Goal: Task Accomplishment & Management: Use online tool/utility

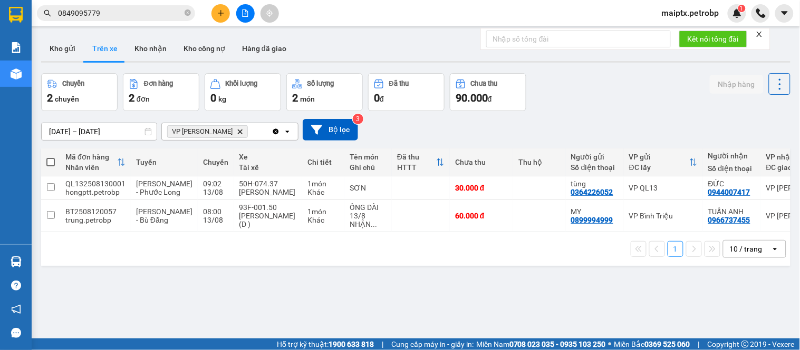
drag, startPoint x: 75, startPoint y: 36, endPoint x: 74, endPoint y: 29, distance: 6.9
click at [75, 37] on button "Kho gửi" at bounding box center [62, 48] width 43 height 25
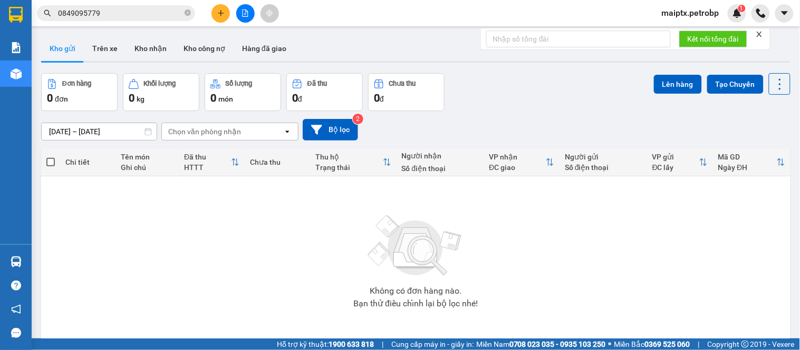
click at [77, 224] on div "Không có đơn hàng nào. Bạn thử điều chỉnh lại bộ lọc nhé!" at bounding box center [415, 259] width 738 height 158
click at [96, 46] on button "Trên xe" at bounding box center [105, 48] width 42 height 25
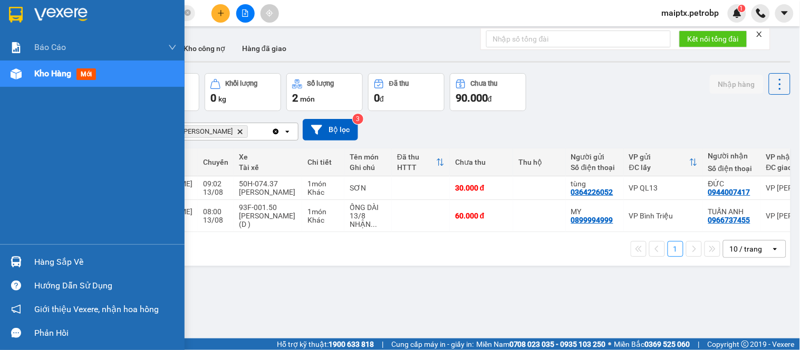
click at [32, 255] on div "Hàng sắp về" at bounding box center [92, 262] width 184 height 24
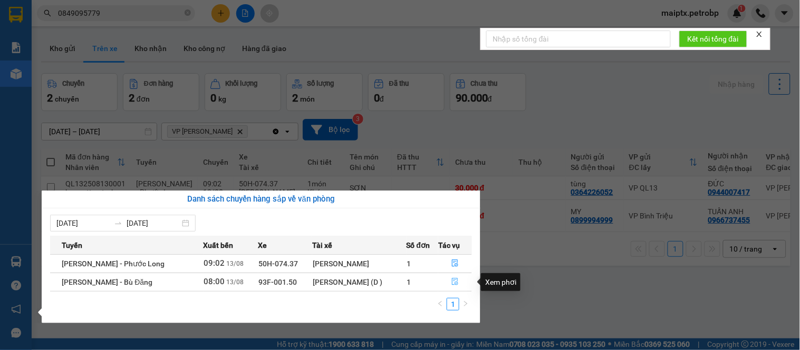
click at [456, 282] on icon "file-done" at bounding box center [454, 281] width 7 height 7
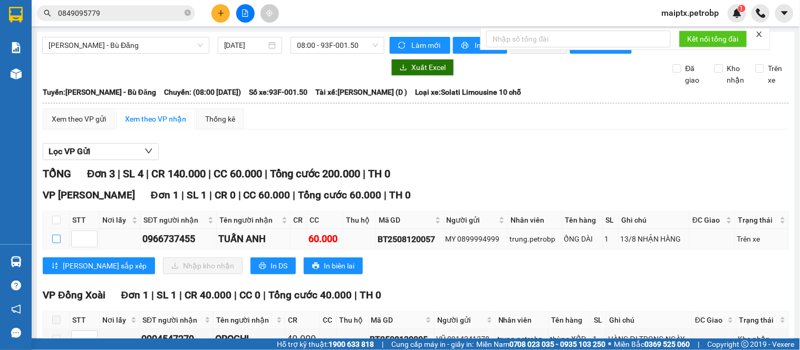
click at [55, 244] on input "checkbox" at bounding box center [56, 239] width 8 height 8
checkbox input "true"
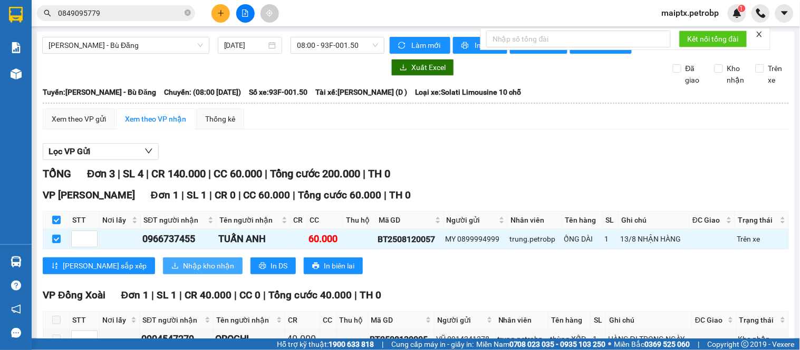
click at [183, 272] on span "Nhập kho nhận" at bounding box center [208, 266] width 51 height 12
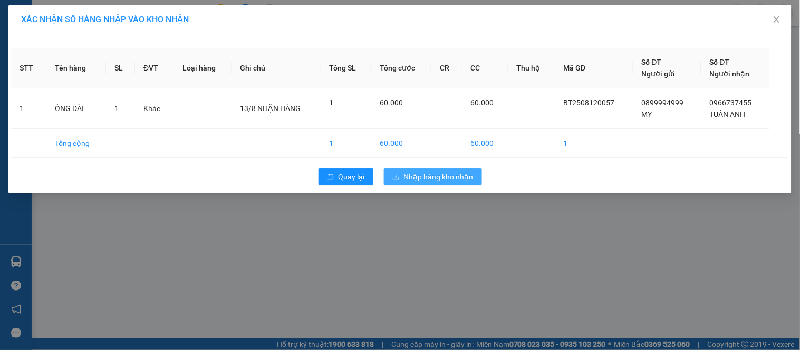
click at [440, 182] on span "Nhập hàng kho nhận" at bounding box center [439, 177] width 70 height 12
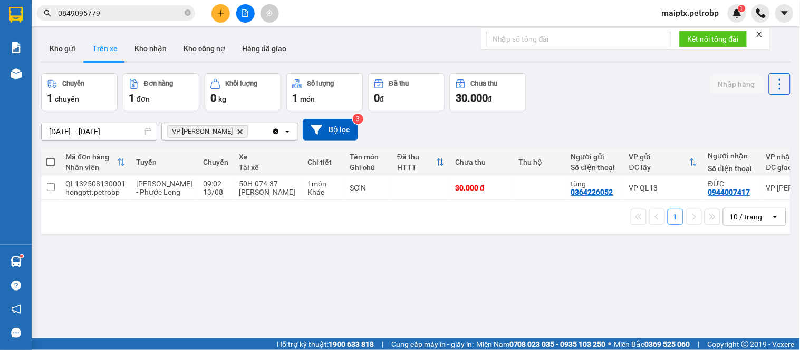
click at [94, 234] on div "1 10 / trang open" at bounding box center [415, 217] width 749 height 34
click at [218, 12] on icon "plus" at bounding box center [220, 12] width 7 height 7
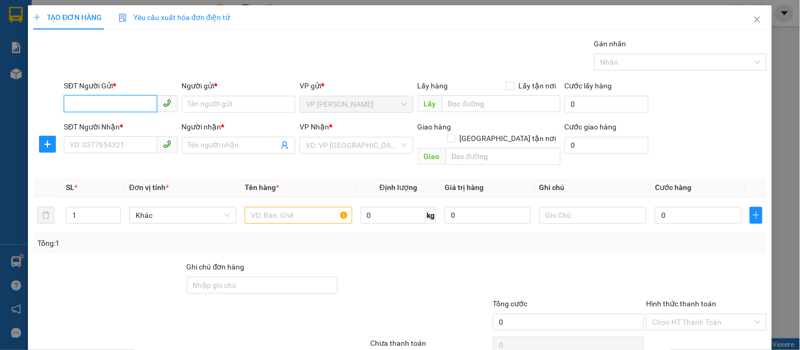
click at [101, 103] on input "SĐT Người Gửi *" at bounding box center [110, 103] width 93 height 17
click at [110, 129] on div "0387184164 - NAM" at bounding box center [120, 126] width 100 height 12
type input "0387184164"
type input "NAM"
type input "0969140168"
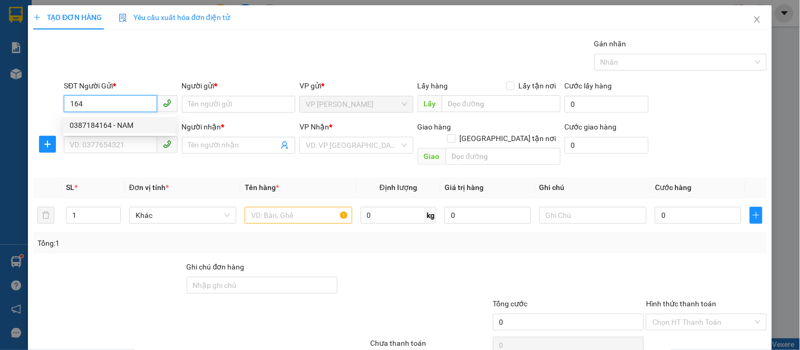
type input "a kính"
type input "30.000"
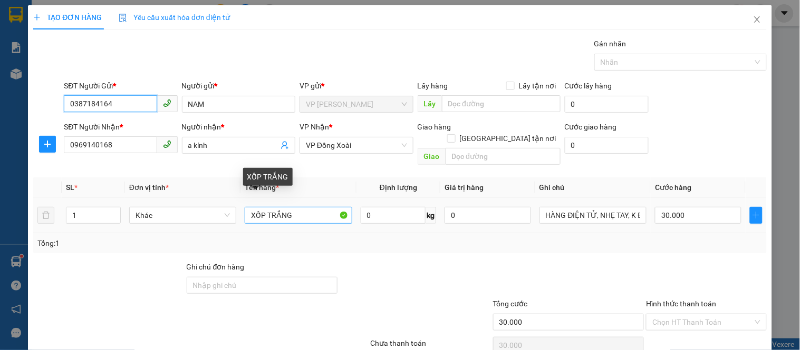
type input "0387184164"
click at [293, 207] on input "XỐP TRẮNG" at bounding box center [298, 215] width 107 height 17
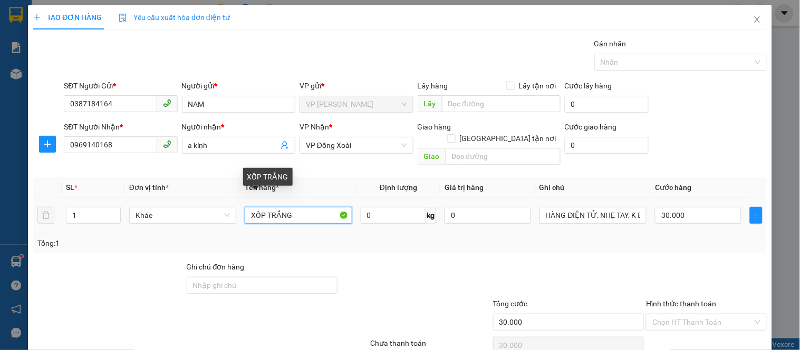
click at [293, 207] on input "XỐP TRẮNG" at bounding box center [298, 215] width 107 height 17
type input "C"
type input "XỐP CRT"
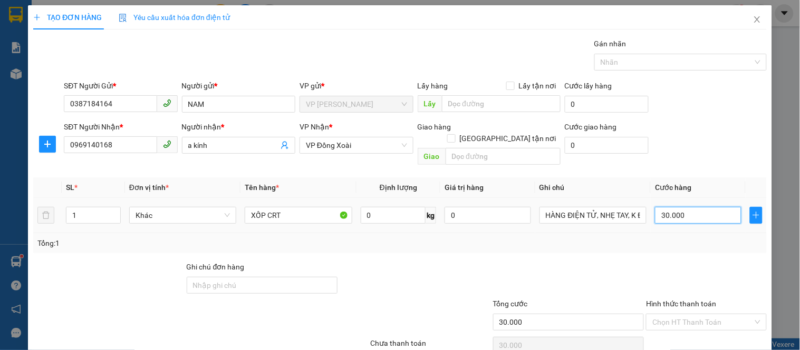
click at [667, 207] on input "30.000" at bounding box center [698, 215] width 86 height 17
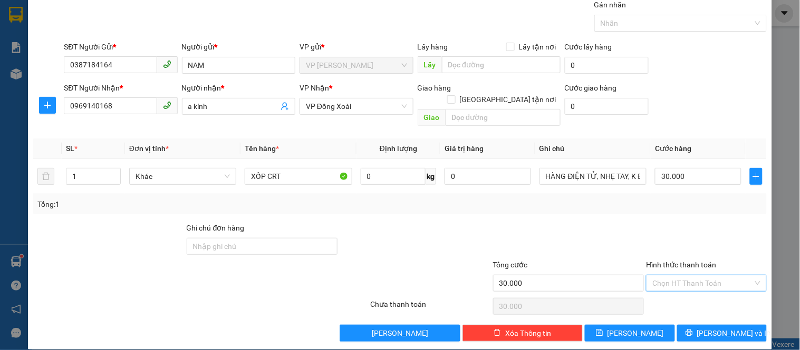
click at [664, 276] on input "Hình thức thanh toán" at bounding box center [702, 284] width 100 height 16
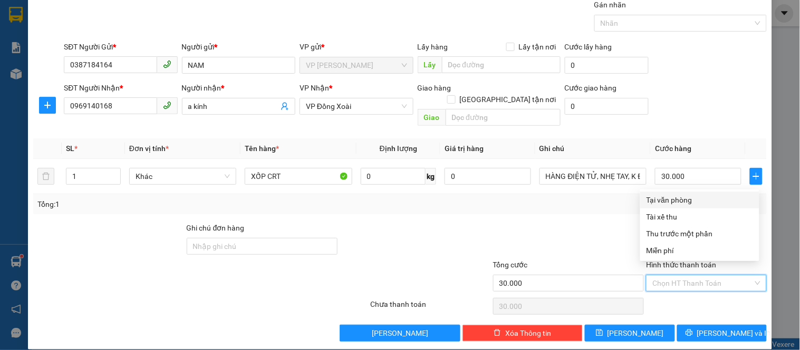
drag, startPoint x: 665, startPoint y: 197, endPoint x: 696, endPoint y: 251, distance: 61.8
click at [666, 197] on div "Tại văn phòng" at bounding box center [699, 200] width 106 height 12
type input "0"
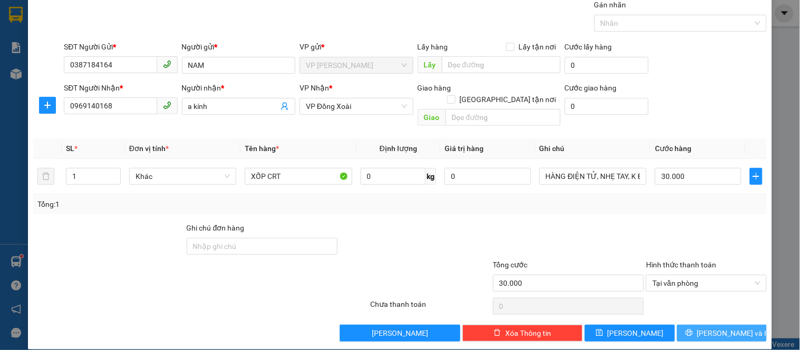
click at [708, 328] on span "Lưu và In" at bounding box center [734, 334] width 74 height 12
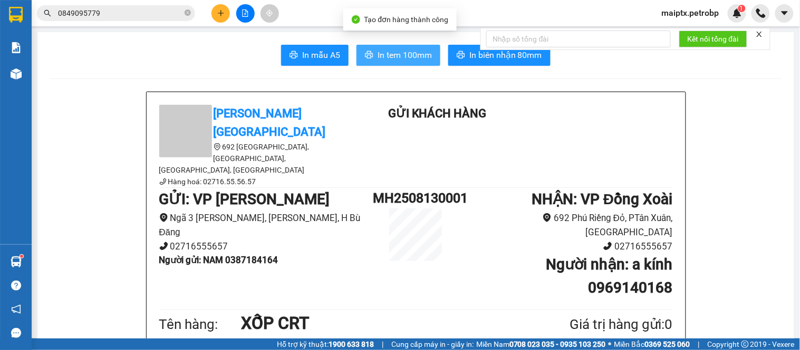
click at [398, 53] on span "In tem 100mm" at bounding box center [404, 54] width 54 height 13
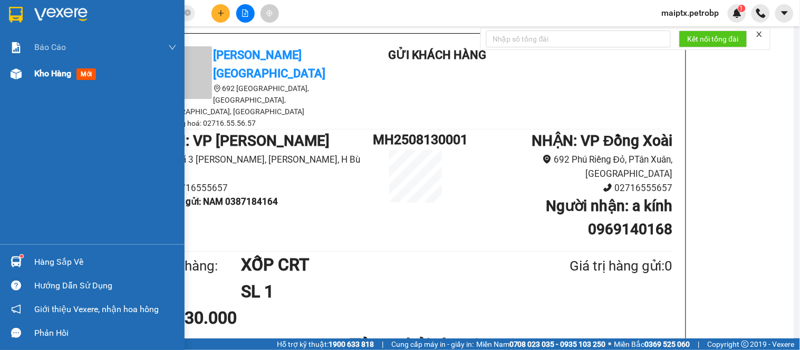
click at [9, 65] on div at bounding box center [16, 74] width 18 height 18
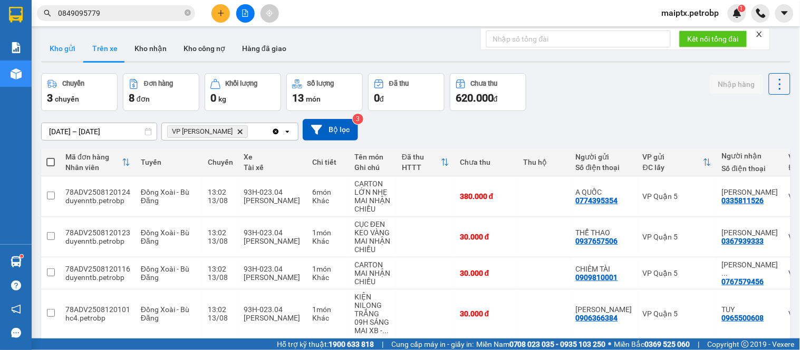
click at [69, 56] on button "Kho gửi" at bounding box center [62, 48] width 43 height 25
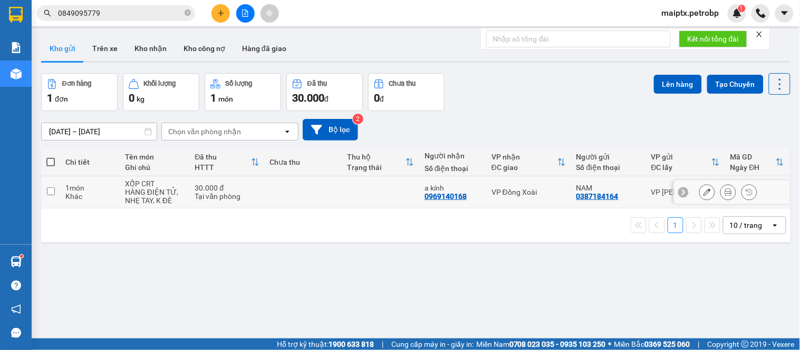
click at [699, 194] on button at bounding box center [706, 192] width 15 height 18
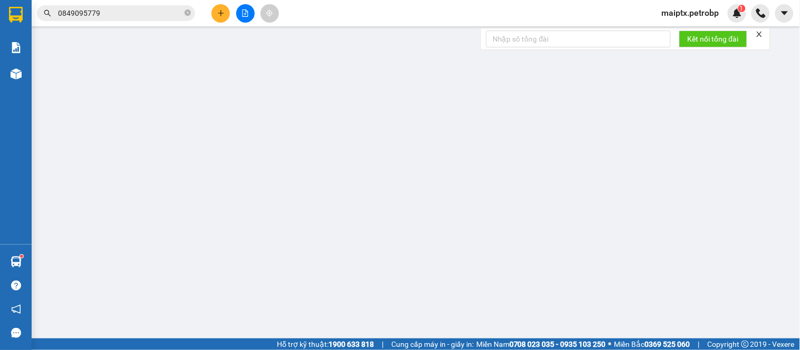
type input "0387184164"
type input "NAM"
type input "0969140168"
type input "a kính"
type input "30.000"
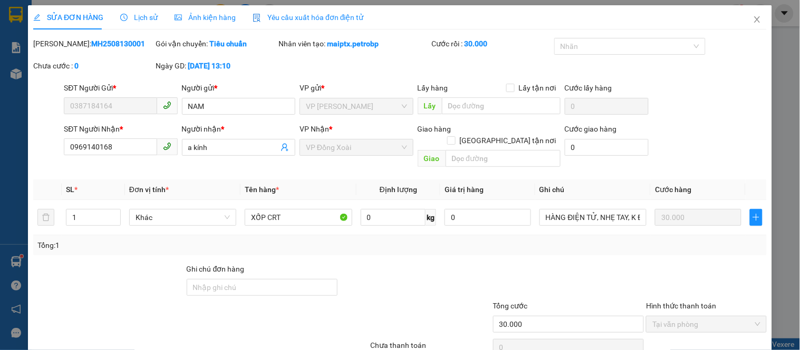
click at [91, 45] on b "MH2508130001" at bounding box center [118, 44] width 54 height 8
copy b "MH2508130001"
click at [754, 20] on icon "close" at bounding box center [757, 19] width 6 height 6
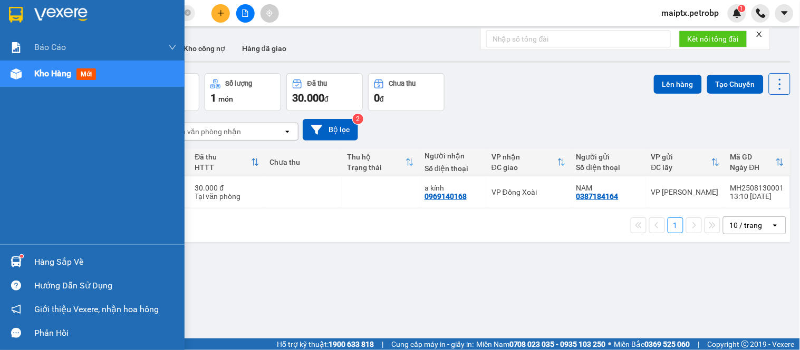
click at [16, 259] on img at bounding box center [16, 262] width 11 height 11
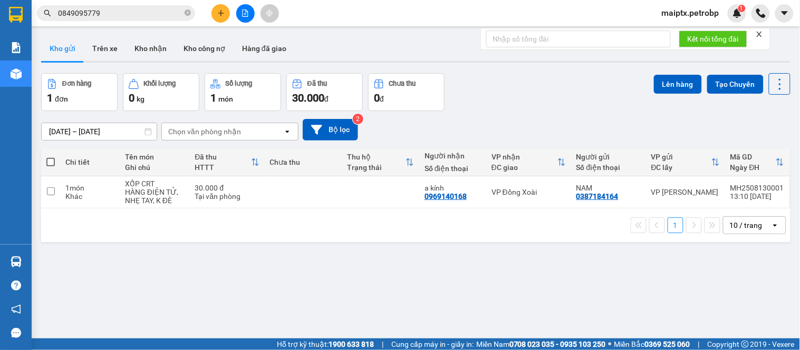
click at [557, 261] on section "Kết quả tìm kiếm ( 100 ) Bộ lọc Mã ĐH Trạng thái Món hàng Tổng cước Chưa cước N…" at bounding box center [400, 175] width 800 height 350
click at [104, 41] on button "Trên xe" at bounding box center [105, 48] width 42 height 25
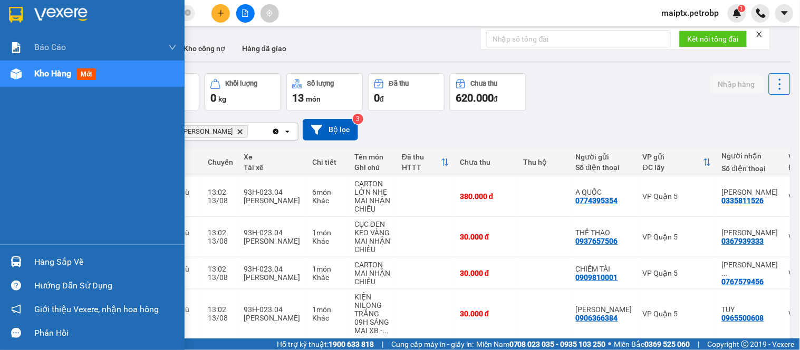
click at [25, 264] on div "Hàng sắp về" at bounding box center [92, 262] width 184 height 24
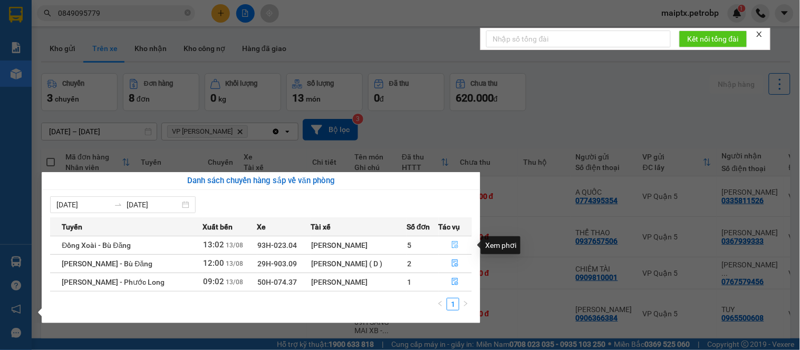
click at [457, 248] on icon "file-done" at bounding box center [454, 244] width 7 height 7
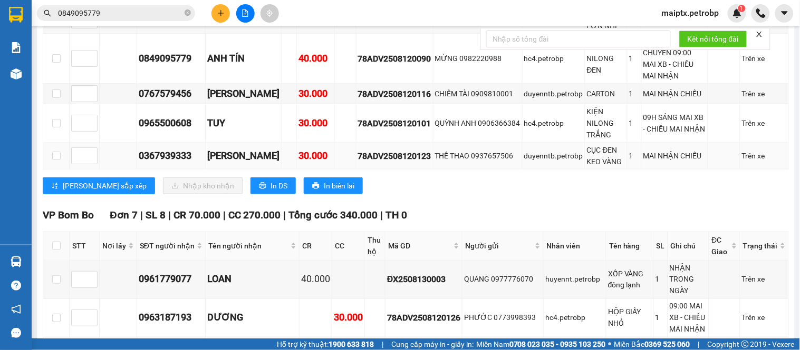
scroll to position [176, 0]
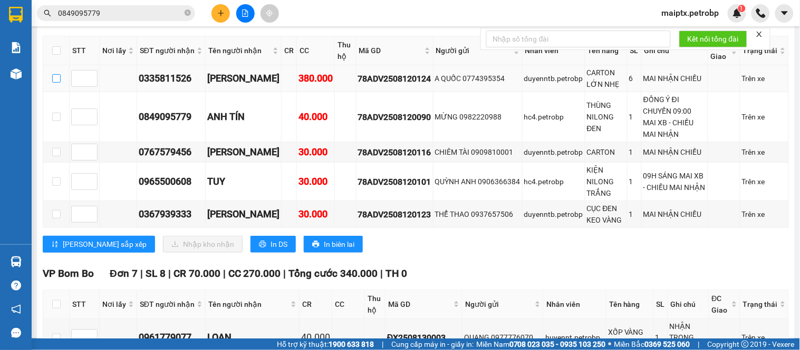
click at [58, 83] on input "checkbox" at bounding box center [56, 78] width 8 height 8
checkbox input "true"
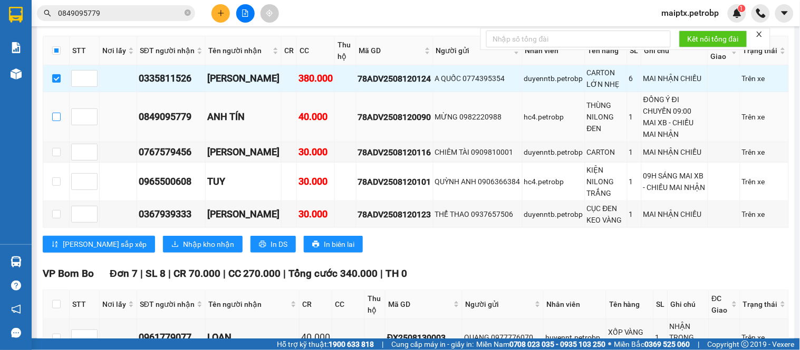
click at [55, 121] on input "checkbox" at bounding box center [56, 117] width 8 height 8
checkbox input "true"
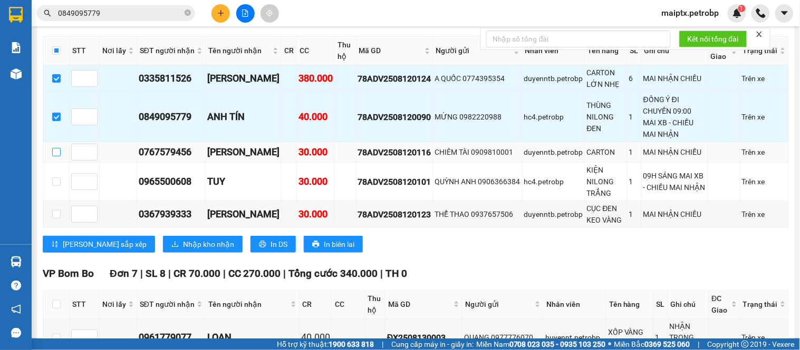
click at [57, 157] on input "checkbox" at bounding box center [56, 152] width 8 height 8
checkbox input "true"
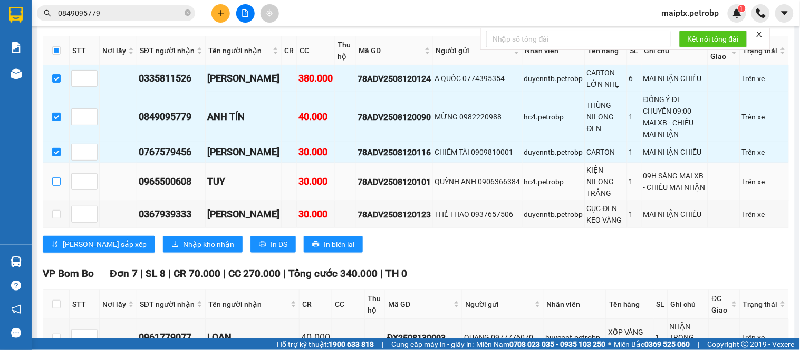
click at [52, 186] on input "checkbox" at bounding box center [56, 182] width 8 height 8
checkbox input "true"
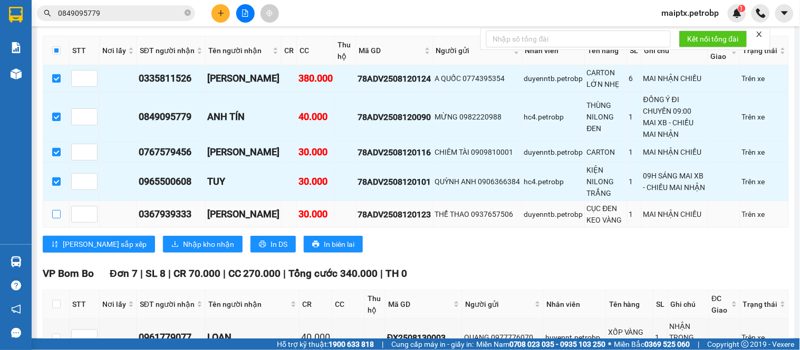
click at [54, 219] on input "checkbox" at bounding box center [56, 214] width 8 height 8
checkbox input "true"
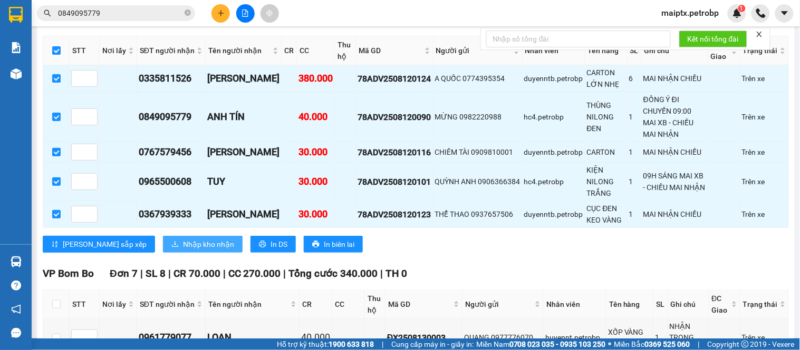
click at [183, 250] on span "Nhập kho nhận" at bounding box center [208, 245] width 51 height 12
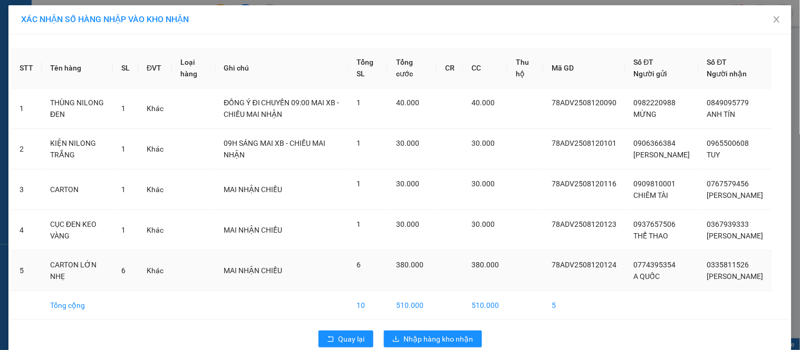
scroll to position [41, 0]
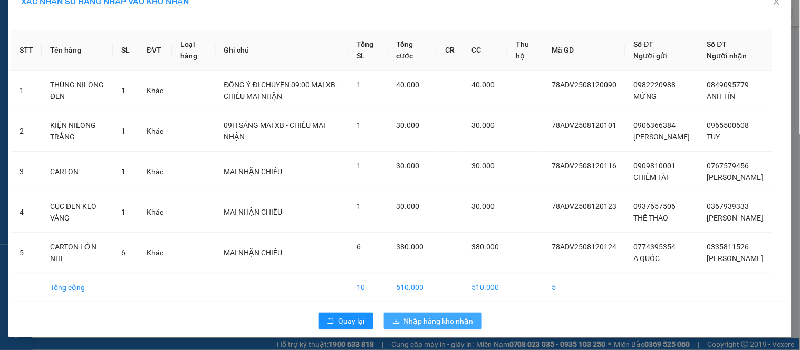
click at [430, 318] on span "Nhập hàng kho nhận" at bounding box center [439, 322] width 70 height 12
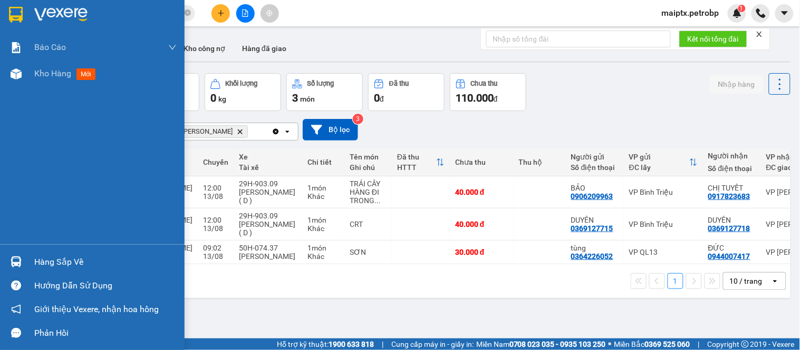
click at [31, 259] on div "Hàng sắp về" at bounding box center [92, 262] width 184 height 24
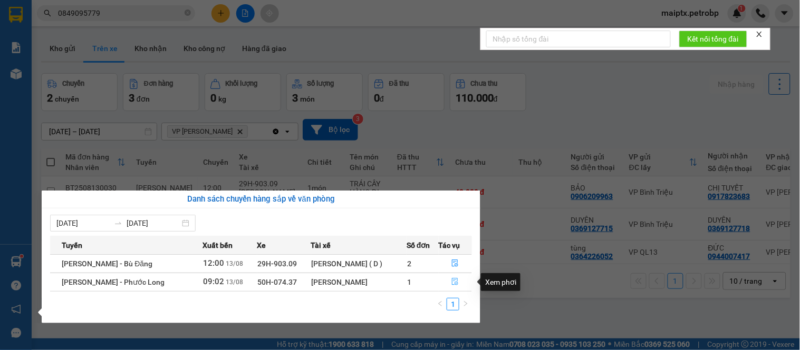
click at [446, 284] on button "button" at bounding box center [455, 282] width 33 height 17
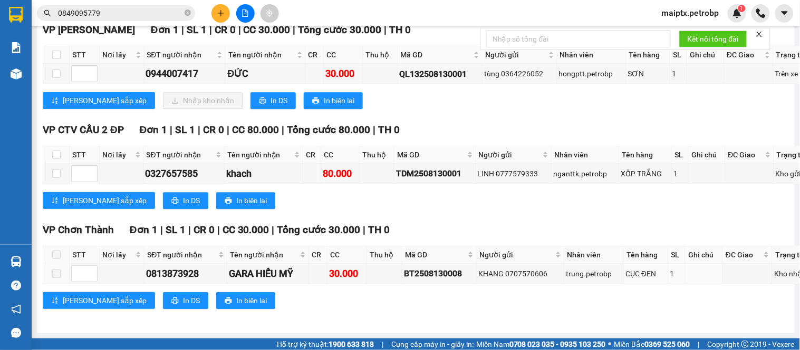
scroll to position [2670, 0]
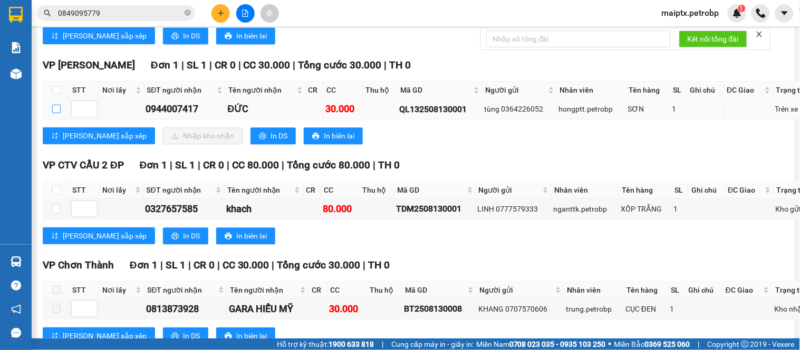
click at [56, 113] on input "checkbox" at bounding box center [56, 109] width 8 height 8
checkbox input "true"
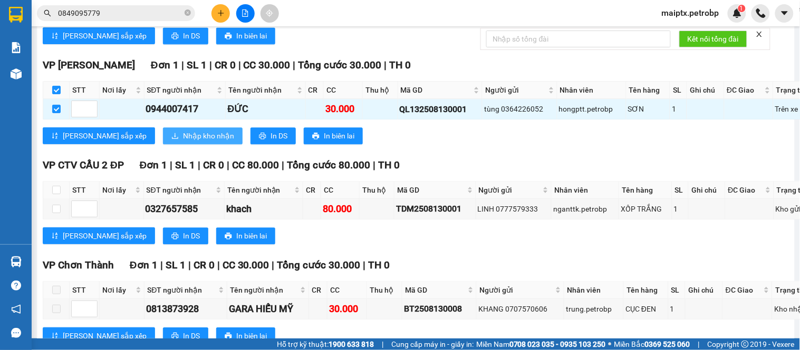
click at [163, 144] on button "Nhập kho nhận" at bounding box center [203, 136] width 80 height 17
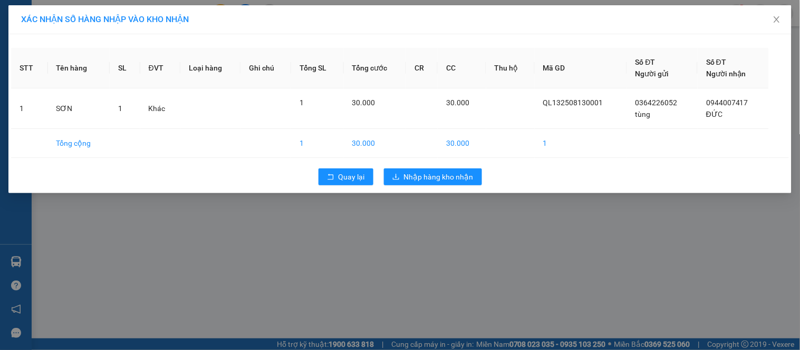
click at [473, 193] on div "XÁC NHẬN SỐ HÀNG NHẬP VÀO KHO NHẬN STT Tên hàng SL ĐVT Loại hàng Ghi chú Tổng S…" at bounding box center [400, 175] width 800 height 350
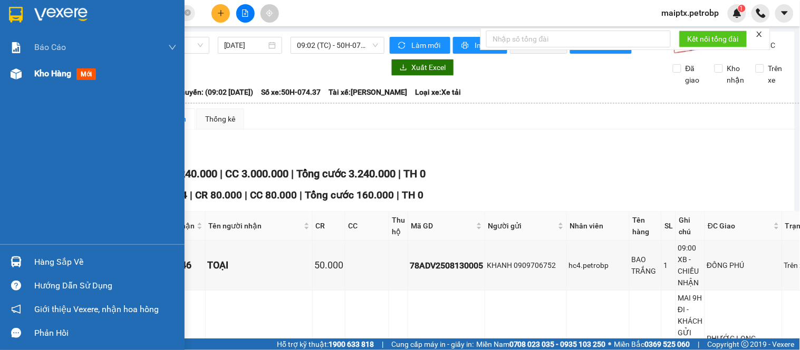
click at [33, 67] on div "Kho hàng mới" at bounding box center [92, 74] width 184 height 26
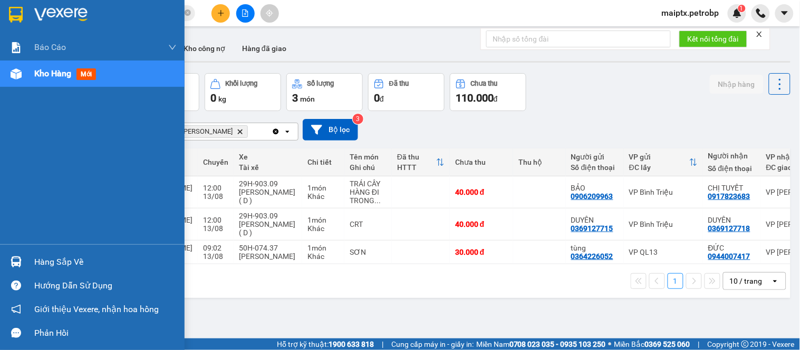
click at [26, 260] on div "Hàng sắp về" at bounding box center [92, 262] width 184 height 24
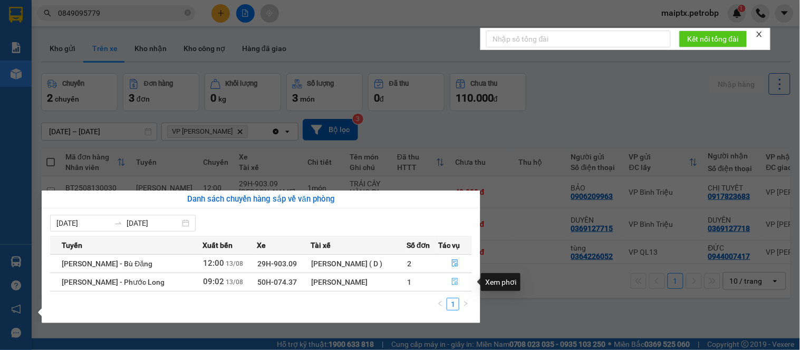
click at [453, 285] on icon "file-done" at bounding box center [454, 281] width 7 height 7
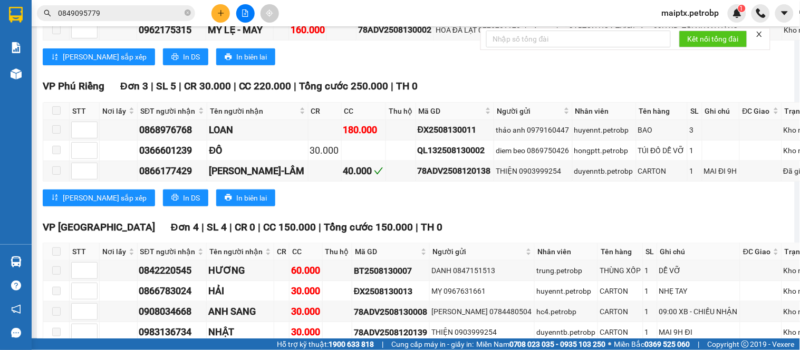
scroll to position [2518, 0]
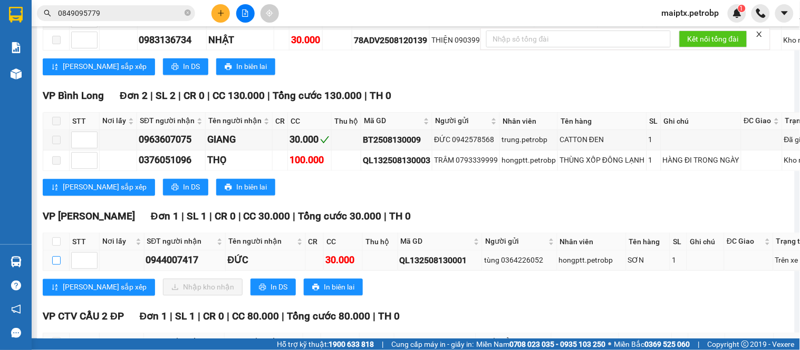
click at [53, 265] on input "checkbox" at bounding box center [56, 261] width 8 height 8
checkbox input "true"
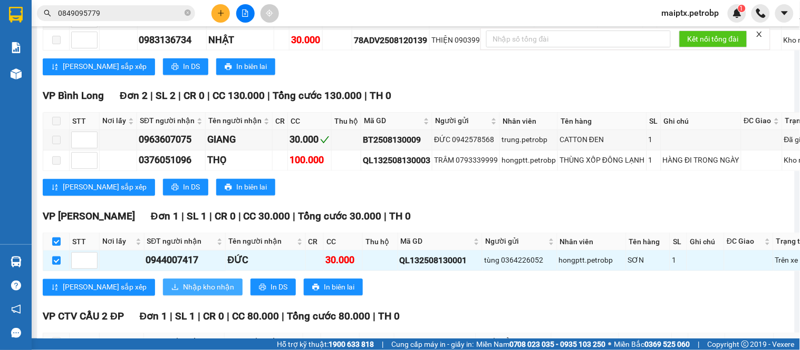
click at [183, 294] on span "Nhập kho nhận" at bounding box center [208, 288] width 51 height 12
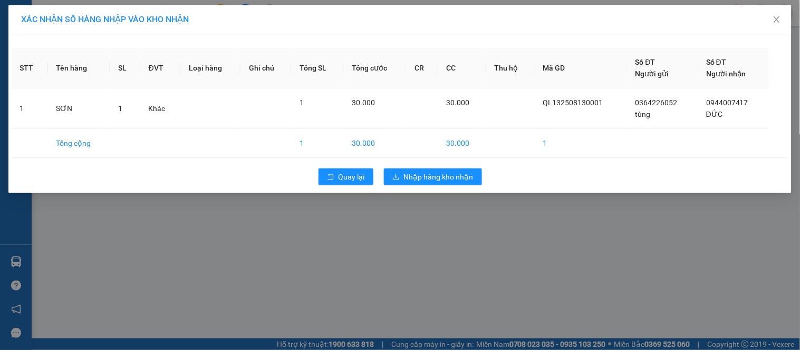
click at [435, 186] on div "Quay lại Nhập hàng kho nhận" at bounding box center [399, 176] width 777 height 27
click at [435, 180] on span "Nhập hàng kho nhận" at bounding box center [439, 177] width 70 height 12
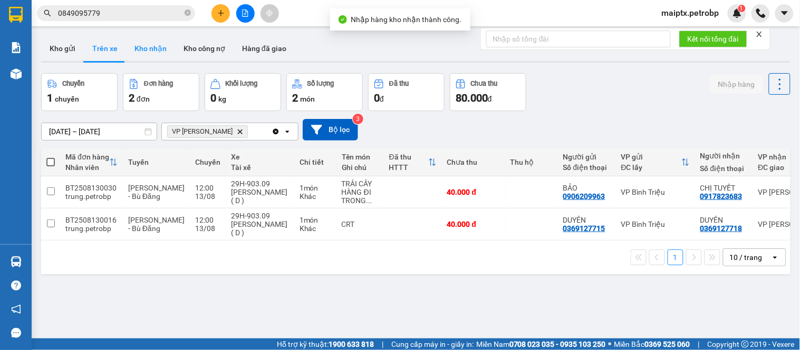
click at [148, 52] on button "Kho nhận" at bounding box center [150, 48] width 49 height 25
type input "08/08/2025 – 13/08/2025"
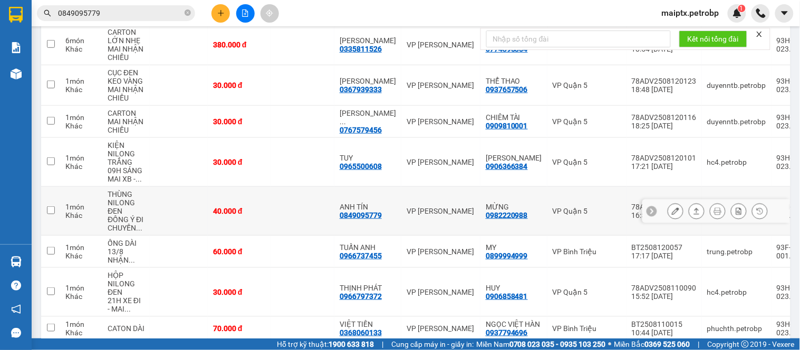
scroll to position [117, 0]
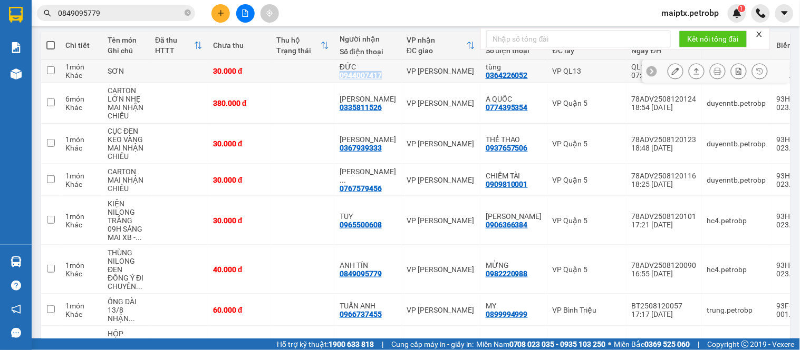
drag, startPoint x: 385, startPoint y: 76, endPoint x: 341, endPoint y: 77, distance: 43.7
click at [341, 77] on div "ĐỨC 0944007417" at bounding box center [367, 71] width 56 height 17
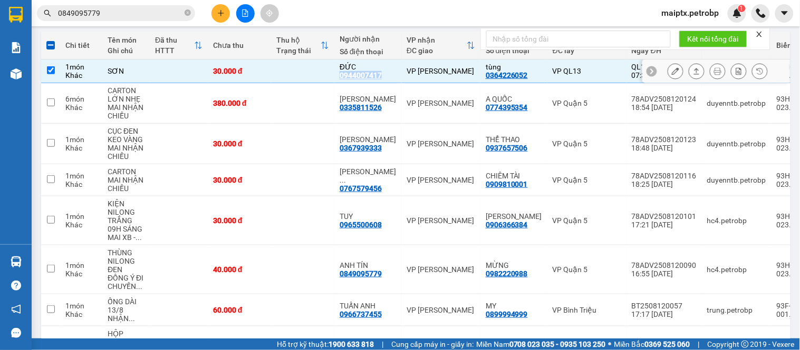
copy div "0944007417"
click at [287, 70] on td at bounding box center [302, 72] width 63 height 24
checkbox input "false"
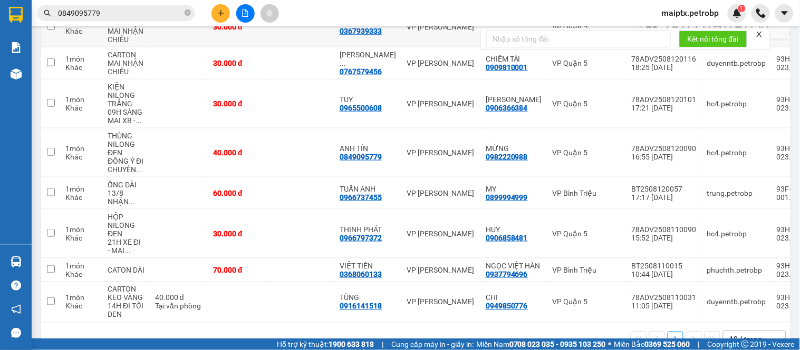
scroll to position [0, 0]
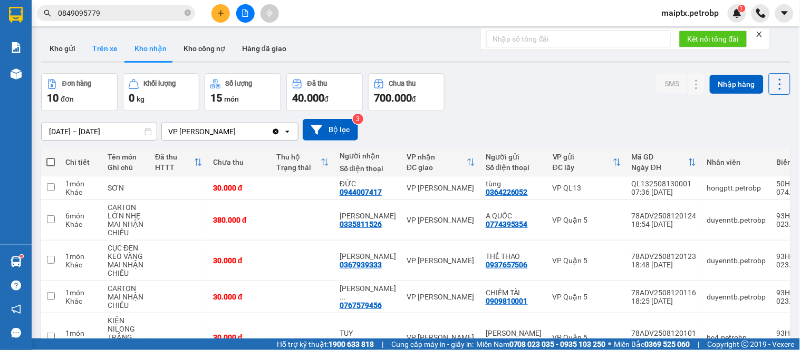
click at [108, 41] on button "Trên xe" at bounding box center [105, 48] width 42 height 25
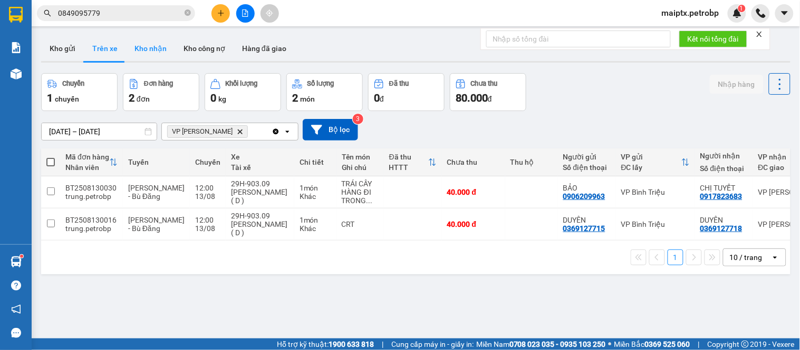
click at [126, 50] on button "Kho nhận" at bounding box center [150, 48] width 49 height 25
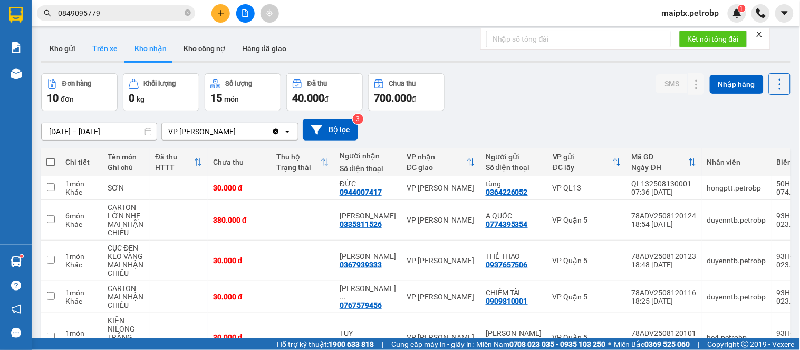
click at [97, 46] on button "Trên xe" at bounding box center [105, 48] width 42 height 25
type input "[DATE] – [DATE]"
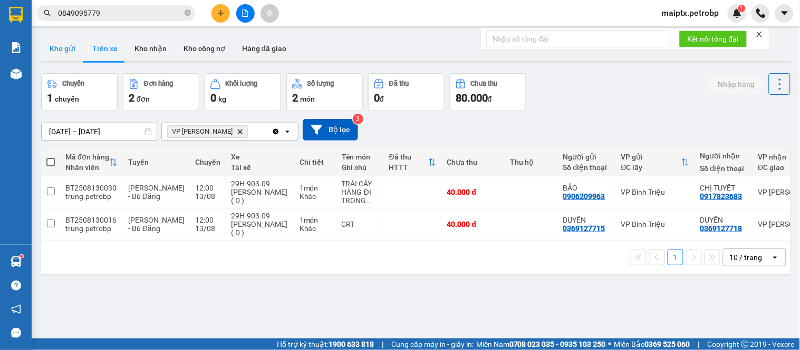
click at [60, 52] on button "Kho gửi" at bounding box center [62, 48] width 43 height 25
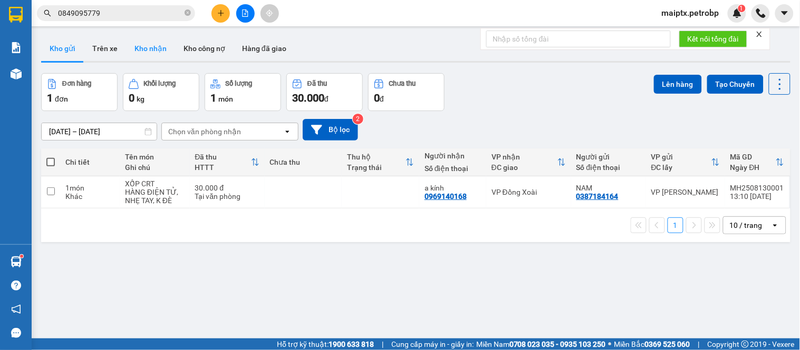
click at [153, 53] on button "Kho nhận" at bounding box center [150, 48] width 49 height 25
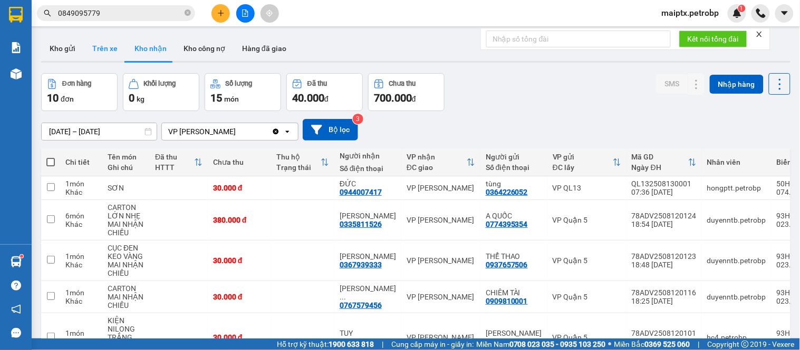
click at [120, 49] on button "Trên xe" at bounding box center [105, 48] width 42 height 25
type input "[DATE] – [DATE]"
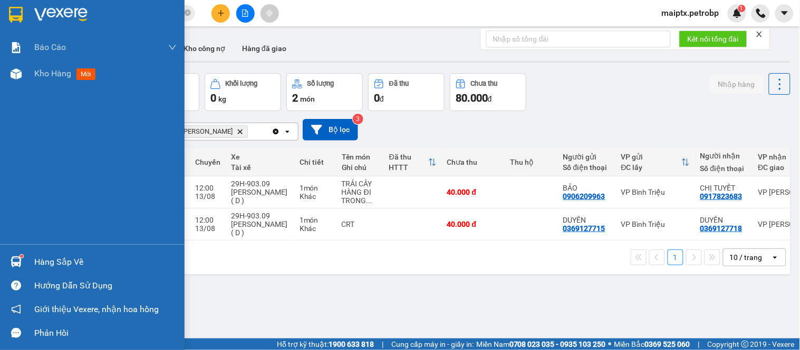
click at [16, 260] on img at bounding box center [16, 262] width 11 height 11
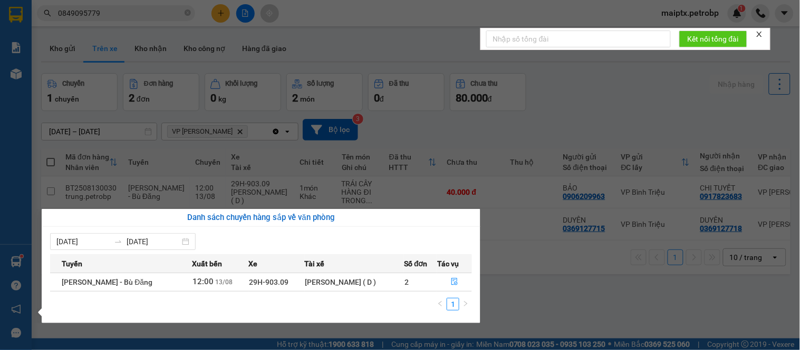
click at [507, 271] on section "Kết quả tìm kiếm ( 100 ) Bộ lọc Mã ĐH Trạng thái Món hàng Tổng cước Chưa cước N…" at bounding box center [400, 175] width 800 height 350
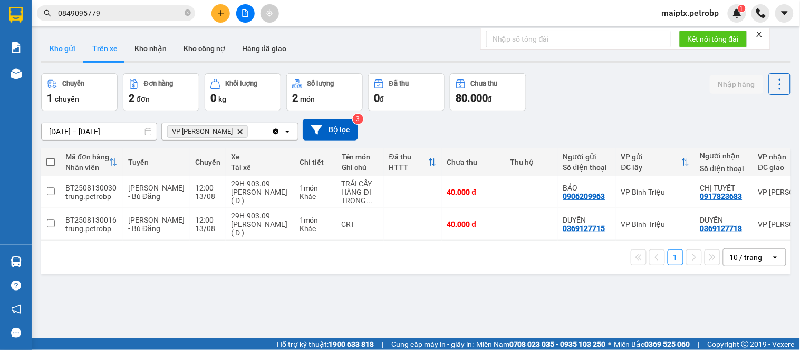
click at [67, 52] on button "Kho gửi" at bounding box center [62, 48] width 43 height 25
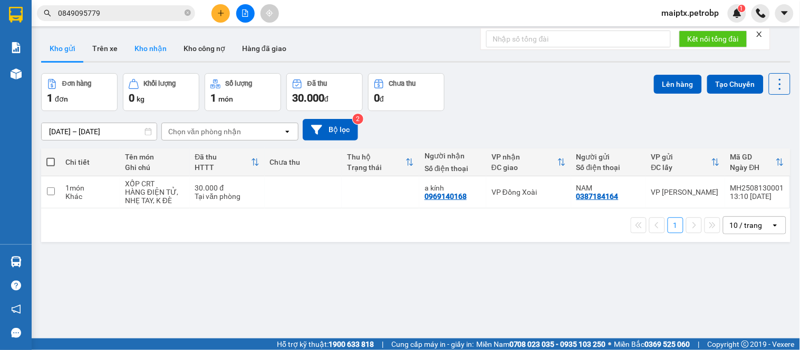
click at [146, 46] on button "Kho nhận" at bounding box center [150, 48] width 49 height 25
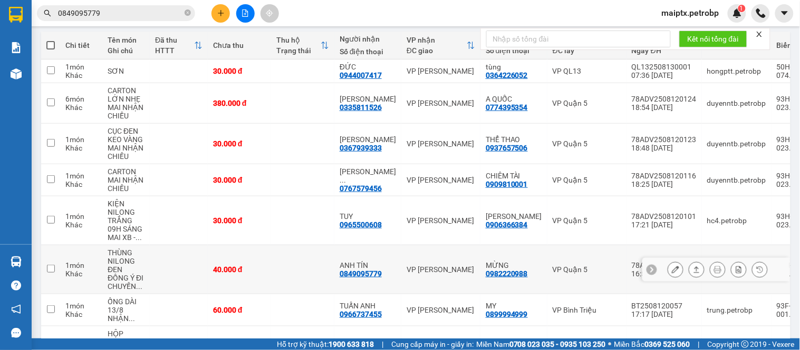
scroll to position [234, 0]
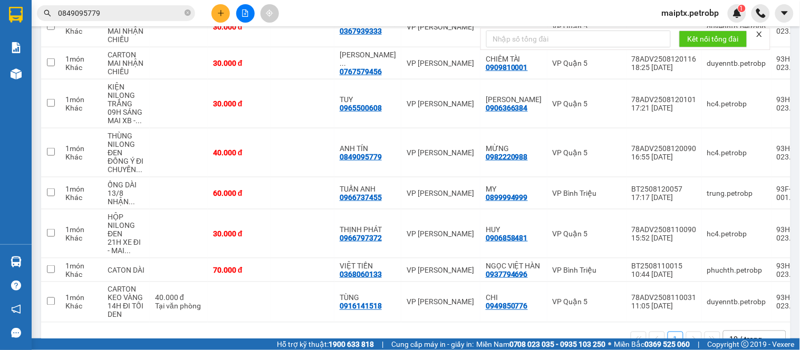
click at [131, 11] on input "0849095779" at bounding box center [120, 13] width 124 height 12
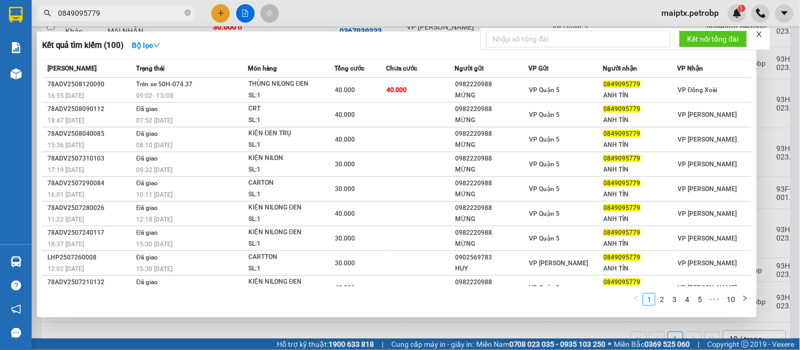
click at [131, 11] on input "0849095779" at bounding box center [120, 13] width 124 height 12
paste input "983703037"
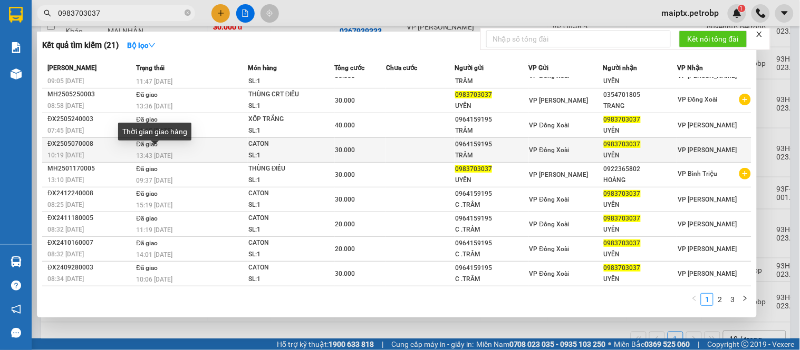
scroll to position [0, 0]
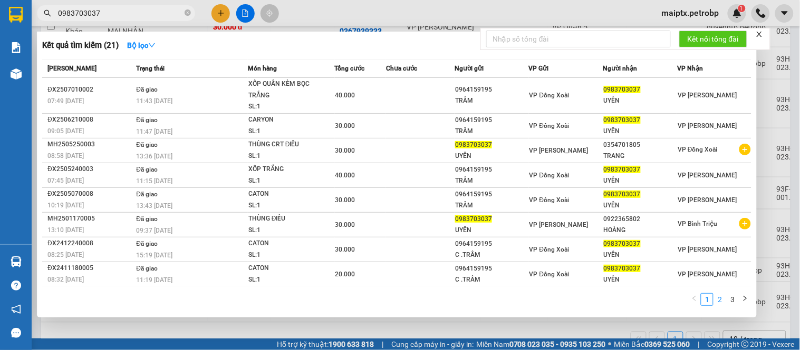
type input "0983703037"
click at [718, 297] on link "2" at bounding box center [720, 300] width 12 height 12
click at [113, 13] on input "0983703037" at bounding box center [120, 13] width 124 height 12
click at [445, 13] on div at bounding box center [400, 175] width 800 height 350
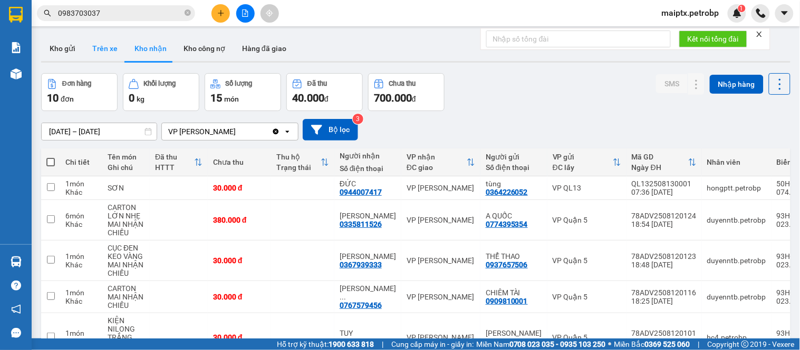
click at [109, 48] on button "Trên xe" at bounding box center [105, 48] width 42 height 25
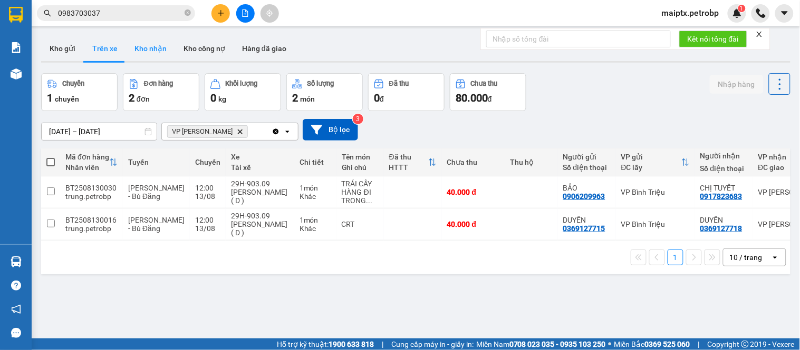
click at [135, 54] on button "Kho nhận" at bounding box center [150, 48] width 49 height 25
type input "08/08/2025 – 13/08/2025"
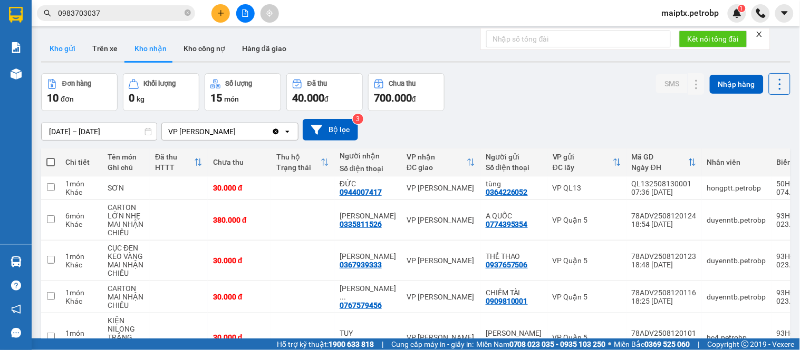
click at [72, 53] on button "Kho gửi" at bounding box center [62, 48] width 43 height 25
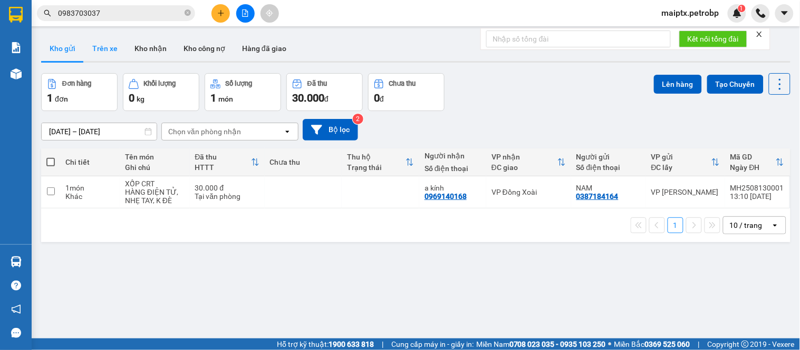
click at [108, 49] on button "Trên xe" at bounding box center [105, 48] width 42 height 25
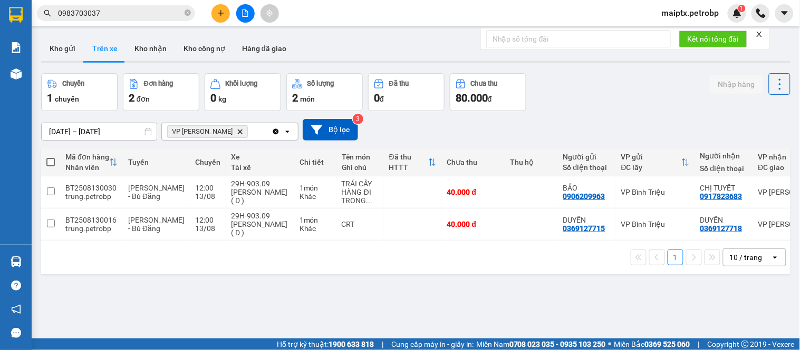
click at [593, 112] on div "12/08/2025 – 13/08/2025 Press the down arrow key to interact with the calendar …" at bounding box center [415, 129] width 749 height 37
click at [138, 48] on button "Kho nhận" at bounding box center [150, 48] width 49 height 25
type input "08/08/2025 – 13/08/2025"
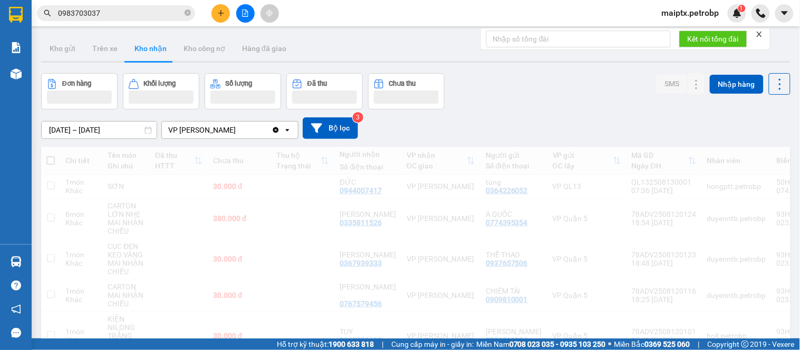
click at [598, 95] on div "Đơn hàng Khối lượng Số lượng Đã thu Chưa thu SMS Nhập hàng" at bounding box center [415, 91] width 749 height 36
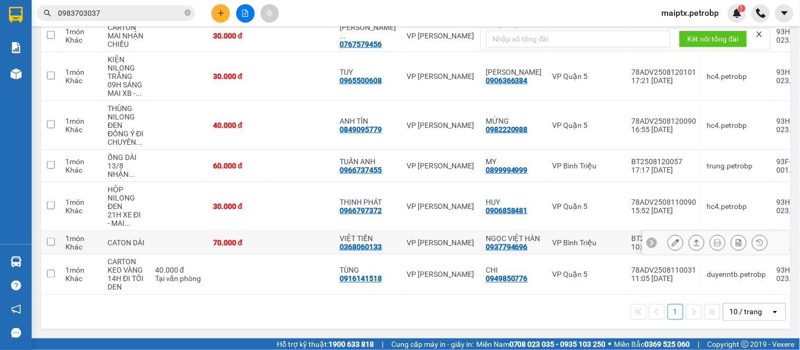
scroll to position [40, 0]
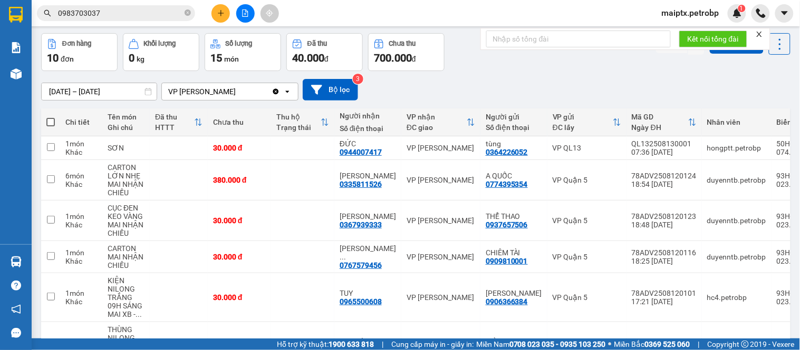
click at [557, 60] on div "Đơn hàng 10 đơn Khối lượng 0 kg Số lượng 15 món Đã thu 40.000 đ Chưa thu 700.00…" at bounding box center [415, 52] width 749 height 38
click at [506, 71] on div "08/08/2025 – 13/08/2025 Press the down arrow key to interact with the calendar …" at bounding box center [415, 89] width 749 height 37
click at [693, 223] on icon at bounding box center [696, 220] width 7 height 7
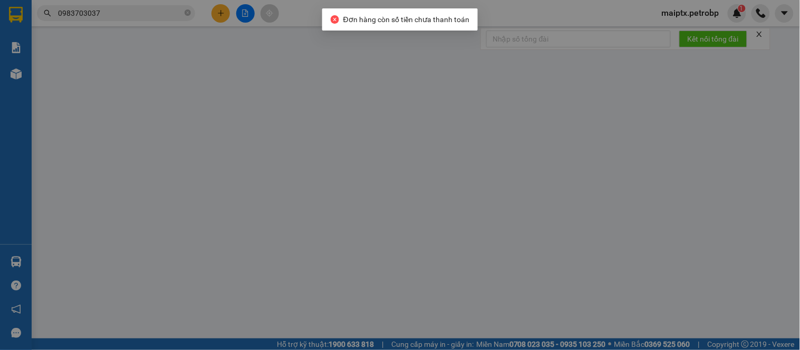
type input "0937657506"
type input "THỂ THAO"
type input "0367939333"
type input "[PERSON_NAME]"
type input "30.000"
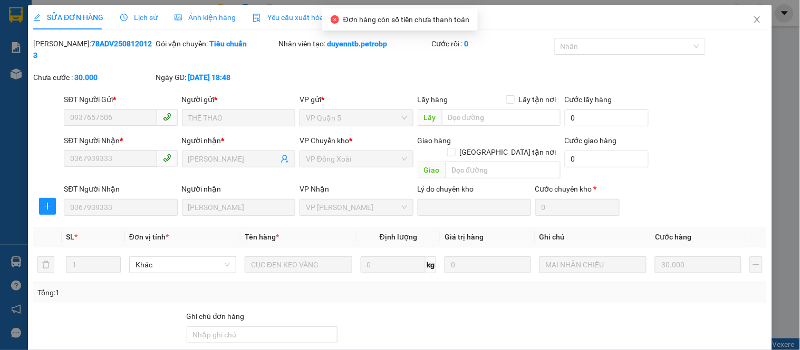
scroll to position [77, 0]
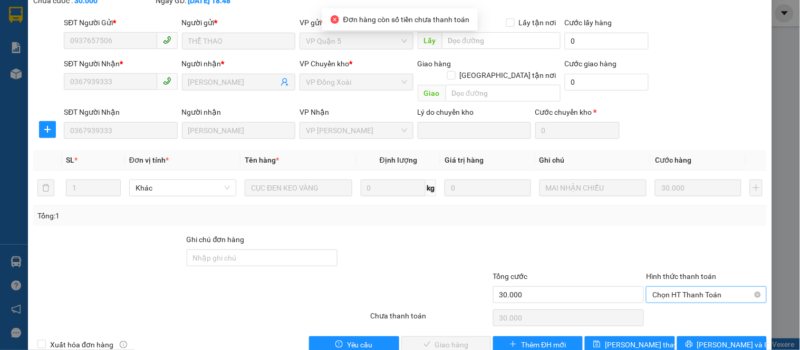
click at [675, 287] on span "Chọn HT Thanh Toán" at bounding box center [706, 295] width 108 height 16
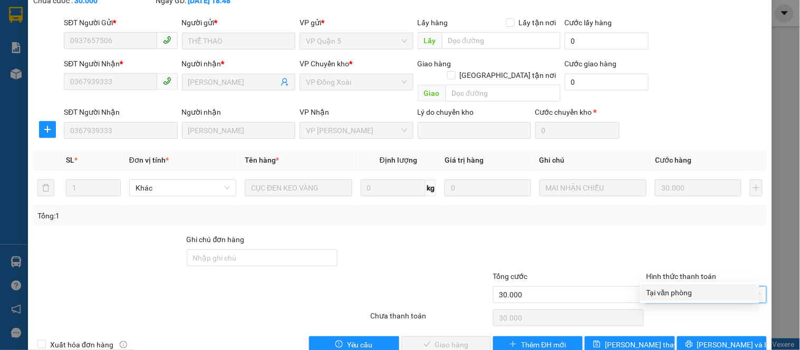
drag, startPoint x: 674, startPoint y: 291, endPoint x: 433, endPoint y: 310, distance: 241.6
click at [673, 291] on div "Tại văn phòng" at bounding box center [699, 293] width 106 height 12
type input "0"
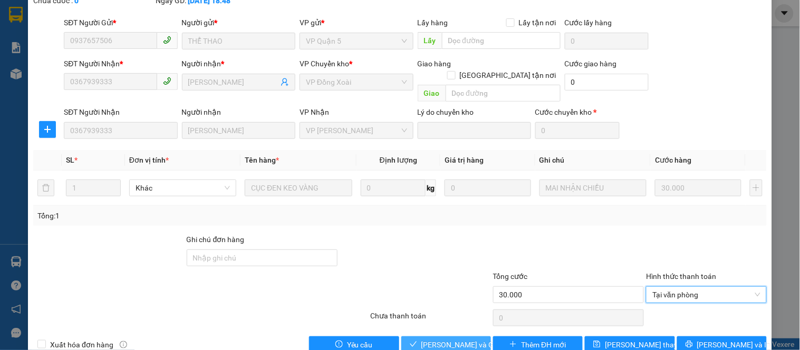
click at [439, 339] on span "Lưu và Giao hàng" at bounding box center [471, 345] width 101 height 12
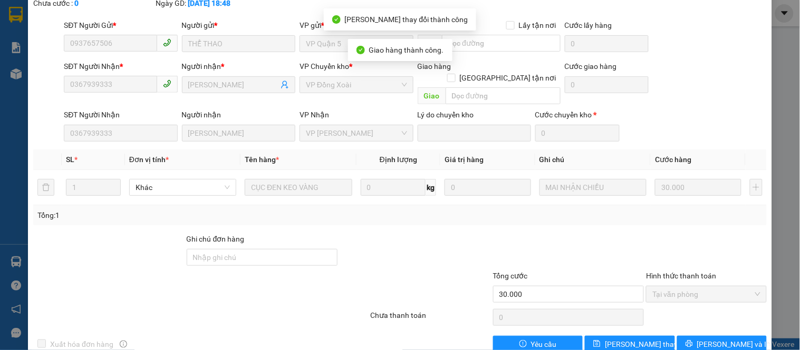
scroll to position [0, 0]
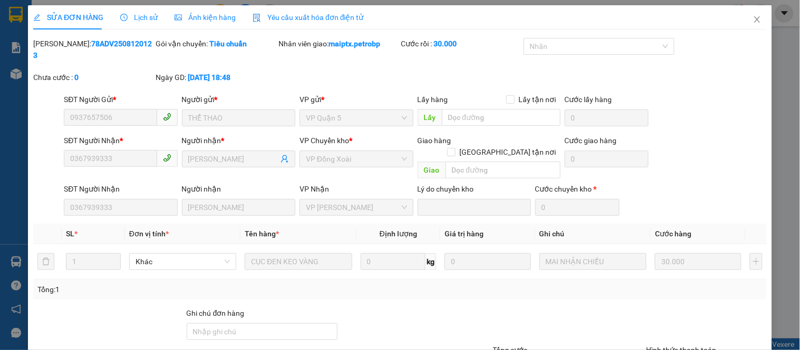
click at [101, 41] on b "78ADV2508120123" at bounding box center [92, 50] width 119 height 20
copy b "78ADV2508120123"
click at [753, 21] on icon "close" at bounding box center [757, 19] width 8 height 8
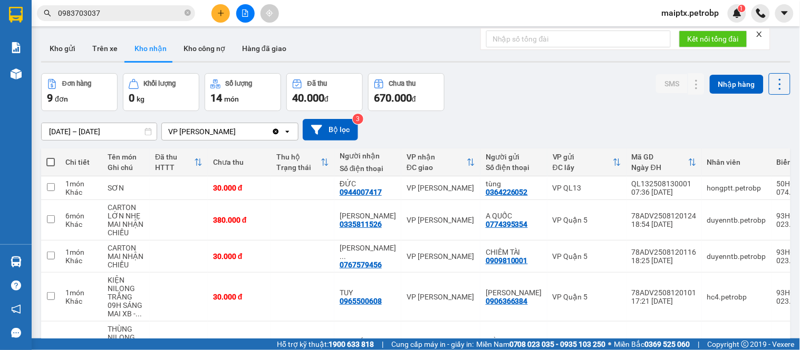
click at [543, 109] on div "Đơn hàng 9 đơn Khối lượng 0 kg Số lượng 14 món Đã thu 40.000 đ Chưa thu 670.000…" at bounding box center [415, 92] width 749 height 38
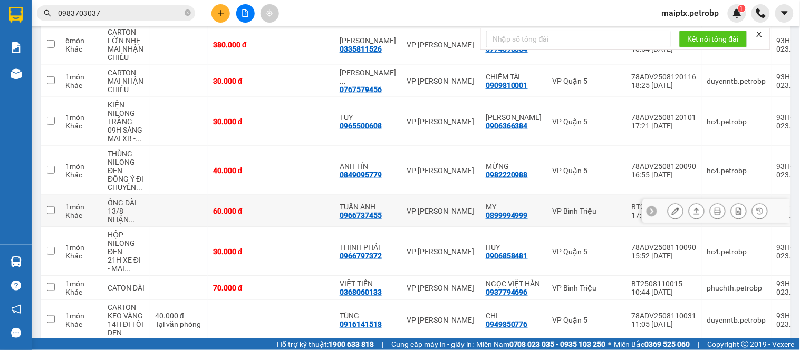
scroll to position [234, 0]
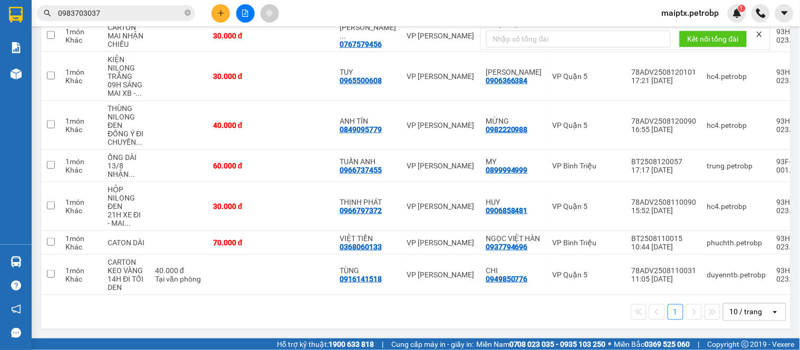
click at [366, 314] on div "1 10 / trang open" at bounding box center [415, 313] width 741 height 18
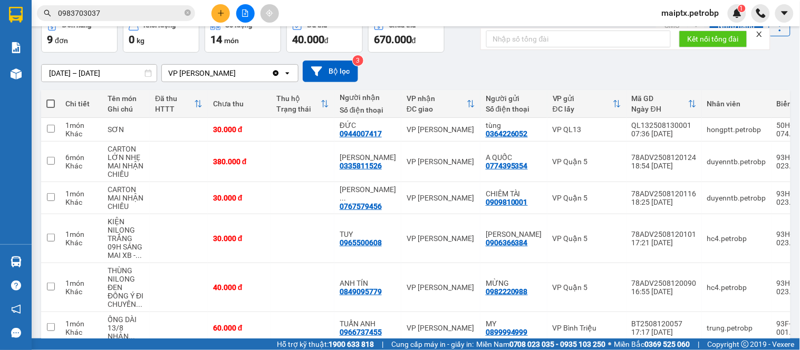
scroll to position [0, 0]
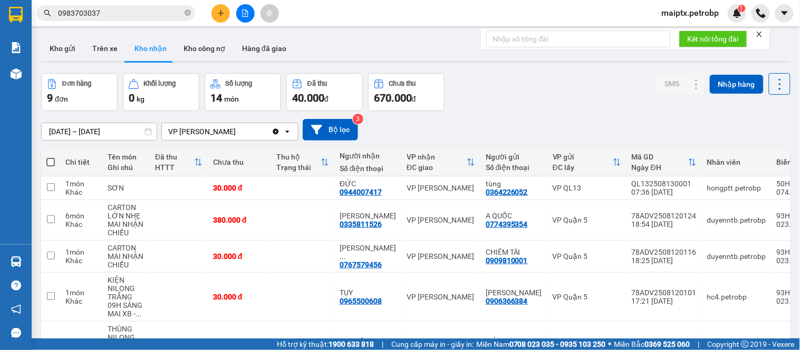
click at [507, 113] on div "08/08/2025 – 13/08/2025 Press the down arrow key to interact with the calendar …" at bounding box center [415, 129] width 749 height 37
click at [348, 224] on div "0335811526" at bounding box center [360, 224] width 42 height 8
copy div "0335811526"
click at [518, 129] on div "08/08/2025 – 13/08/2025 Press the down arrow key to interact with the calendar …" at bounding box center [415, 130] width 749 height 22
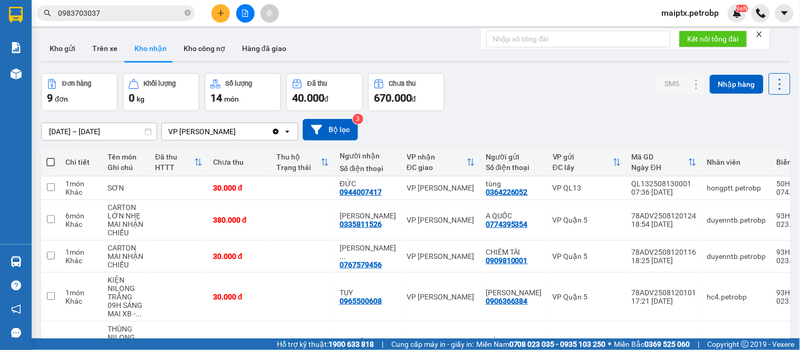
click at [747, 113] on div "08/08/2025 – 13/08/2025 Press the down arrow key to interact with the calendar …" at bounding box center [415, 129] width 749 height 37
click at [496, 95] on div "Đơn hàng 9 đơn Khối lượng 0 kg Số lượng 14 món Đã thu 40.000 đ Chưa thu 670.000…" at bounding box center [415, 92] width 749 height 38
click at [356, 193] on div "0944007417" at bounding box center [360, 192] width 42 height 8
copy div "0944007417"
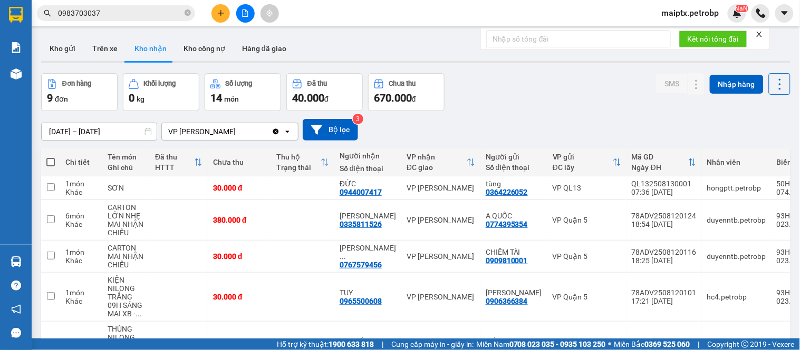
click at [454, 108] on div "Đơn hàng 9 đơn Khối lượng 0 kg Số lượng 14 món Đã thu 40.000 đ Chưa thu 670.000…" at bounding box center [415, 92] width 749 height 38
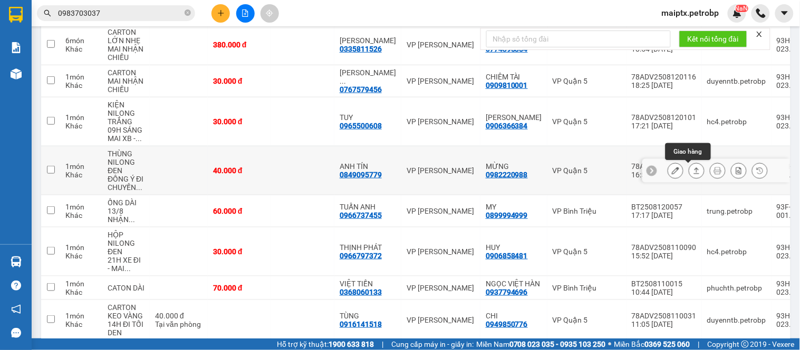
click at [692, 174] on button at bounding box center [696, 171] width 15 height 18
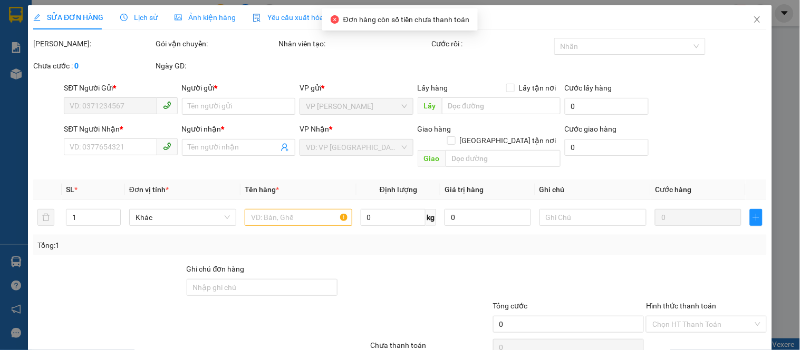
scroll to position [41, 0]
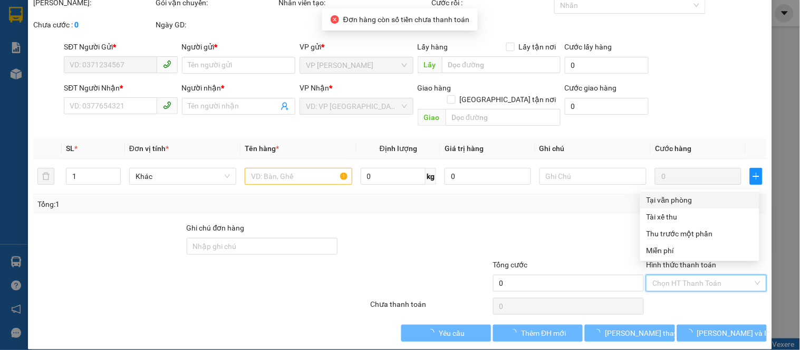
click at [680, 276] on input "Hình thức thanh toán" at bounding box center [702, 284] width 100 height 16
type input "0982220988"
type input "MỪNG"
type input "0849095779"
type input "ANH TÍN"
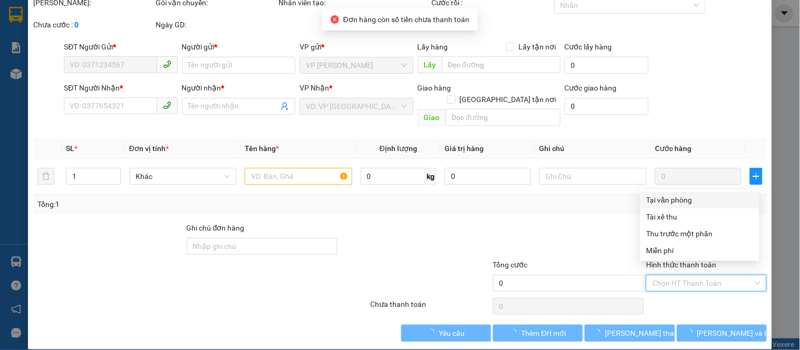
type input "40.000"
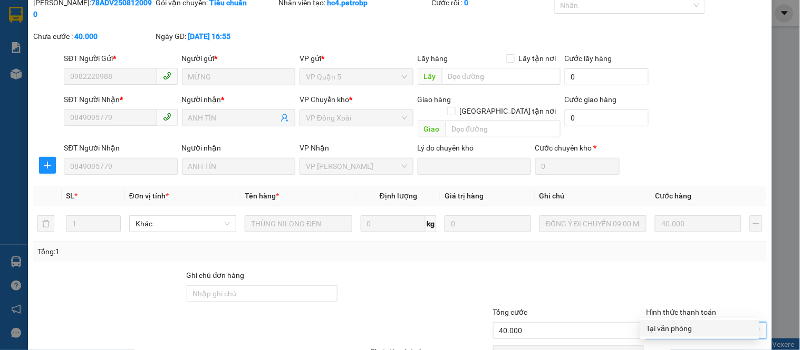
click at [661, 327] on div "Tại văn phòng" at bounding box center [699, 329] width 106 height 12
type input "0"
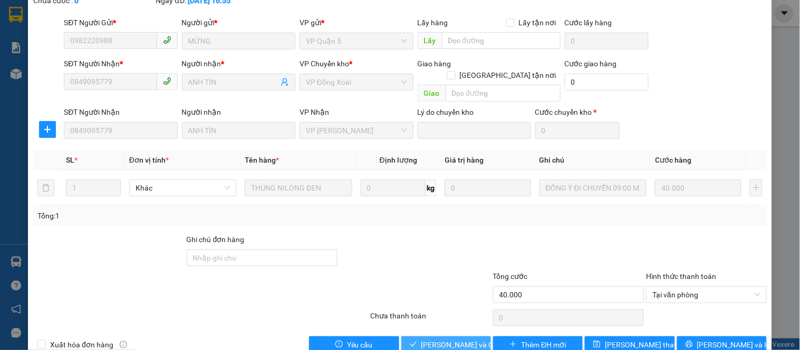
click at [452, 339] on span "Lưu và Giao hàng" at bounding box center [471, 345] width 101 height 12
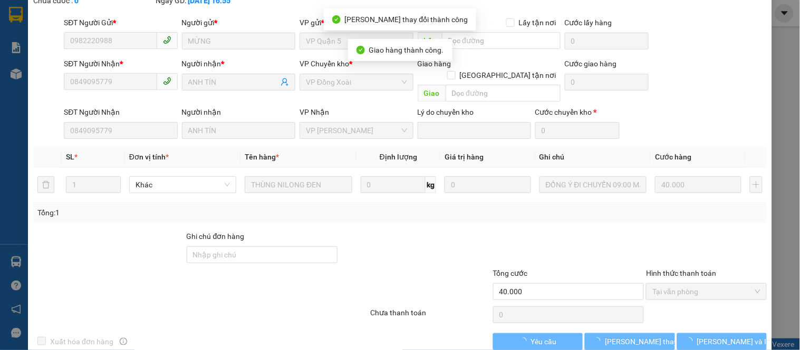
scroll to position [74, 0]
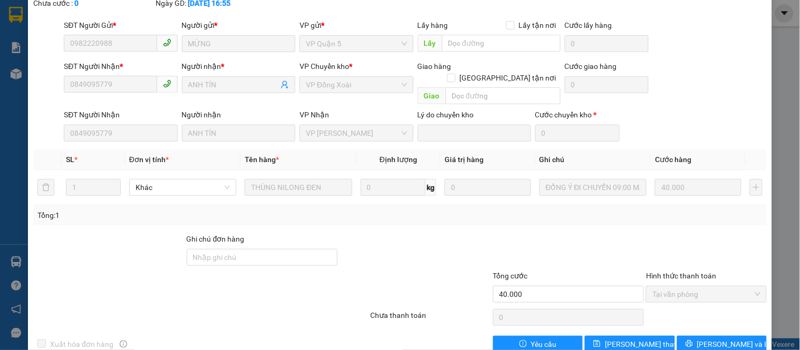
drag, startPoint x: 424, startPoint y: 235, endPoint x: 287, endPoint y: 212, distance: 138.9
click at [424, 235] on div at bounding box center [414, 251] width 153 height 37
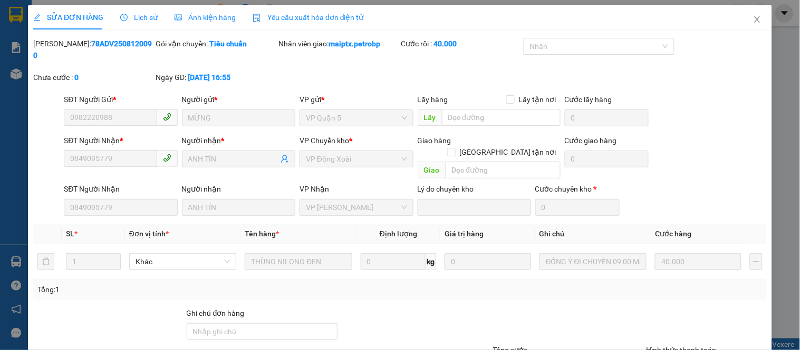
click at [92, 48] on b "78ADV2508120090" at bounding box center [92, 50] width 119 height 20
click at [92, 47] on b "78ADV2508120090" at bounding box center [92, 50] width 119 height 20
copy b "78ADV2508120090"
click at [754, 22] on icon "close" at bounding box center [757, 19] width 6 height 6
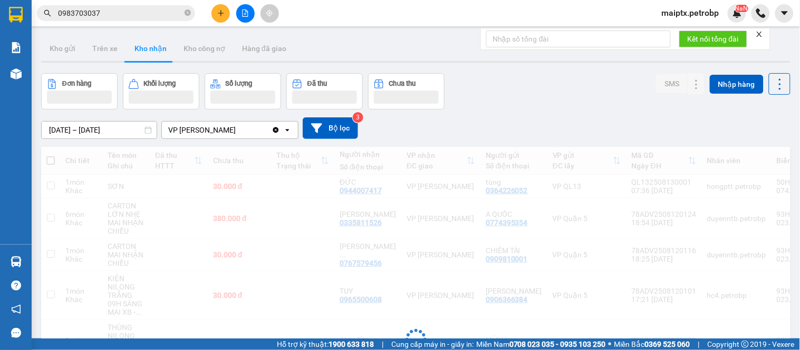
click at [517, 98] on div "Đơn hàng Khối lượng Số lượng Đã thu Chưa thu SMS Nhập hàng" at bounding box center [415, 91] width 749 height 36
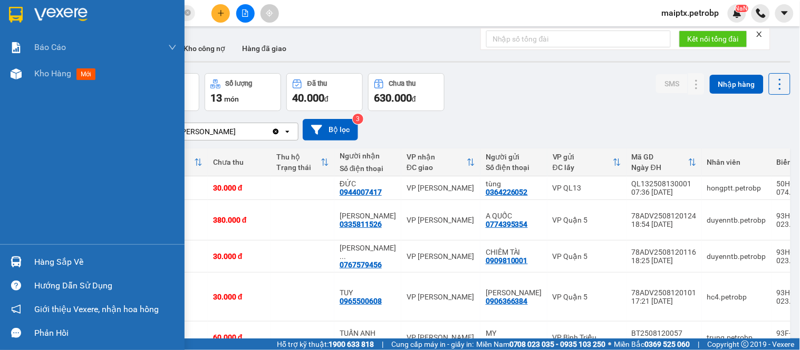
click at [20, 255] on div at bounding box center [16, 262] width 18 height 18
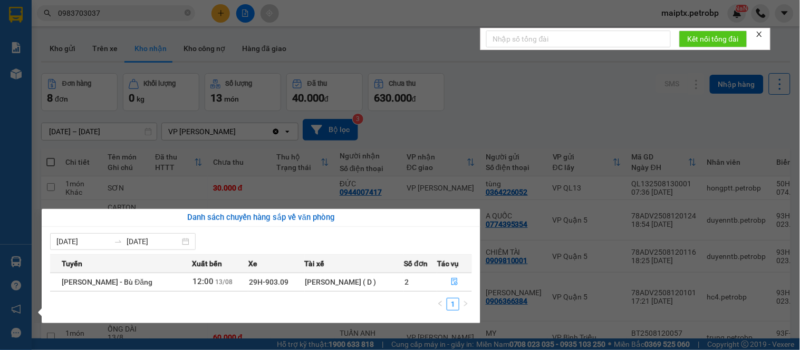
click at [20, 255] on div "Báo cáo BC tiền tận nơi (nhân viên) Báo cáo 1 (nv): Số tiền đã thu của văn phòn…" at bounding box center [16, 175] width 32 height 350
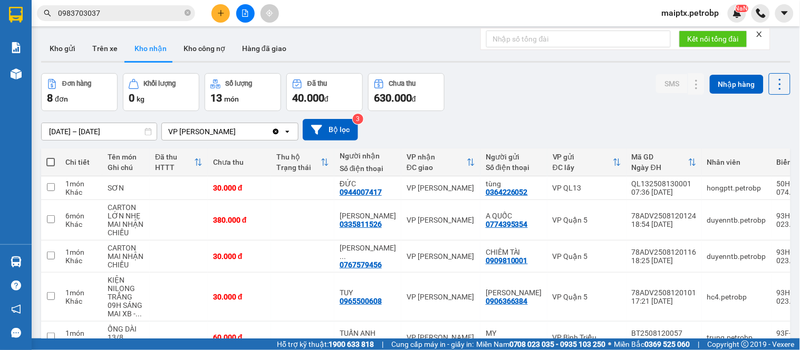
click at [529, 55] on div "Kho gửi Trên xe Kho nhận Kho công nợ Hàng đã giao" at bounding box center [415, 50] width 749 height 28
click at [533, 112] on div "08/08/2025 – 13/08/2025 Press the down arrow key to interact with the calendar …" at bounding box center [415, 129] width 749 height 37
click at [526, 113] on div "08/08/2025 – 13/08/2025 Press the down arrow key to interact with the calendar …" at bounding box center [415, 129] width 749 height 37
click at [523, 97] on div "Đơn hàng 8 đơn Khối lượng 0 kg Số lượng 13 món Đã thu 40.000 đ Chưa thu 630.000…" at bounding box center [415, 92] width 749 height 38
click at [684, 13] on span "maiptx.petrobp" at bounding box center [690, 12] width 74 height 13
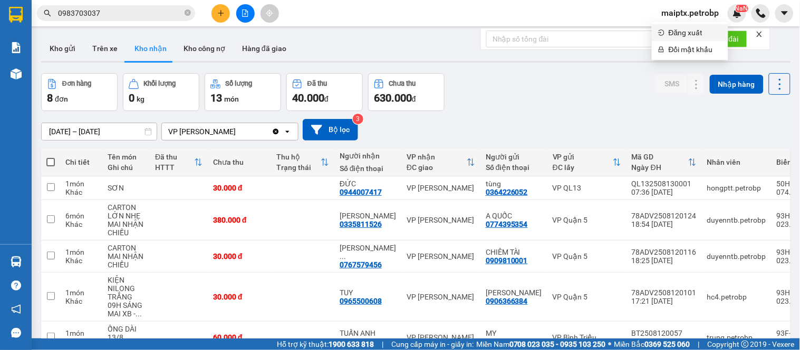
click at [693, 33] on span "Đăng xuất" at bounding box center [694, 33] width 53 height 12
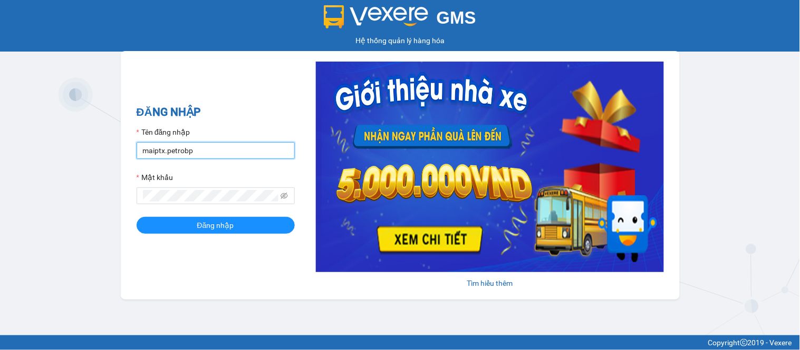
click at [217, 154] on input "maiptx.petrobp" at bounding box center [216, 150] width 158 height 17
type input "dienpt.petrobp"
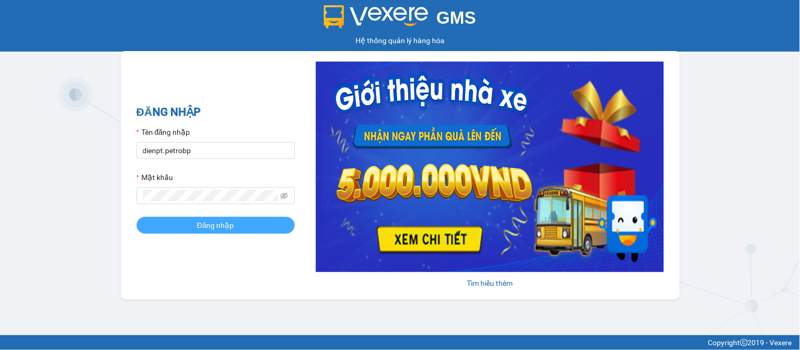
click at [188, 225] on button "Đăng nhập" at bounding box center [216, 225] width 158 height 17
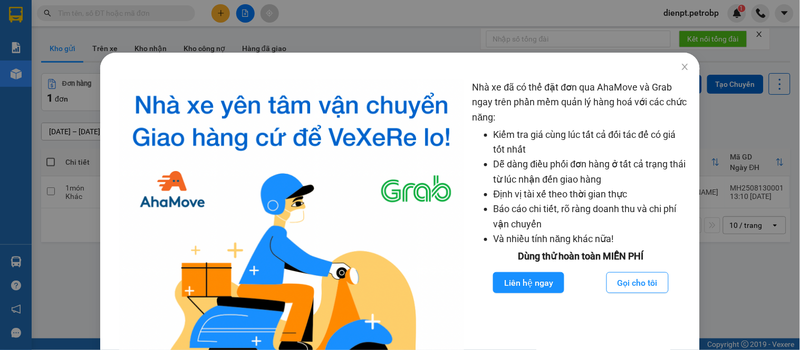
click at [6, 265] on div "Nhà xe đã có thể đặt đơn qua AhaMove và Grab ngay trên phần mềm quản lý hàng ho…" at bounding box center [400, 175] width 800 height 350
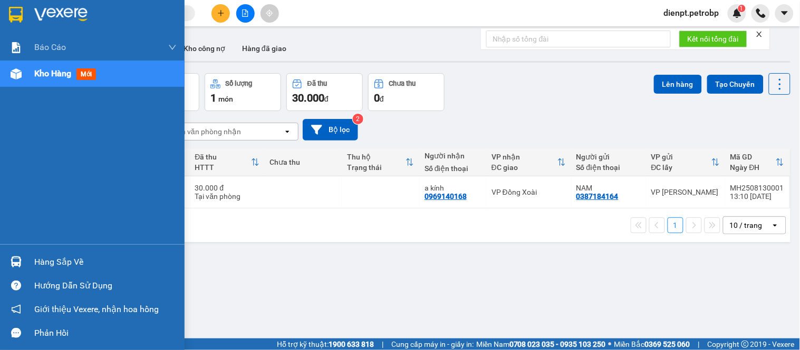
click at [27, 262] on div "Hàng sắp về" at bounding box center [92, 262] width 184 height 24
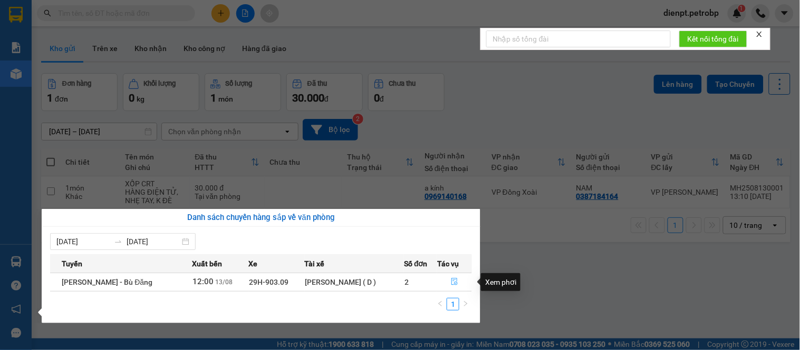
click at [454, 281] on icon "file-done" at bounding box center [454, 281] width 6 height 7
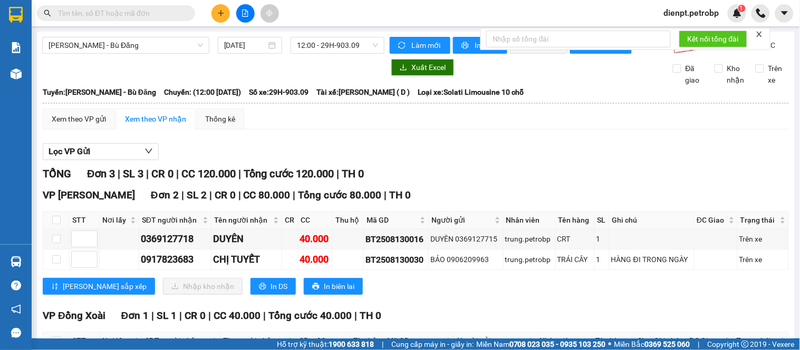
scroll to position [95, 0]
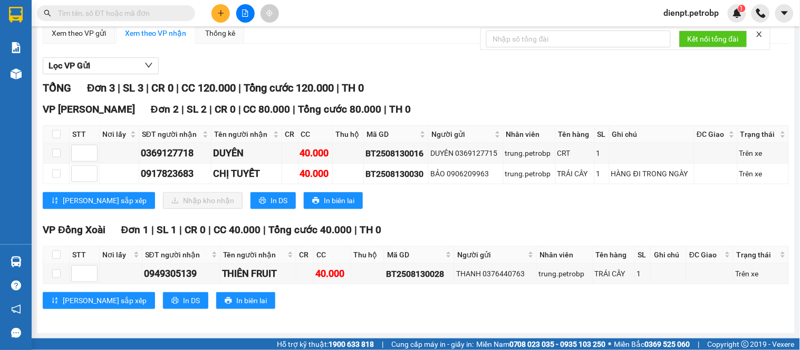
click at [753, 98] on div "TỔNG Đơn 3 | SL 3 | CR 0 | CC 120.000 | Tổng cước 120.000 | TH 0 VP Minh Hưng Đ…" at bounding box center [416, 201] width 746 height 242
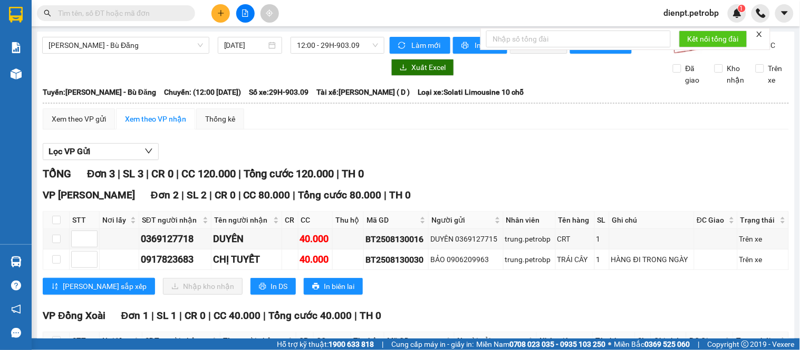
click at [429, 161] on div "Lọc VP Gửi" at bounding box center [416, 151] width 746 height 17
click at [217, 14] on icon "plus" at bounding box center [220, 12] width 7 height 7
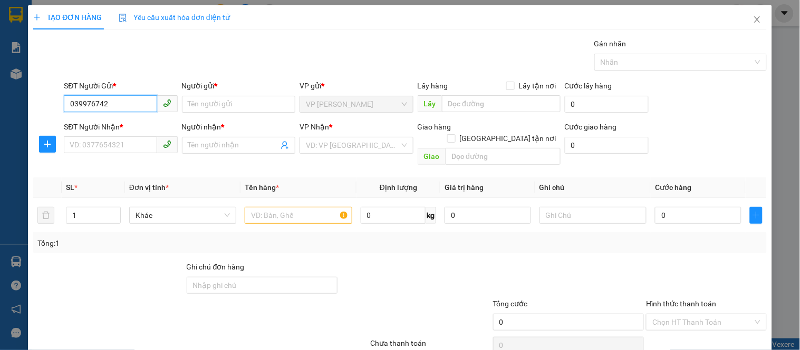
type input "0399767426"
click at [134, 108] on input "0399767426" at bounding box center [110, 103] width 93 height 17
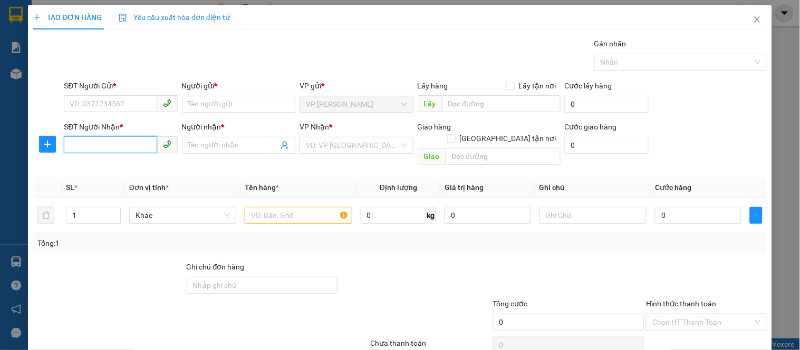
click at [106, 150] on input "SĐT Người Nhận *" at bounding box center [110, 145] width 93 height 17
paste input "0399767426"
type input "0399767426"
click at [221, 143] on input "Người nhận *" at bounding box center [233, 146] width 90 height 12
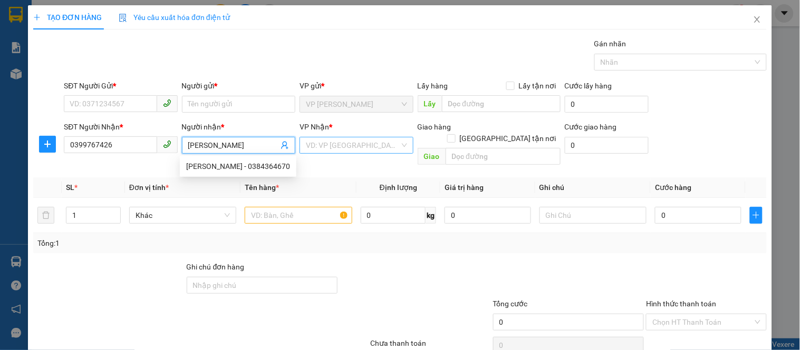
type input "[PERSON_NAME]"
click at [314, 142] on input "search" at bounding box center [352, 146] width 93 height 16
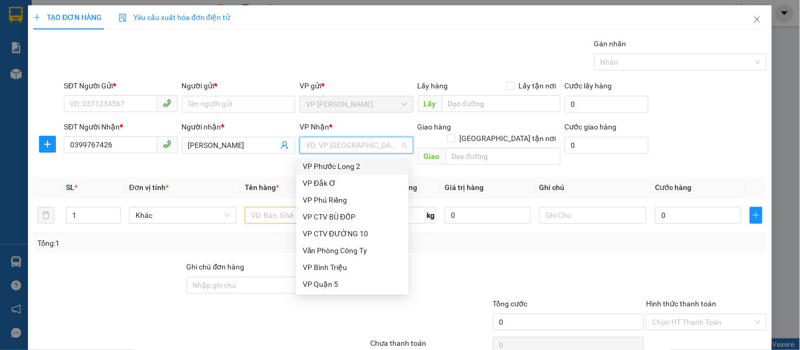
type input "2"
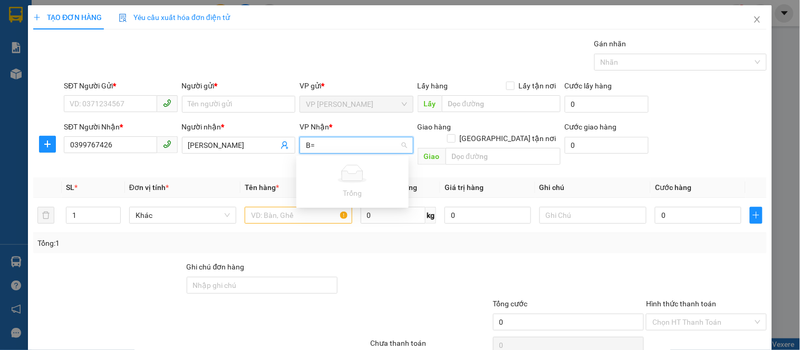
type input "B"
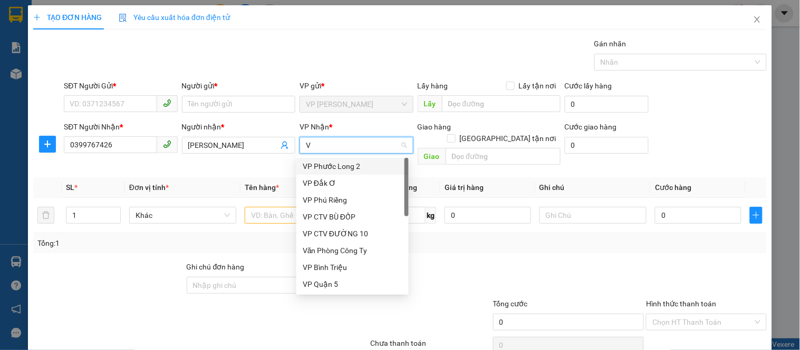
type input "VP"
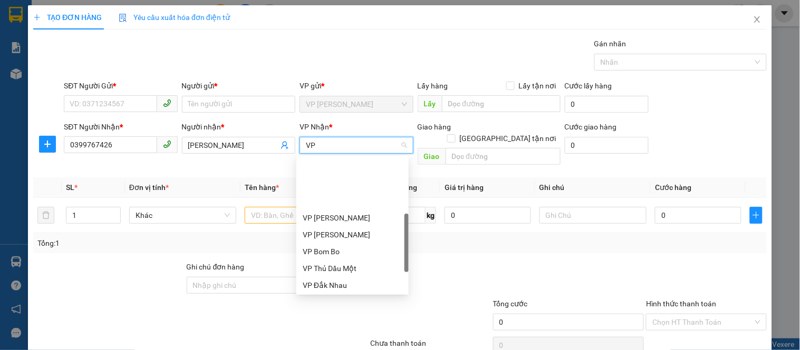
scroll to position [234, 0]
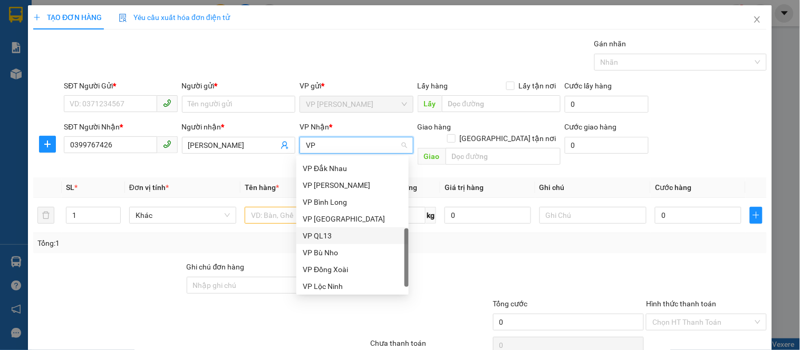
click at [338, 233] on div "VP QL13" at bounding box center [353, 236] width 100 height 12
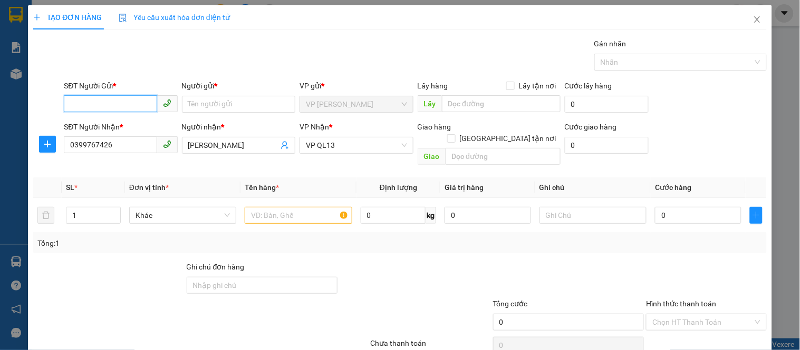
click at [111, 106] on input "SĐT Người Gửi *" at bounding box center [110, 103] width 93 height 17
type input "0983054249"
click at [205, 105] on input "Người gửi *" at bounding box center [238, 104] width 113 height 17
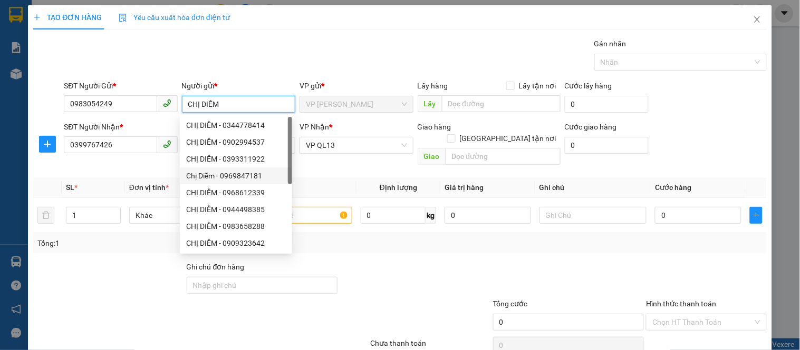
type input "CHỊ DIỄM"
click at [415, 265] on div at bounding box center [414, 279] width 153 height 37
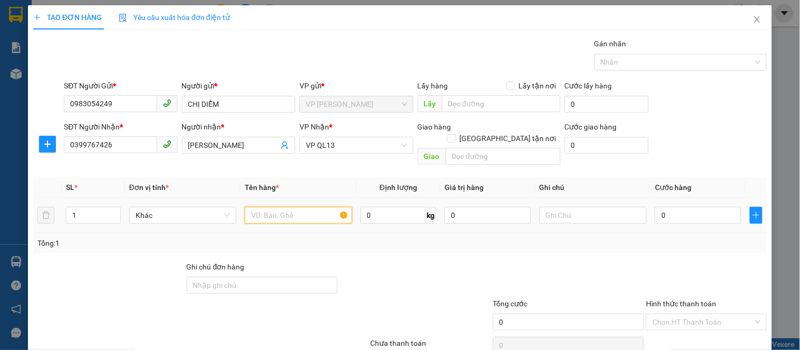
click at [312, 207] on input "text" at bounding box center [298, 215] width 107 height 17
type input "HỒ SƠ"
click at [663, 207] on input "0" at bounding box center [698, 215] width 86 height 17
type input "3"
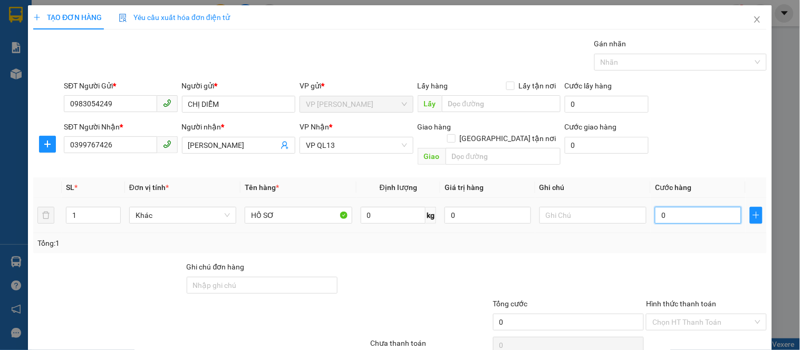
type input "3"
type input "30"
type input "300"
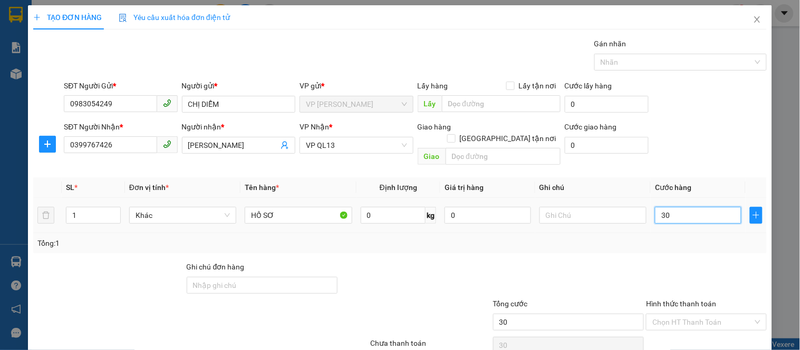
type input "300"
type input "3.000"
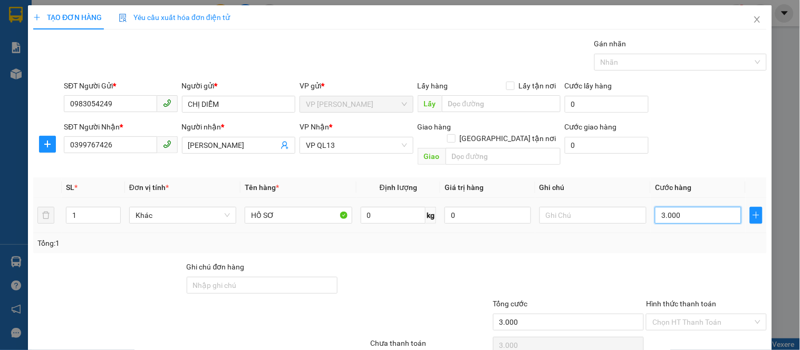
type input "30.000"
drag, startPoint x: 596, startPoint y: 269, endPoint x: 649, endPoint y: 199, distance: 87.7
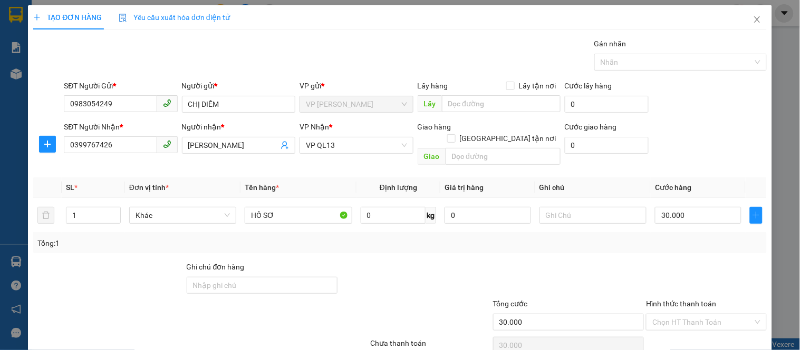
click at [596, 268] on div at bounding box center [568, 279] width 153 height 37
click at [749, 124] on div "SĐT Người Nhận * 0399767426 Người nhận * NGỌC TRINH VP Nhận * VP QL13 Giao hàng…" at bounding box center [415, 145] width 707 height 48
click at [667, 315] on input "Hình thức thanh toán" at bounding box center [702, 323] width 100 height 16
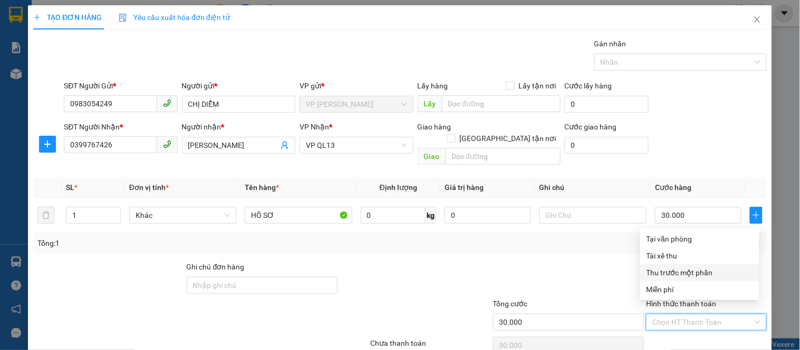
click at [558, 261] on div at bounding box center [568, 279] width 153 height 37
click at [668, 315] on input "Hình thức thanh toán" at bounding box center [702, 323] width 100 height 16
click at [667, 244] on div "Tại văn phòng" at bounding box center [699, 239] width 106 height 12
type input "0"
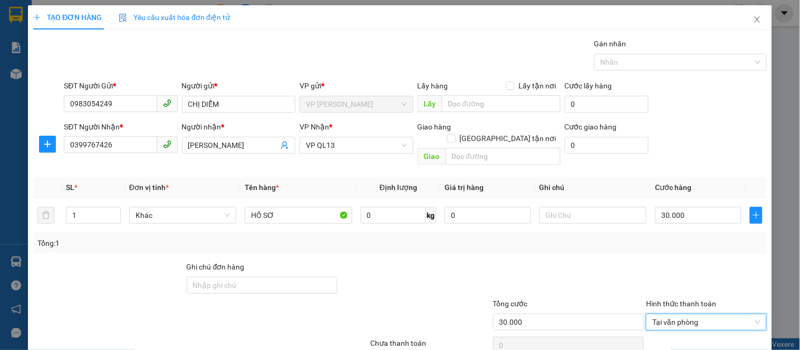
click at [530, 248] on div "Transit Pickup Surcharge Ids Transit Deliver Surcharge Ids Transit Deliver Surc…" at bounding box center [399, 209] width 733 height 343
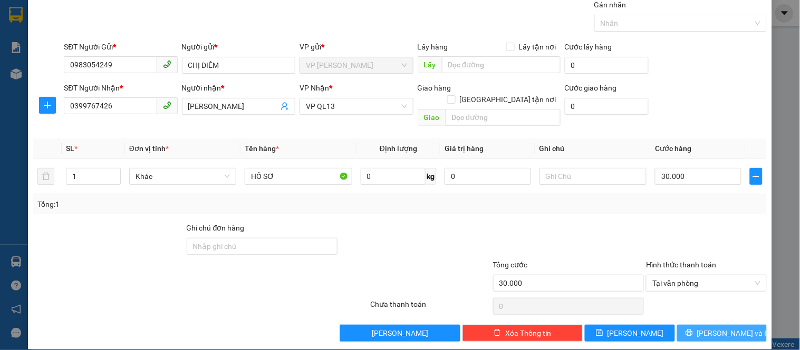
click at [693, 329] on icon "printer" at bounding box center [688, 332] width 7 height 7
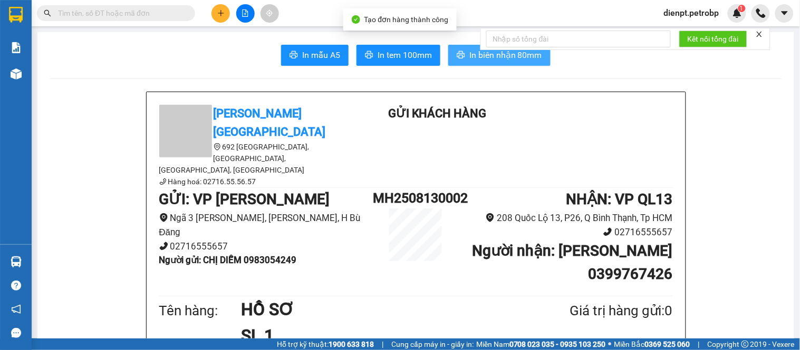
click at [496, 60] on span "In biên nhận 80mm" at bounding box center [505, 54] width 73 height 13
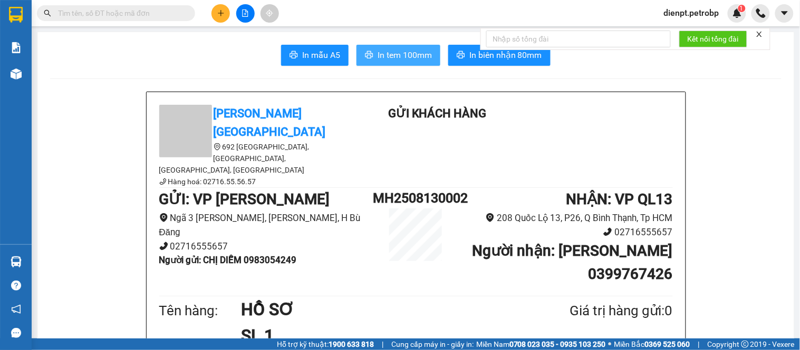
click at [392, 62] on button "In tem 100mm" at bounding box center [398, 55] width 84 height 21
drag, startPoint x: 54, startPoint y: 129, endPoint x: 273, endPoint y: 82, distance: 223.7
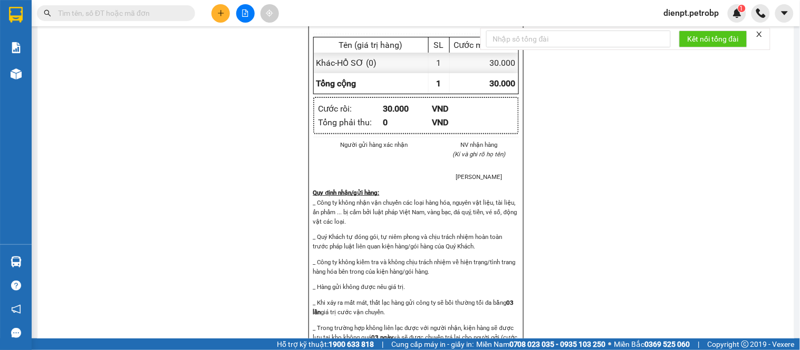
scroll to position [703, 0]
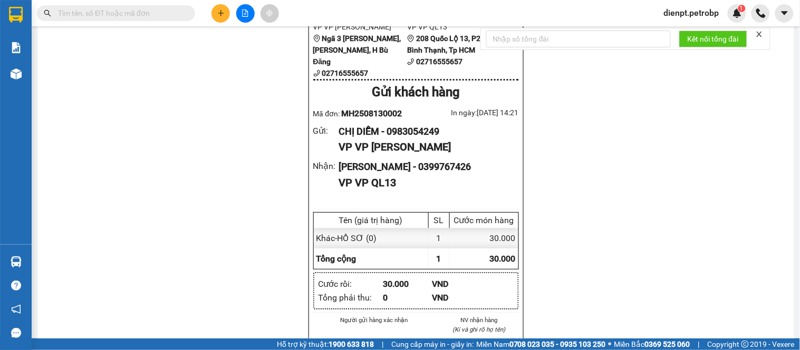
click at [376, 109] on span "MH2508130002" at bounding box center [371, 114] width 61 height 10
copy span "MH2508130002"
click at [187, 153] on div "Petro Bình Phước 692 Phú Riềng Đỏ, P Tân Xuân, TP Đồng Xoài, Tỉnh Bình Phước Hà…" at bounding box center [415, 160] width 731 height 1542
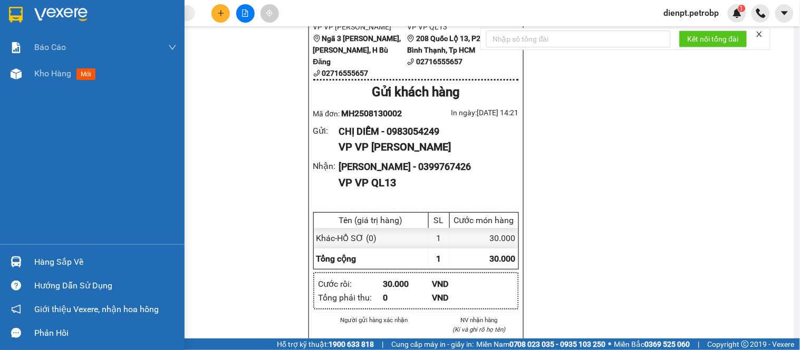
click at [17, 261] on img at bounding box center [16, 262] width 11 height 11
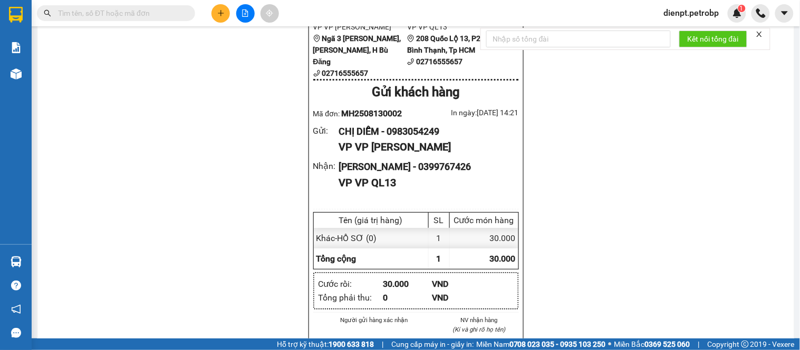
drag, startPoint x: 151, startPoint y: 133, endPoint x: 69, endPoint y: 90, distance: 92.2
click at [151, 129] on section "Kết quả tìm kiếm ( 0 ) Bộ lọc No Data dienpt.petrobp 1 Báo cáo BC tiền tận nơi …" at bounding box center [400, 175] width 800 height 350
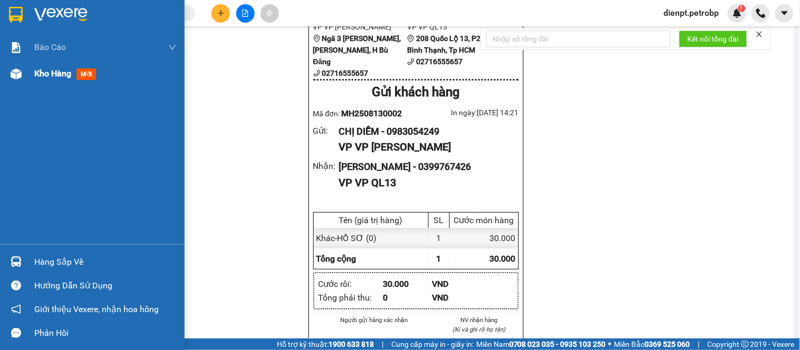
click at [7, 65] on div at bounding box center [16, 74] width 18 height 18
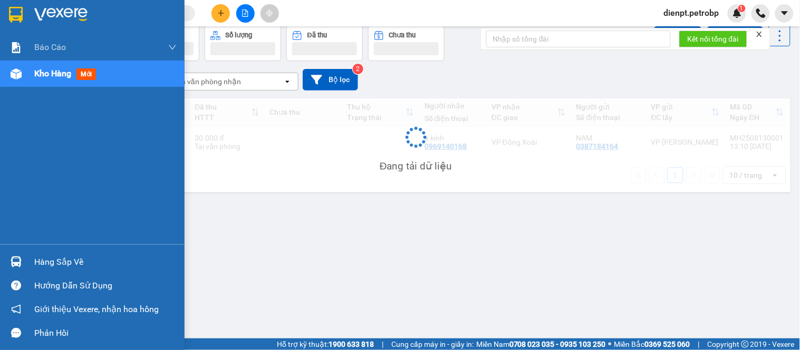
scroll to position [48, 0]
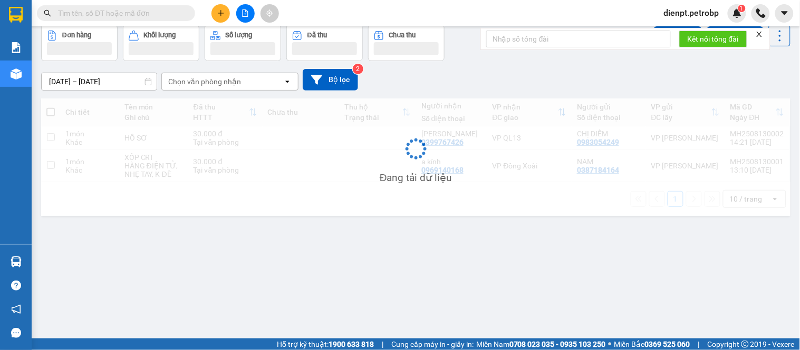
click at [508, 66] on div "[DATE] – [DATE] Press the down arrow key to interact with the calendar and sele…" at bounding box center [415, 79] width 749 height 37
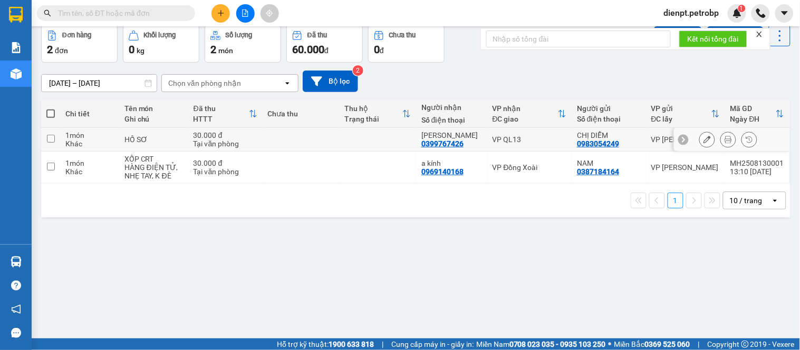
scroll to position [0, 0]
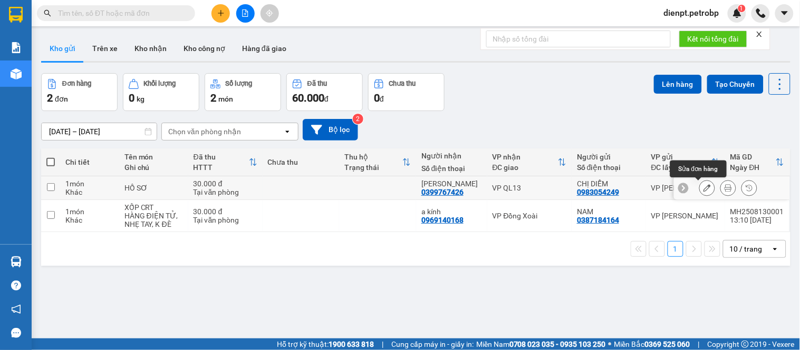
click at [703, 191] on button at bounding box center [706, 188] width 15 height 18
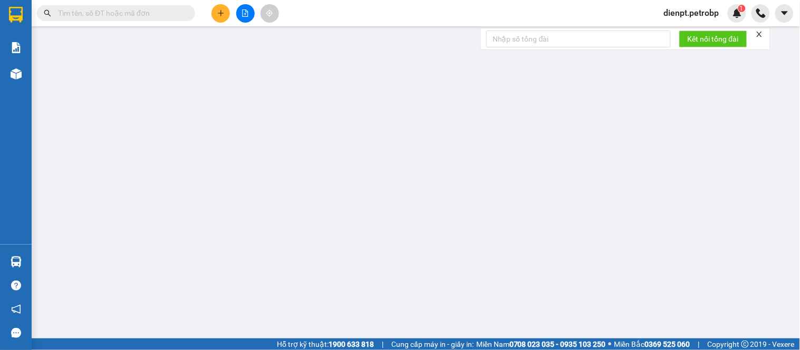
type input "0983054249"
type input "0399767426"
type input "30.000"
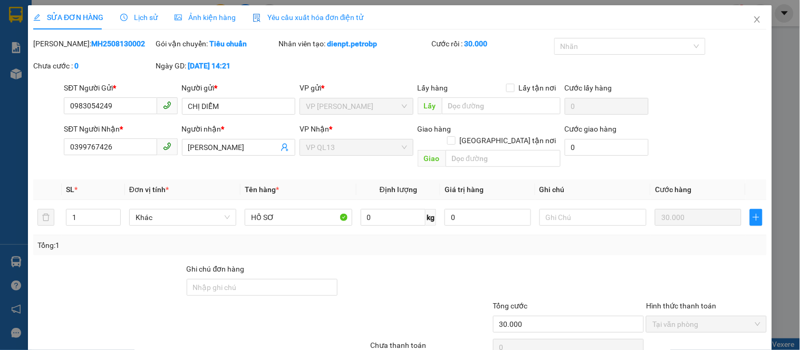
click at [54, 148] on div at bounding box center [47, 147] width 31 height 48
click at [712, 71] on div "Mã ĐH: MH2508130002 Gói vận chuyển: Tiêu chuẩn Nhân viên tạo: dienpt.petrobp Cư…" at bounding box center [399, 60] width 735 height 44
click at [753, 20] on icon "close" at bounding box center [757, 19] width 8 height 8
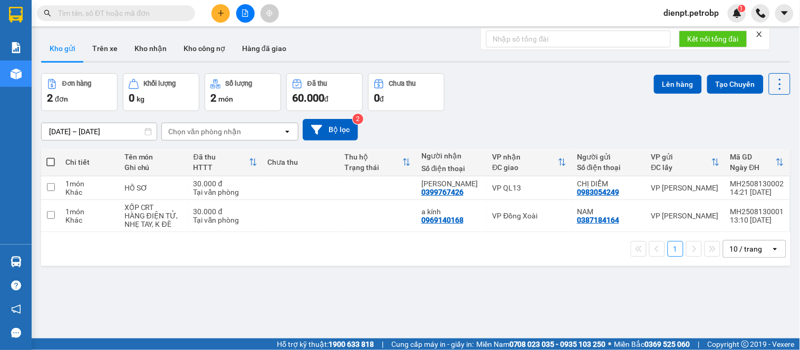
click at [502, 82] on div "Đơn hàng 2 đơn Khối lượng 0 kg Số lượng 2 món Đã thu 60.000 đ Chưa thu 0 đ Lên …" at bounding box center [415, 92] width 749 height 38
click at [432, 325] on div "ver 1.8.138 Kho gửi Trên xe Kho nhận Kho công nợ Hàng đã giao Đơn hàng 2 đơn Kh…" at bounding box center [415, 207] width 757 height 350
click at [61, 288] on div "ver 1.8.138 Kho gửi Trên xe Kho nhận Kho công nợ Hàng đã giao Đơn hàng 2 đơn Kh…" at bounding box center [415, 207] width 757 height 350
click at [489, 98] on div "Đơn hàng 2 đơn Khối lượng 0 kg Số lượng 2 món Đã thu 60.000 đ Chưa thu 0 đ Lên …" at bounding box center [415, 92] width 749 height 38
click at [153, 55] on button "Kho nhận" at bounding box center [150, 48] width 49 height 25
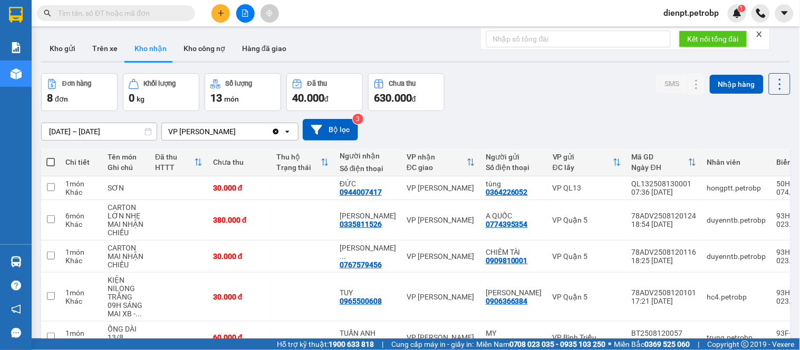
click at [533, 84] on div "Đơn hàng 8 đơn Khối lượng 0 kg Số lượng 13 món Đã thu 40.000 đ Chưa thu 630.000…" at bounding box center [415, 92] width 749 height 38
click at [532, 119] on div "[DATE] – [DATE] Press the down arrow key to interact with the calendar and sele…" at bounding box center [415, 130] width 749 height 22
click at [64, 46] on button "Kho gửi" at bounding box center [62, 48] width 43 height 25
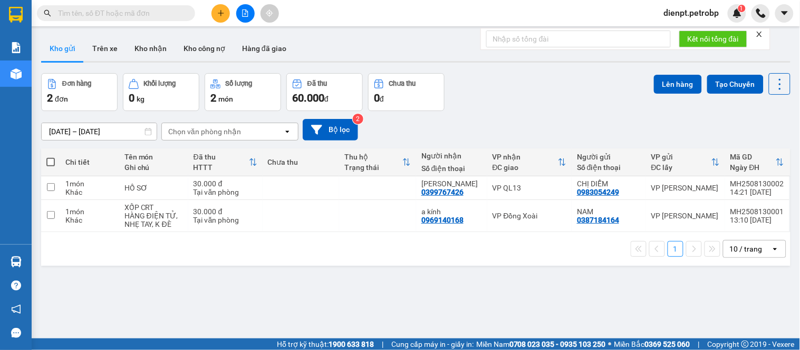
click at [530, 105] on div "Đơn hàng 2 đơn Khối lượng 0 kg Số lượng 2 món Đã thu 60.000 đ Chưa thu 0 đ Lên …" at bounding box center [415, 92] width 749 height 38
click at [703, 188] on icon at bounding box center [706, 187] width 7 height 7
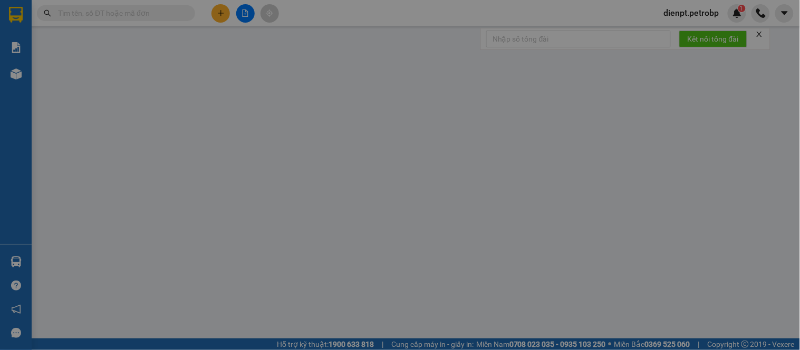
type input "0983054249"
type input "0399767426"
type input "30.000"
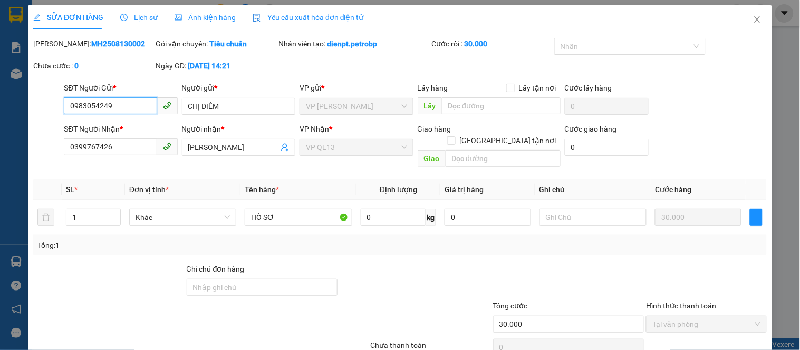
click at [118, 106] on input "0983054249" at bounding box center [110, 106] width 93 height 17
click at [753, 17] on icon "close" at bounding box center [757, 19] width 8 height 8
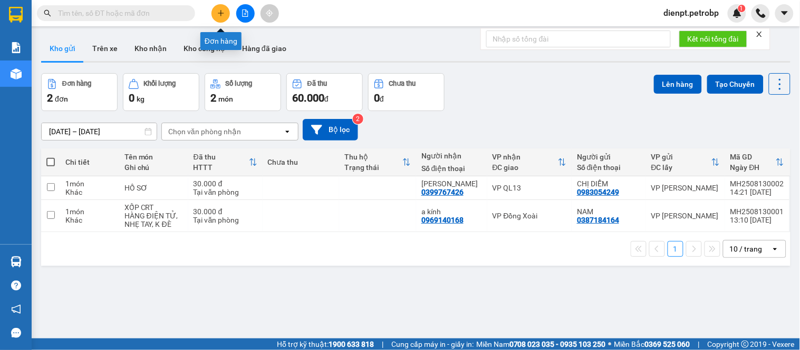
click at [216, 12] on button at bounding box center [220, 13] width 18 height 18
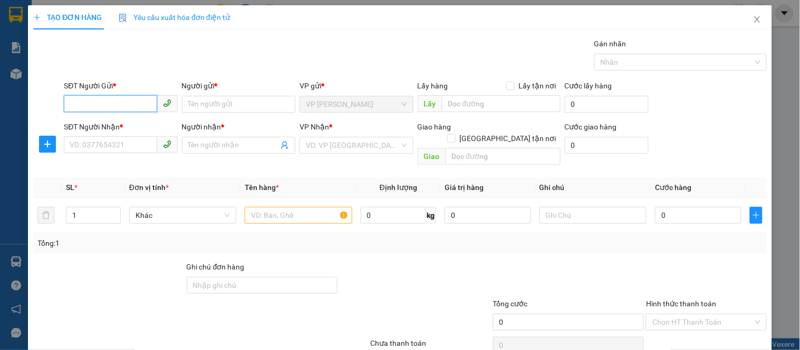
click at [98, 108] on input "SĐT Người Gửi *" at bounding box center [110, 103] width 93 height 17
paste input "0983054249"
type input "0983054249"
click at [113, 122] on div "0983054249 - CHỊ DIỄM" at bounding box center [120, 126] width 100 height 12
type input "CHỊ DIỄM"
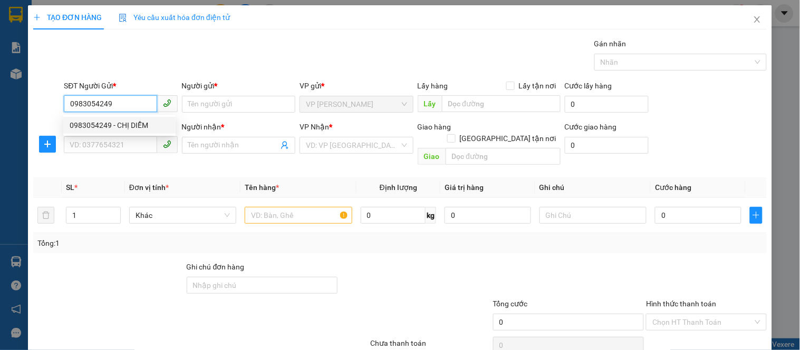
type input "0399767426"
type input "[PERSON_NAME]"
type input "30.000"
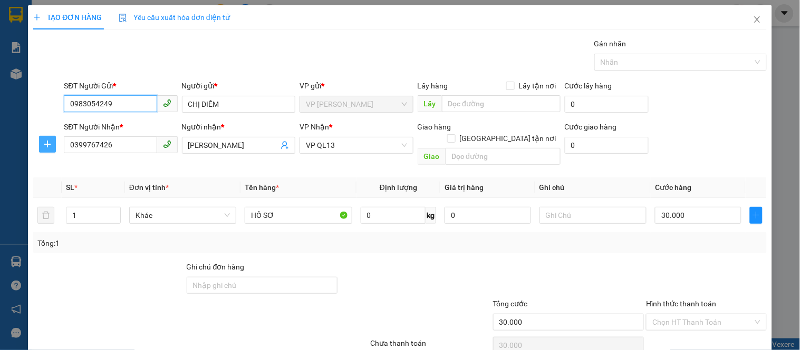
type input "0983054249"
click at [49, 145] on icon "plus" at bounding box center [47, 144] width 8 height 8
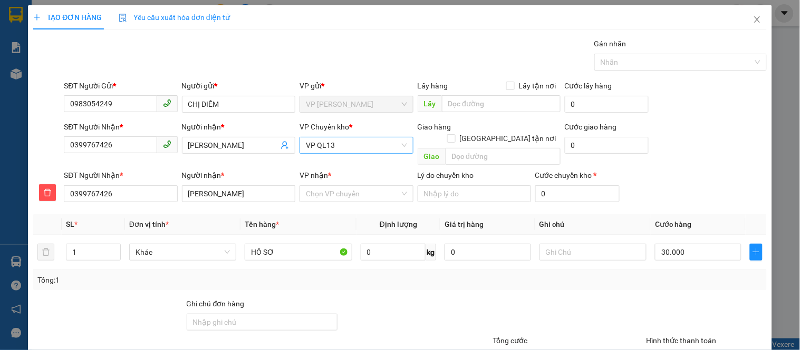
click at [340, 149] on span "VP QL13" at bounding box center [356, 146] width 101 height 16
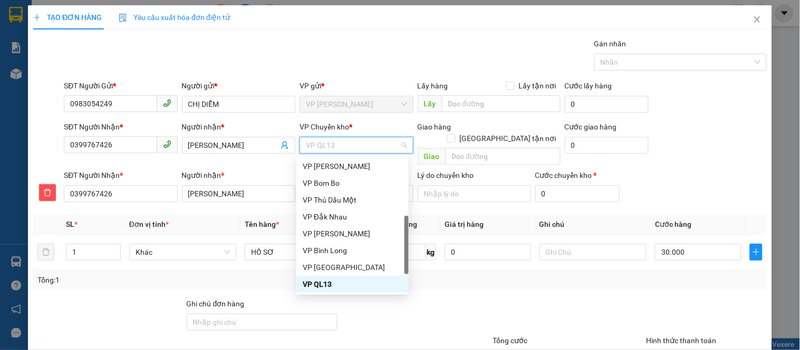
type input "D"
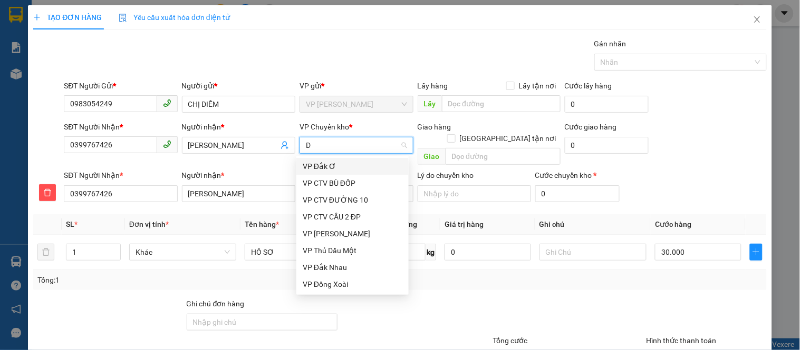
scroll to position [0, 0]
type input "Đ"
click at [328, 281] on div "VP Đồng Xoài" at bounding box center [353, 285] width 100 height 12
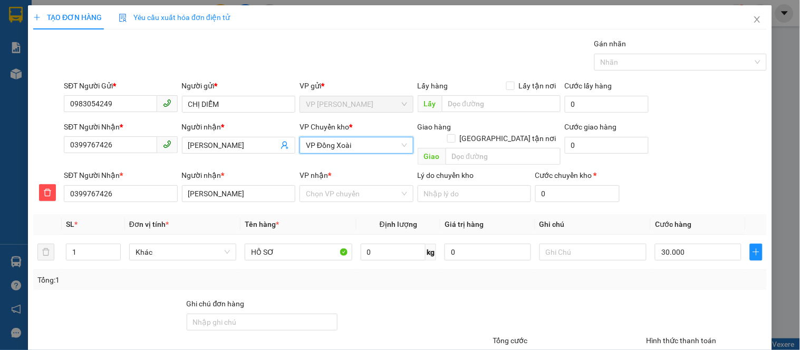
click at [713, 144] on div "SĐT Người Nhận * 0399767426 Người nhận * NGỌC TRINH VP Chuyển kho * VP Đồng Xoà…" at bounding box center [415, 145] width 707 height 48
click at [330, 187] on input "VP nhận *" at bounding box center [352, 194] width 93 height 16
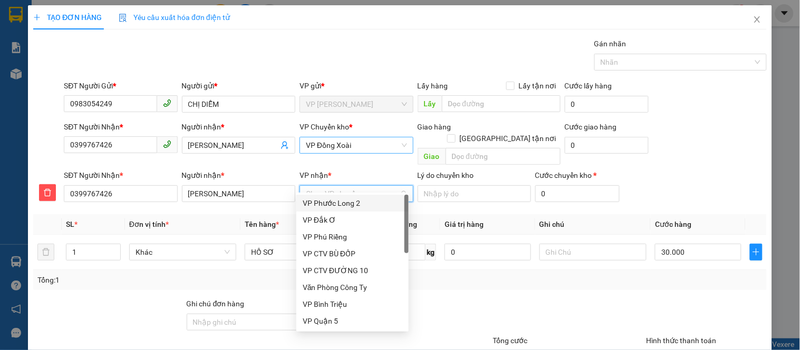
type input "Q"
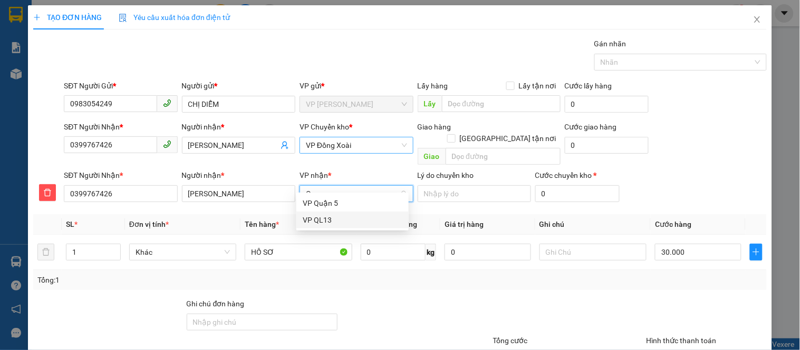
click at [318, 217] on div "VP QL13" at bounding box center [353, 221] width 100 height 12
click at [682, 170] on div "SĐT Người Nhận * 0399767426 Người nhận * NGỌC TRINH VP nhận * VP QL13 Lý do chu…" at bounding box center [415, 188] width 707 height 37
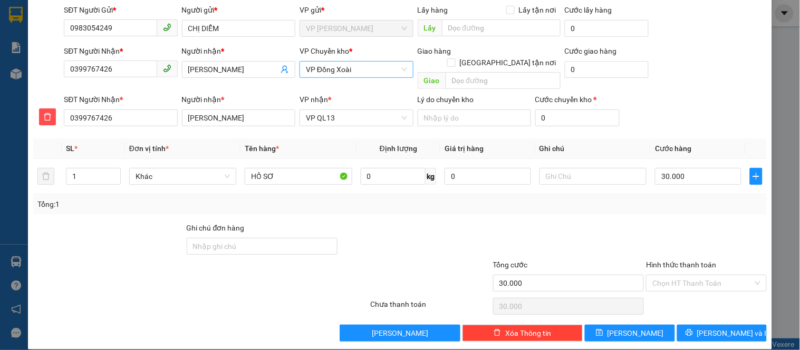
click at [441, 224] on div at bounding box center [414, 240] width 153 height 37
click at [705, 328] on span "Lưu và In" at bounding box center [734, 334] width 74 height 12
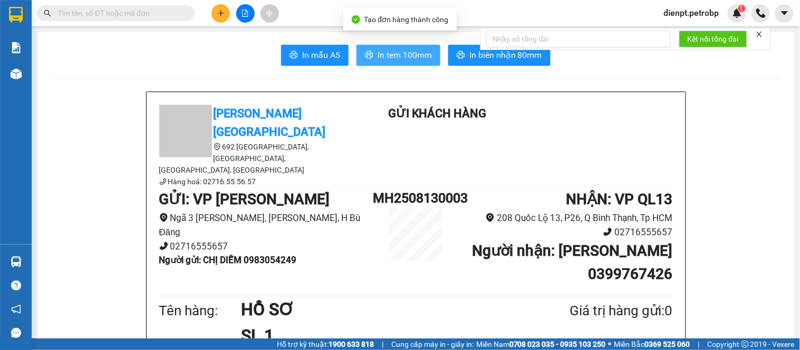
click at [392, 51] on span "In tem 100mm" at bounding box center [404, 54] width 54 height 13
drag, startPoint x: 75, startPoint y: 167, endPoint x: 55, endPoint y: 102, distance: 67.9
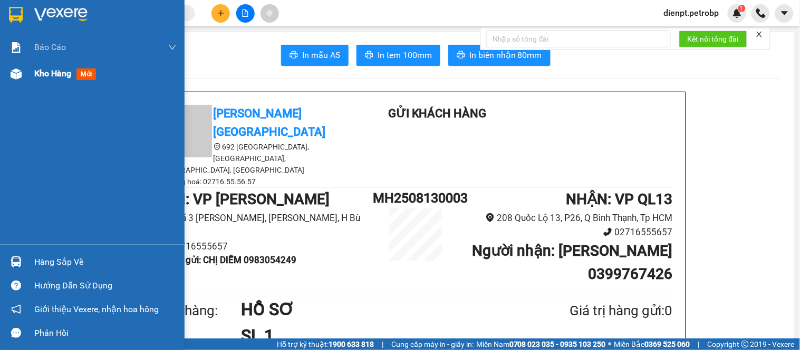
click at [17, 65] on div at bounding box center [16, 74] width 18 height 18
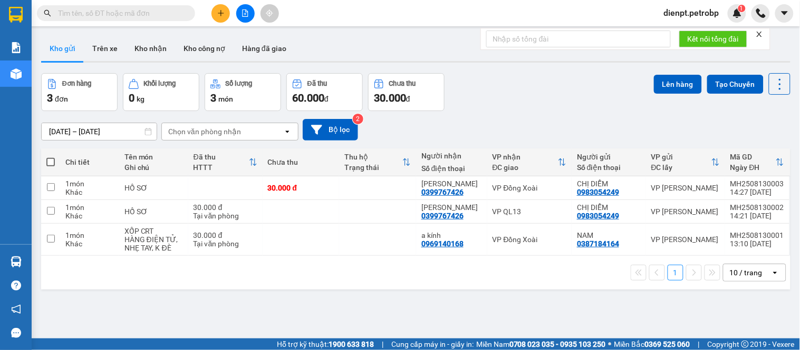
click at [625, 119] on div "[DATE] – [DATE] Press the down arrow key to interact with the calendar and sele…" at bounding box center [415, 130] width 749 height 22
click at [468, 129] on div "[DATE] – [DATE] Press the down arrow key to interact with the calendar and sele…" at bounding box center [415, 130] width 749 height 22
click at [703, 191] on icon at bounding box center [706, 187] width 7 height 7
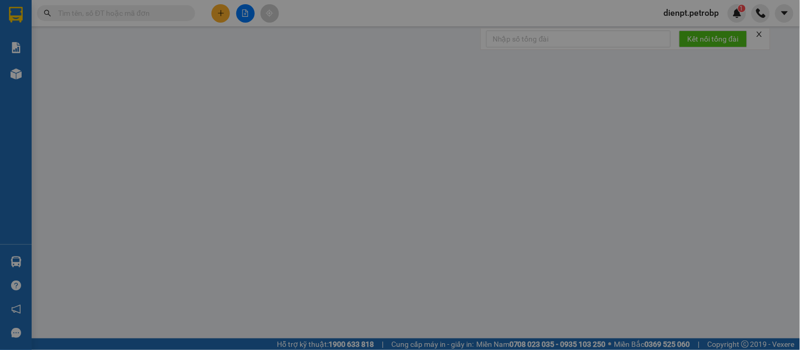
type input "0983054249"
type input "0399767426"
type input "30.000"
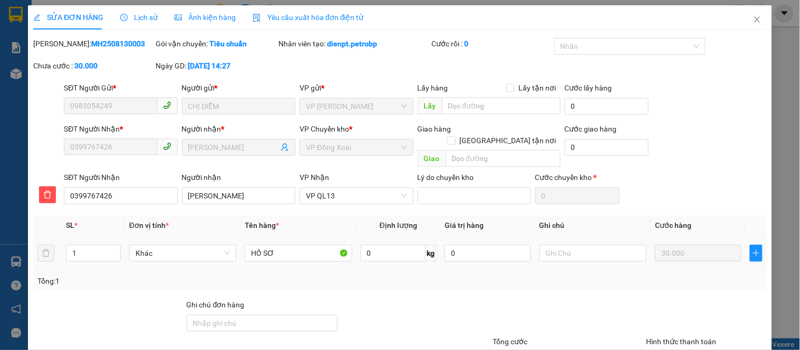
scroll to position [77, 0]
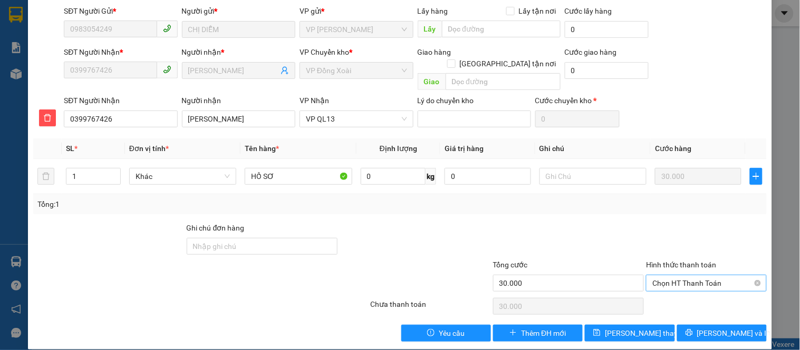
click at [665, 276] on span "Chọn HT Thanh Toán" at bounding box center [706, 284] width 108 height 16
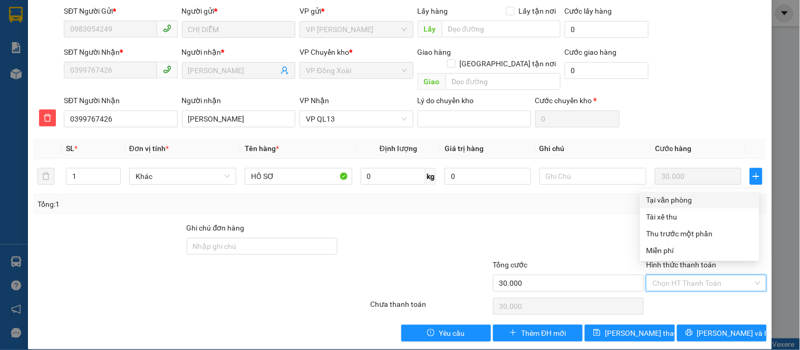
click at [668, 204] on div "Tại văn phòng" at bounding box center [699, 200] width 106 height 12
type input "0"
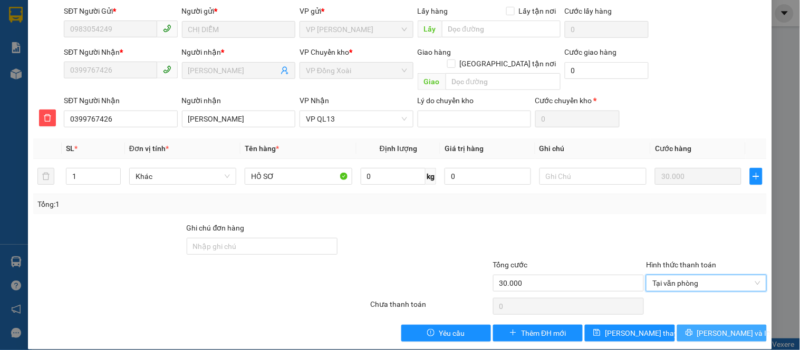
click at [693, 329] on icon "printer" at bounding box center [688, 332] width 7 height 7
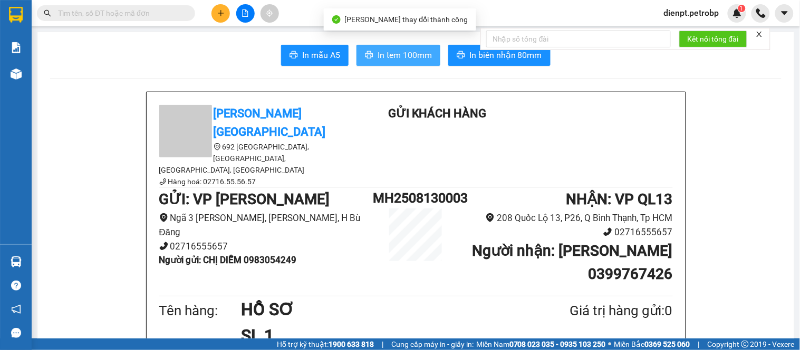
click at [389, 50] on span "In tem 100mm" at bounding box center [404, 54] width 54 height 13
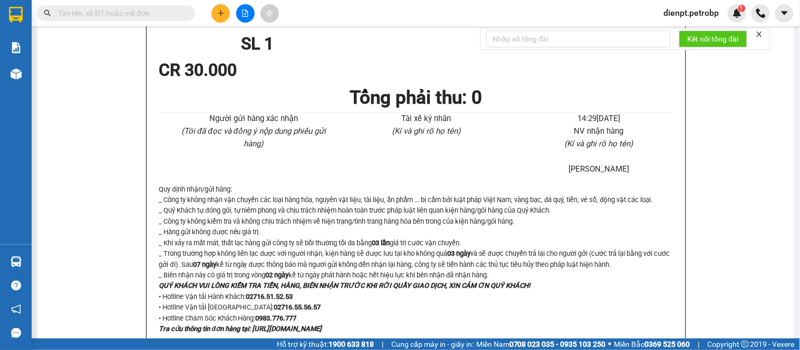
drag, startPoint x: 740, startPoint y: 233, endPoint x: 693, endPoint y: 218, distance: 49.3
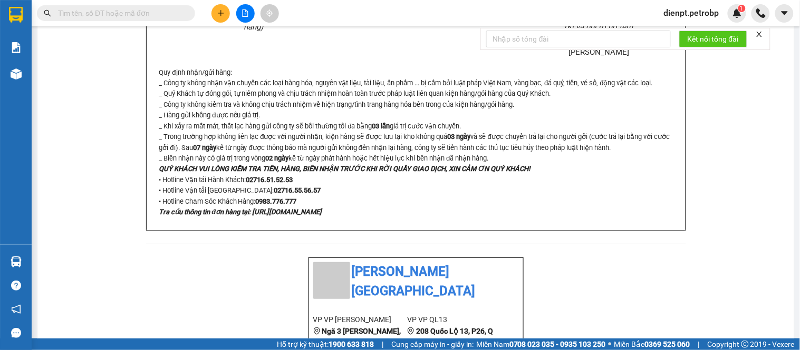
scroll to position [176, 0]
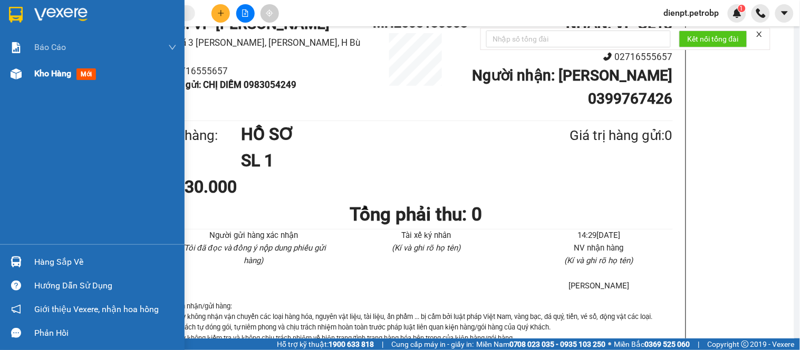
click at [27, 75] on div "Kho hàng mới" at bounding box center [92, 74] width 184 height 26
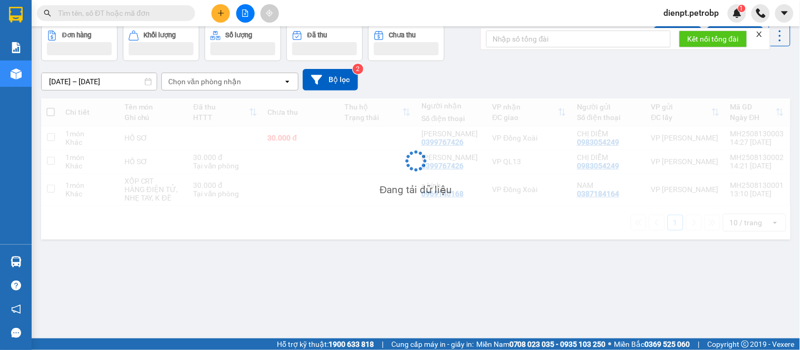
scroll to position [48, 0]
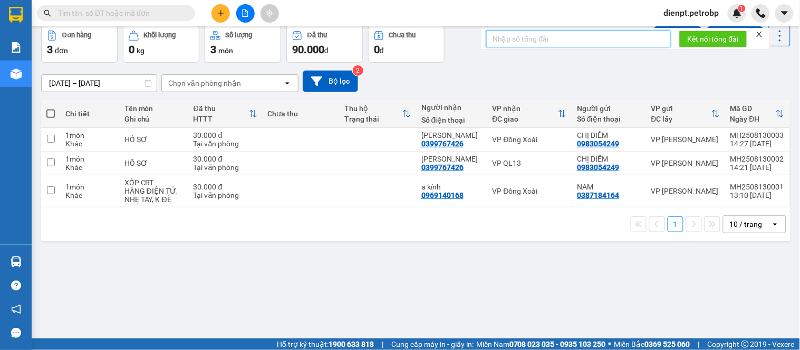
click at [499, 45] on input "text" at bounding box center [578, 39] width 184 height 17
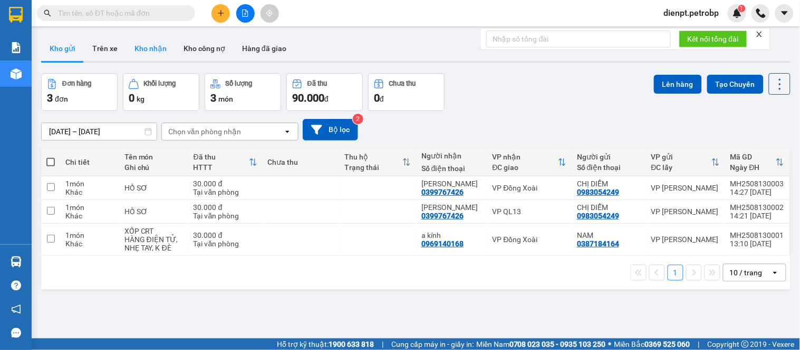
drag, startPoint x: 157, startPoint y: 49, endPoint x: 166, endPoint y: 51, distance: 9.1
click at [157, 50] on button "Kho nhận" at bounding box center [150, 48] width 49 height 25
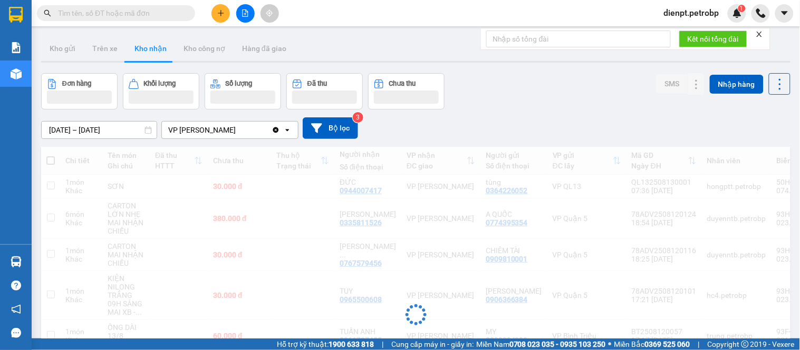
click at [608, 82] on div "Đơn hàng Khối lượng Số lượng Đã thu Chưa thu SMS Nhập hàng" at bounding box center [415, 91] width 749 height 36
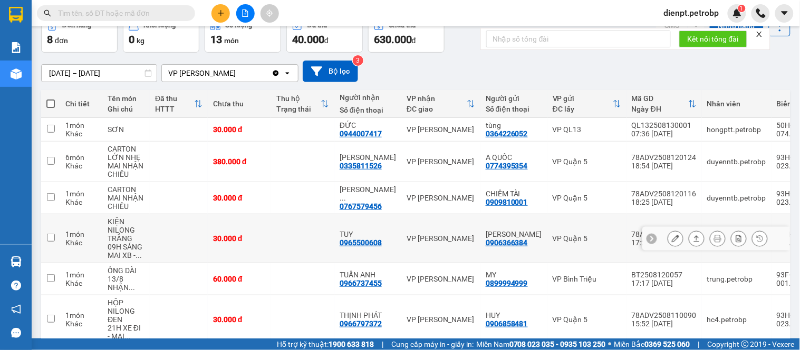
scroll to position [185, 0]
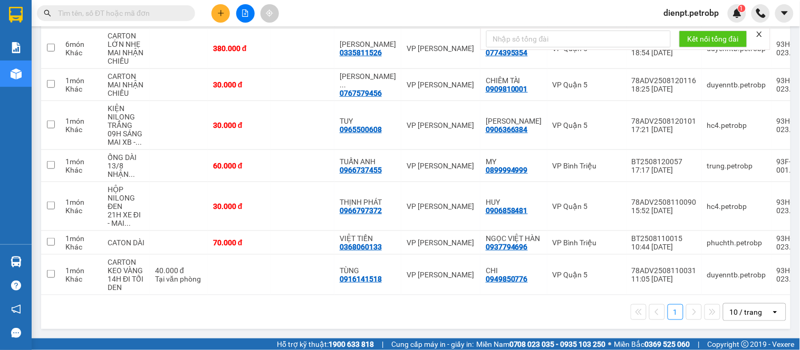
click at [486, 316] on div "1 10 / trang open" at bounding box center [415, 313] width 741 height 18
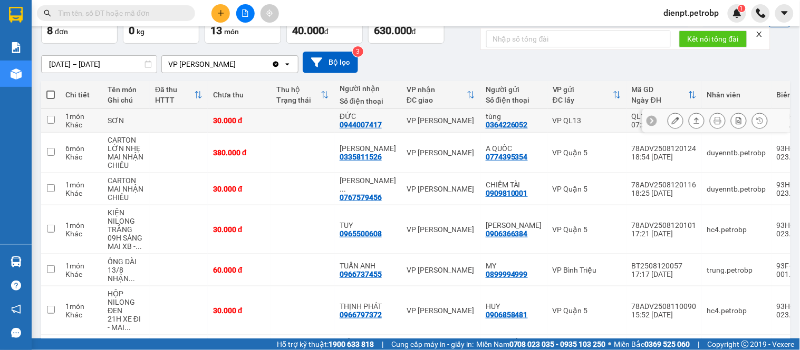
scroll to position [0, 0]
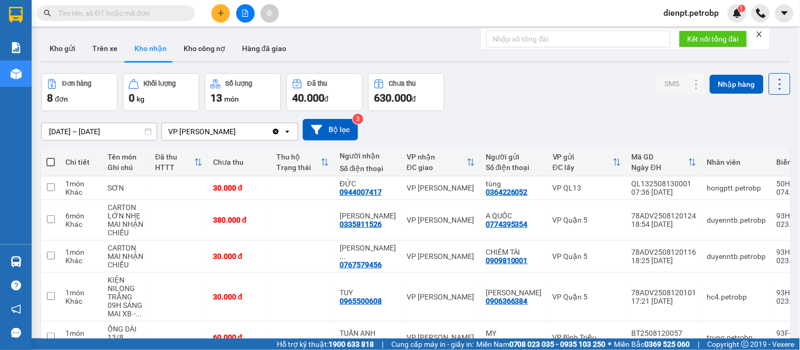
click at [560, 71] on div "ver 1.8.138 Kho gửi Trên xe Kho nhận Kho công nợ Hàng đã giao Đơn hàng 8 đơn Kh…" at bounding box center [415, 269] width 757 height 474
click at [272, 50] on button "Hàng đã giao" at bounding box center [263, 48] width 61 height 25
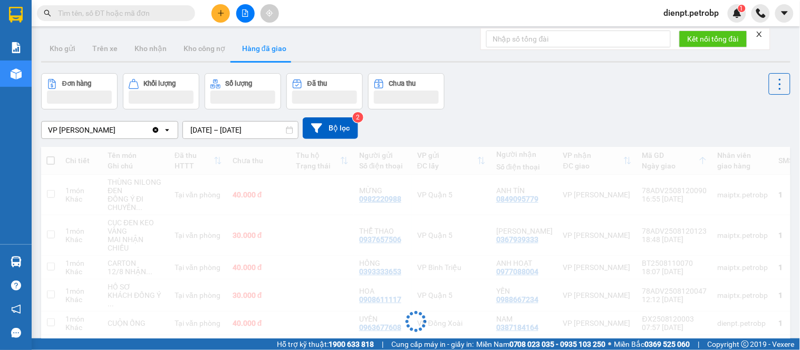
click at [577, 109] on div "Đơn hàng Khối lượng Số lượng Đã thu Chưa thu" at bounding box center [415, 91] width 749 height 36
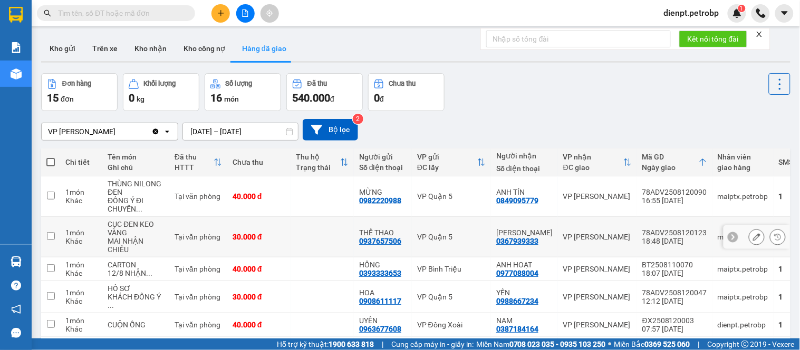
scroll to position [59, 0]
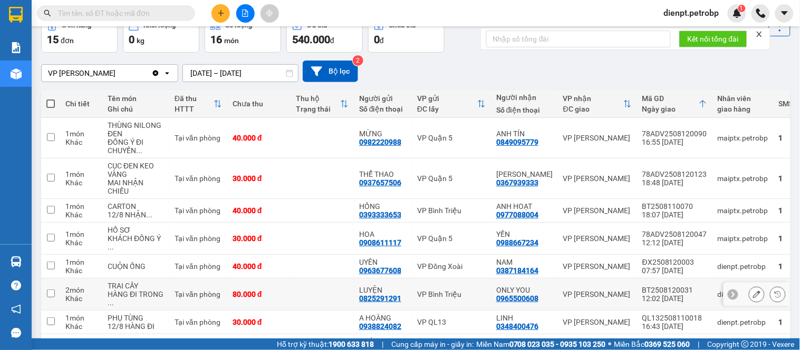
click at [642, 295] on div "BT2508120031" at bounding box center [674, 290] width 65 height 8
checkbox input "false"
copy div "BT2508120031"
click at [190, 16] on span at bounding box center [187, 13] width 6 height 12
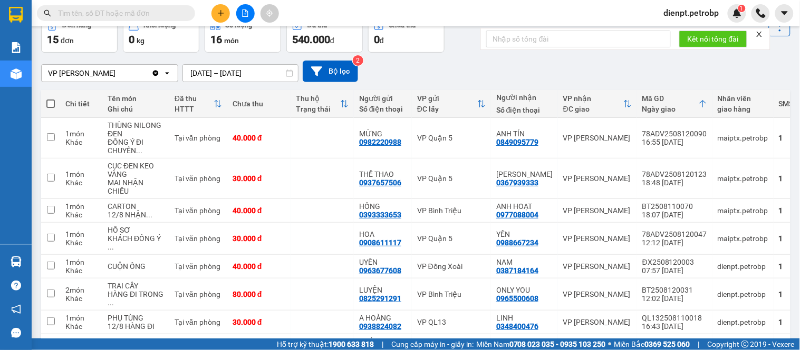
click at [172, 7] on input "text" at bounding box center [120, 13] width 124 height 12
paste input "0384800473"
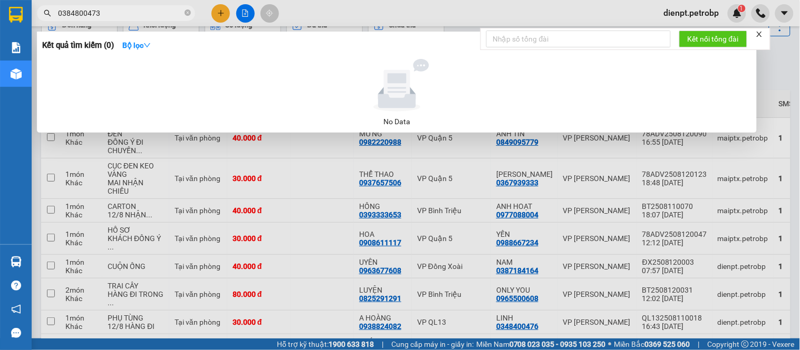
click at [157, 18] on input "0384800473" at bounding box center [120, 13] width 124 height 12
paste input "0944007417"
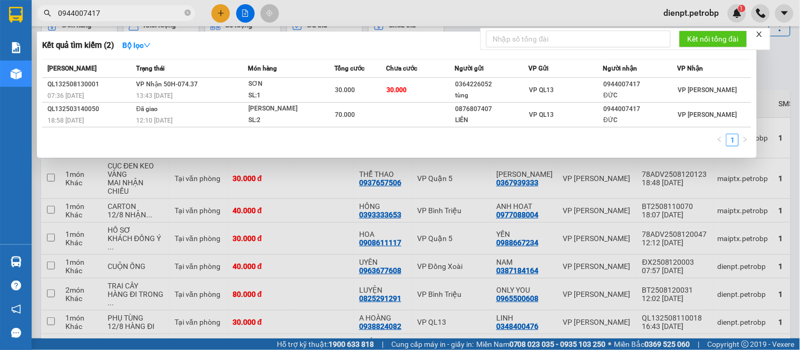
type input "0944007417"
click at [770, 75] on div at bounding box center [400, 175] width 800 height 350
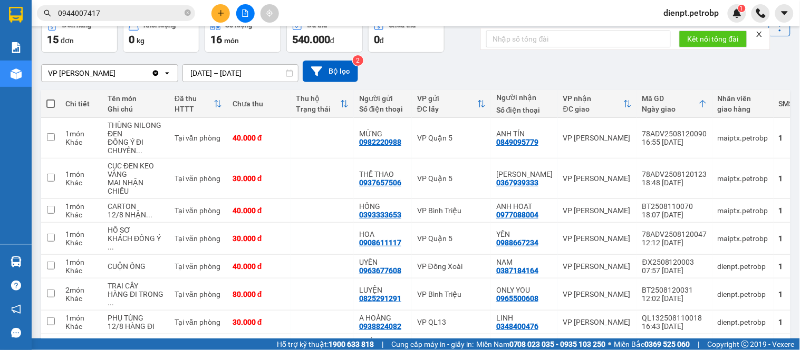
click at [770, 75] on div "VP [PERSON_NAME] Clear value open [DATE] – [DATE] Press the down arrow key to i…" at bounding box center [415, 72] width 749 height 22
click at [475, 71] on div "VP [PERSON_NAME] Clear value open [DATE] – [DATE] Press the down arrow key to i…" at bounding box center [415, 72] width 749 height 22
click at [755, 69] on div "VP [PERSON_NAME] Clear value open [DATE] – [DATE] Press the down arrow key to i…" at bounding box center [415, 72] width 749 height 22
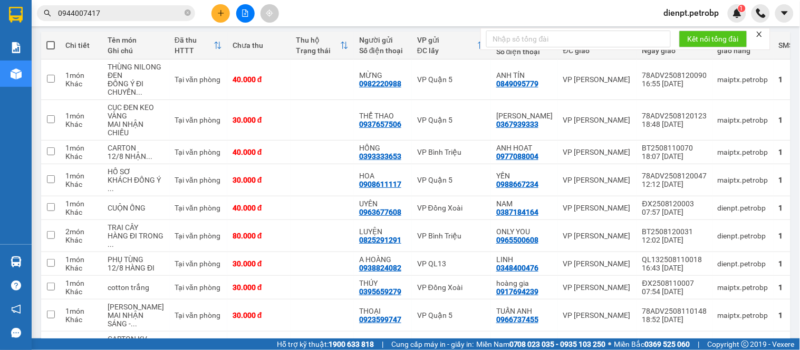
click at [761, 34] on icon "close" at bounding box center [758, 34] width 7 height 7
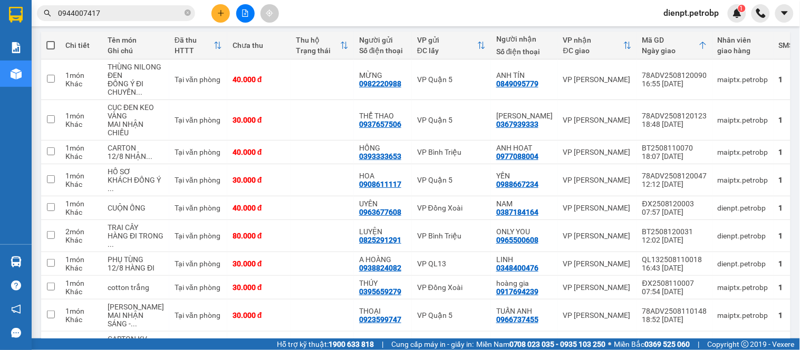
scroll to position [0, 0]
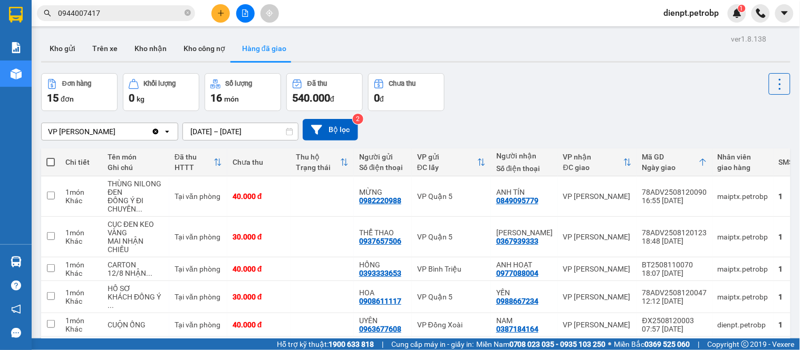
click at [577, 101] on div "Đơn hàng 15 đơn Khối lượng 0 kg Số lượng 16 món Đã thu 540.000 đ Chưa thu 0 đ" at bounding box center [415, 92] width 749 height 38
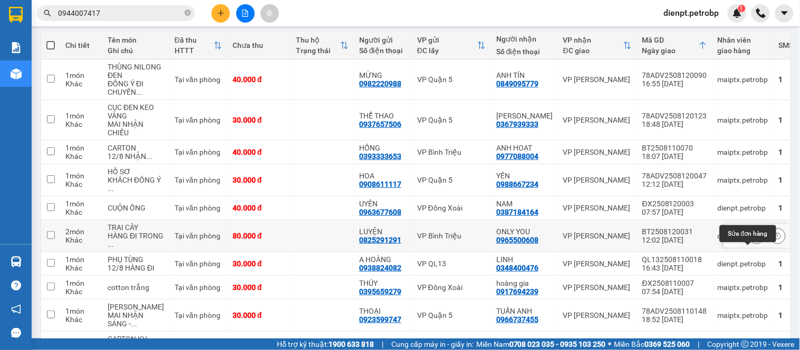
click at [753, 240] on icon at bounding box center [756, 235] width 7 height 7
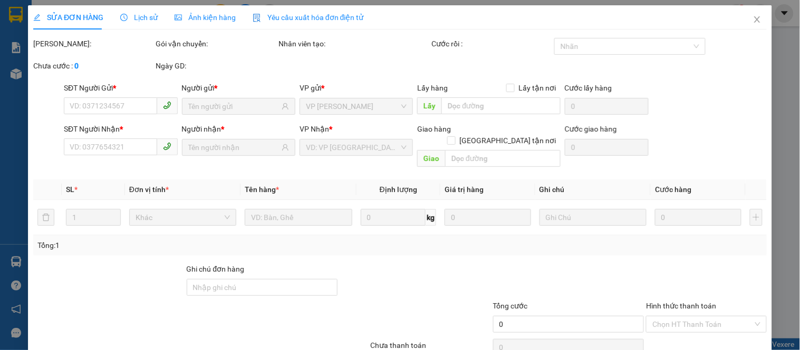
type input "0825291291"
type input "LUYỆN"
type input "0965500608"
type input "ONLY YOU"
type input "80.000"
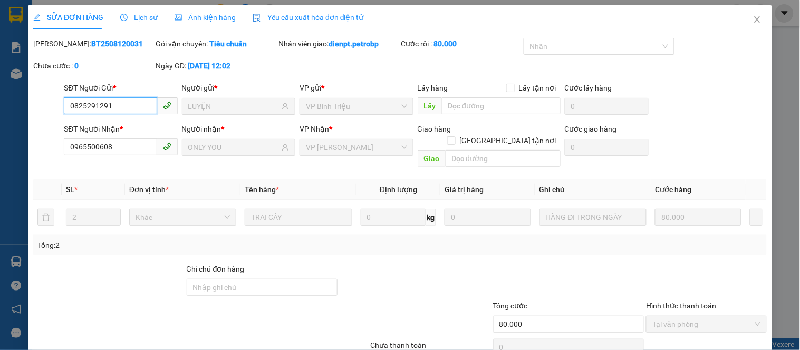
scroll to position [41, 0]
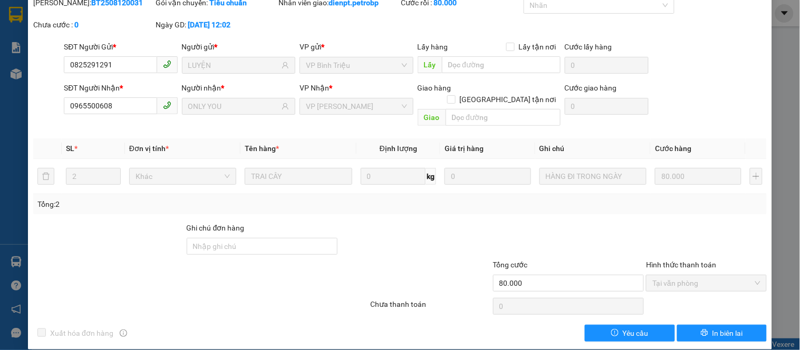
drag, startPoint x: 60, startPoint y: 266, endPoint x: 71, endPoint y: 259, distance: 13.5
click at [60, 266] on div at bounding box center [139, 277] width 215 height 37
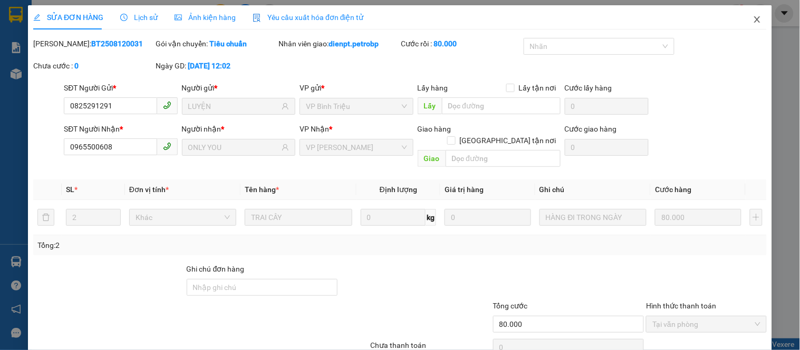
click at [747, 15] on span "Close" at bounding box center [757, 20] width 30 height 30
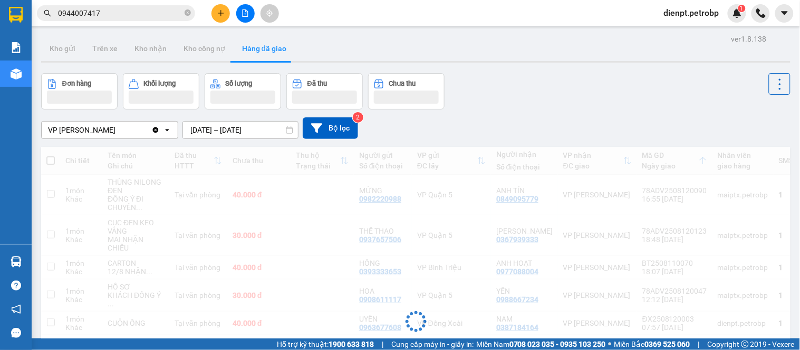
click at [509, 114] on div "VP [PERSON_NAME] Clear value open [DATE] – [DATE] Press the down arrow key to i…" at bounding box center [415, 128] width 749 height 37
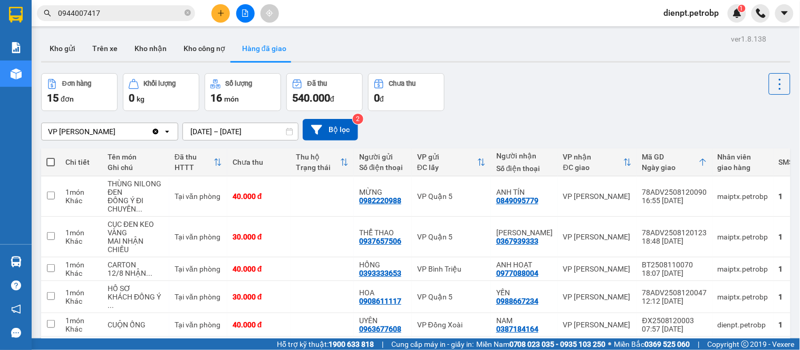
click at [734, 124] on div "VP [PERSON_NAME] Clear value open [DATE] – [DATE] Press the down arrow key to i…" at bounding box center [415, 130] width 749 height 22
click at [502, 94] on div "Đơn hàng 15 đơn Khối lượng 0 kg Số lượng 16 món Đã thu 540.000 đ Chưa thu 0 đ" at bounding box center [415, 92] width 749 height 38
click at [108, 45] on button "Trên xe" at bounding box center [105, 48] width 42 height 25
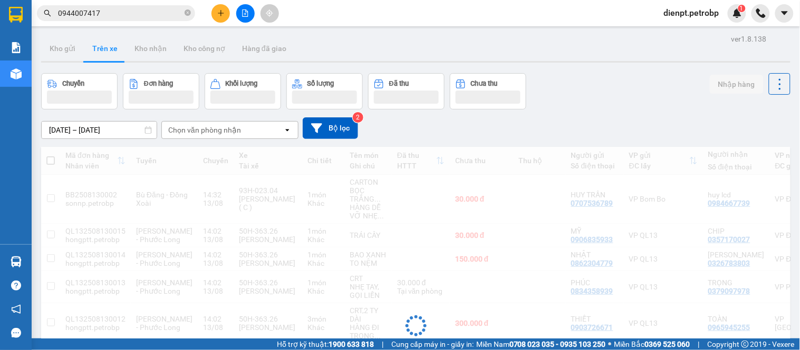
click at [614, 119] on div "13/08/2025 – 13/08/2025 Press the down arrow key to interact with the calendar …" at bounding box center [415, 129] width 749 height 22
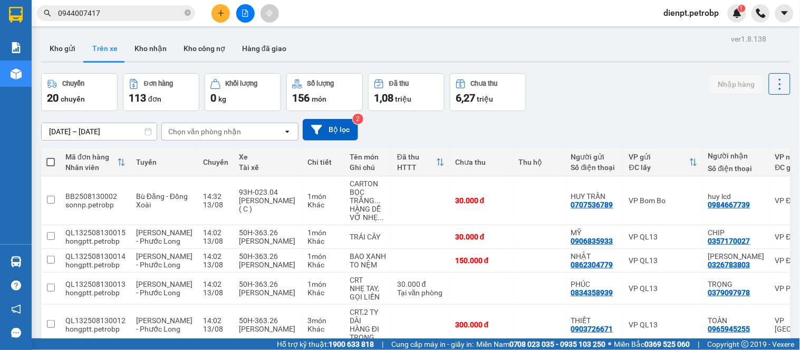
click at [593, 112] on div "13/08/2025 – 13/08/2025 Press the down arrow key to interact with the calendar …" at bounding box center [415, 129] width 749 height 37
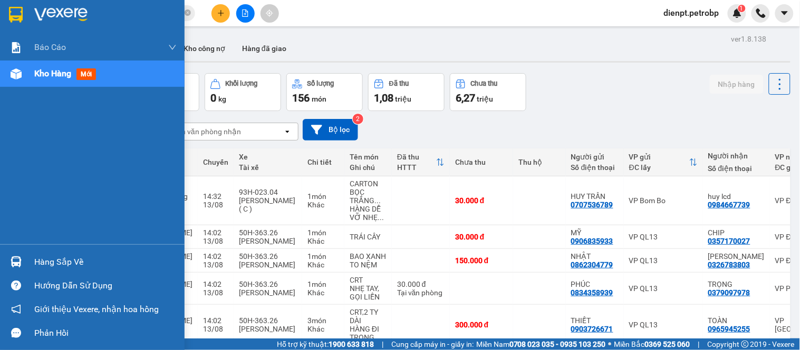
click at [17, 260] on img at bounding box center [16, 262] width 11 height 11
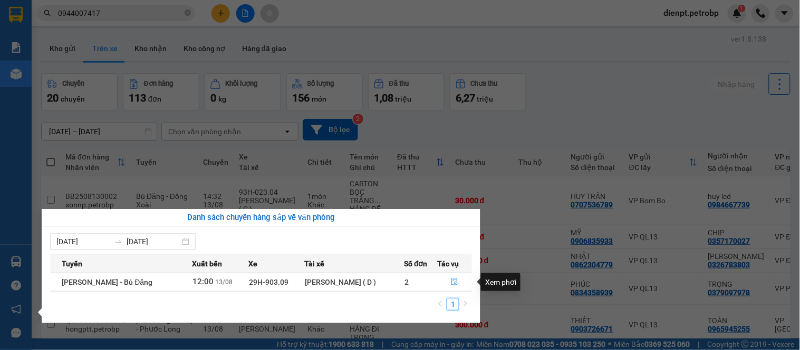
click at [456, 282] on icon "file-done" at bounding box center [454, 281] width 7 height 7
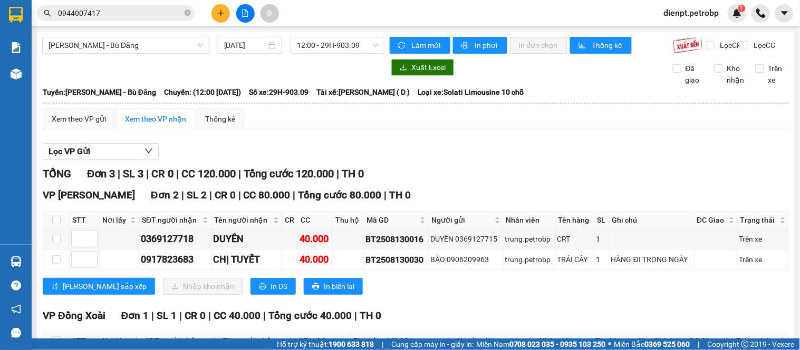
drag, startPoint x: 551, startPoint y: 172, endPoint x: 323, endPoint y: 162, distance: 228.5
click at [540, 171] on div "Lọc VP Gửi TỔNG Đơn 3 | SL 3 | CR 0 | CC 120.000 | Tổng cước 120.000 | TH 0 VP…" at bounding box center [416, 273] width 746 height 270
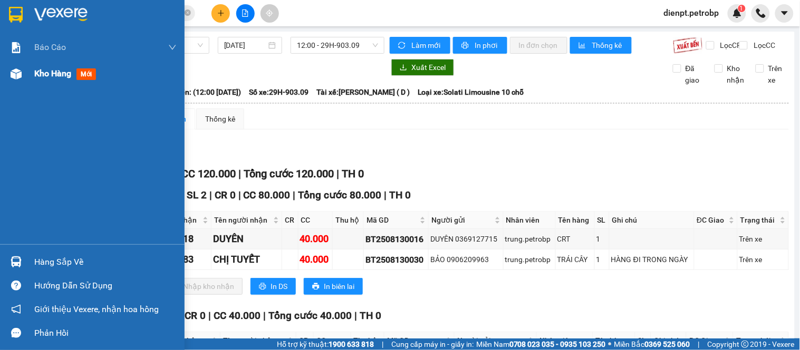
click at [19, 72] on img at bounding box center [16, 74] width 11 height 11
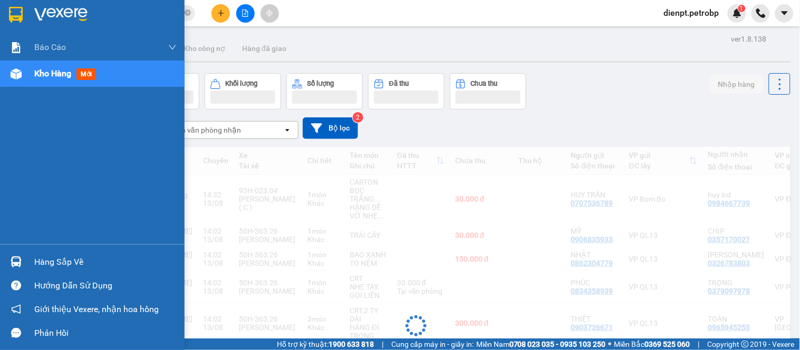
click at [24, 258] on div at bounding box center [16, 262] width 18 height 18
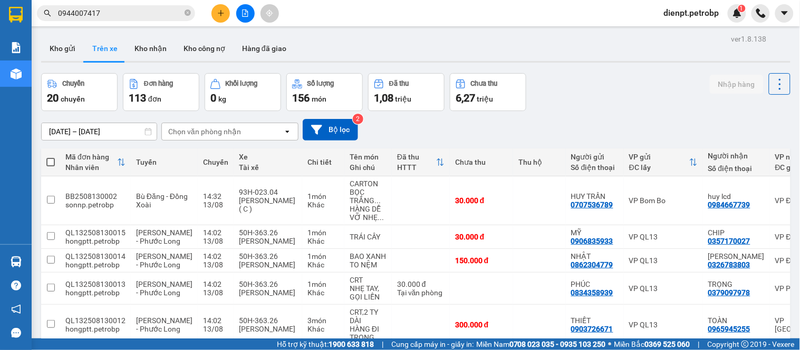
click at [532, 135] on section "Kết quả tìm kiếm ( 2 ) Bộ lọc Mã ĐH Trạng thái Món hàng Tổng cước Chưa cước Ngư…" at bounding box center [400, 175] width 800 height 350
click at [219, 139] on div "Chọn văn phòng nhận" at bounding box center [222, 131] width 121 height 17
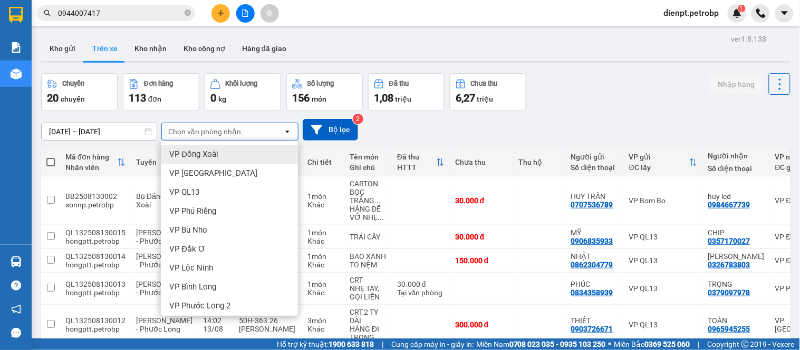
click at [221, 132] on div "Chọn văn phòng nhận" at bounding box center [204, 131] width 73 height 11
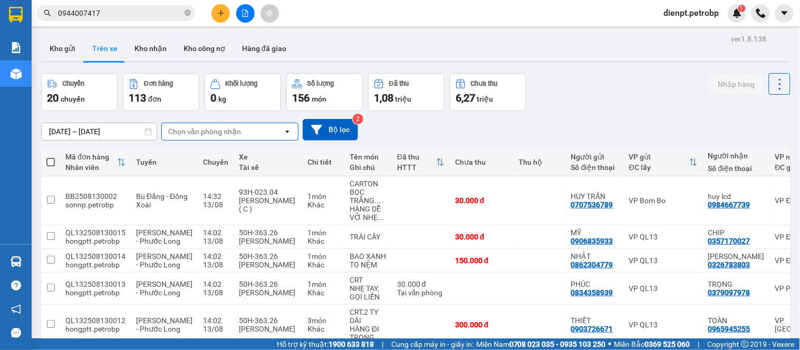
click at [221, 132] on div "Chọn văn phòng nhận" at bounding box center [204, 131] width 73 height 11
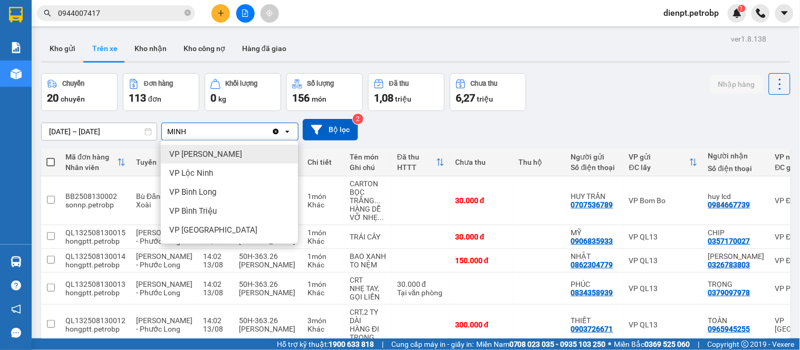
type input "MINH"
drag, startPoint x: 206, startPoint y: 154, endPoint x: 424, endPoint y: 147, distance: 217.8
click at [207, 153] on span "VP [PERSON_NAME]" at bounding box center [205, 154] width 73 height 11
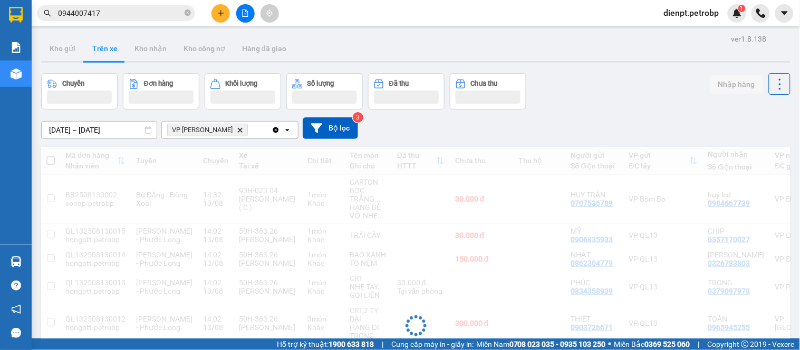
click at [593, 118] on div "13/08/2025 – 13/08/2025 Press the down arrow key to interact with the calendar …" at bounding box center [415, 129] width 749 height 22
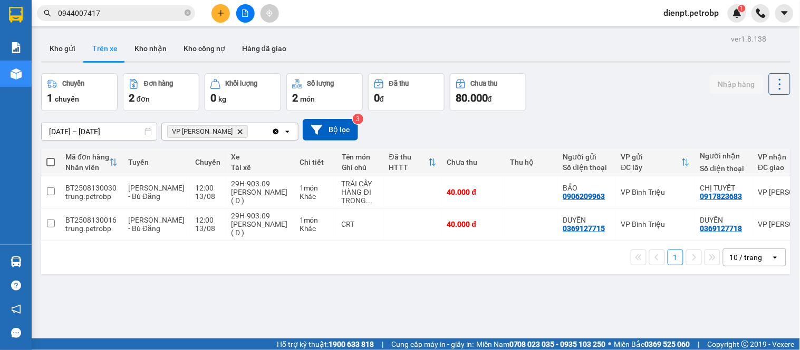
click at [587, 119] on div "13/08/2025 – 13/08/2025 Press the down arrow key to interact with the calendar …" at bounding box center [415, 130] width 749 height 22
drag, startPoint x: 143, startPoint y: 52, endPoint x: 171, endPoint y: 53, distance: 28.0
click at [144, 52] on button "Kho nhận" at bounding box center [150, 48] width 49 height 25
type input "[DATE] – [DATE]"
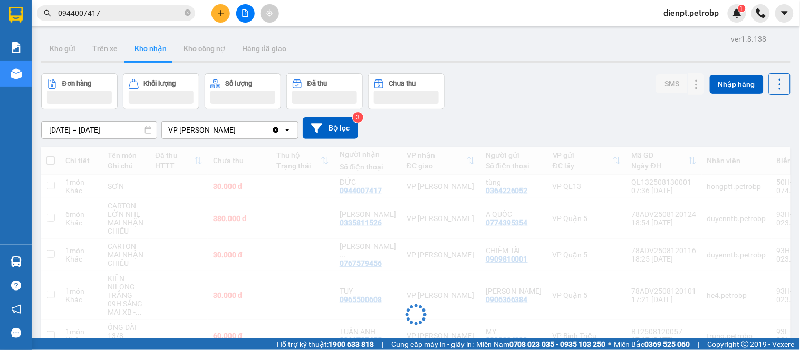
click at [565, 92] on div "Đơn hàng Khối lượng Số lượng Đã thu Chưa thu SMS Nhập hàng" at bounding box center [415, 91] width 749 height 36
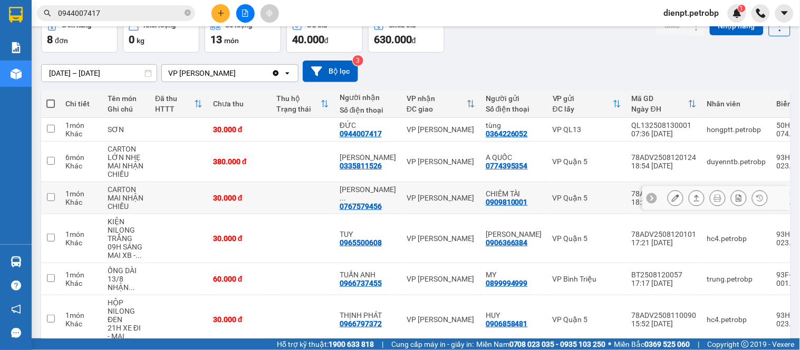
scroll to position [117, 0]
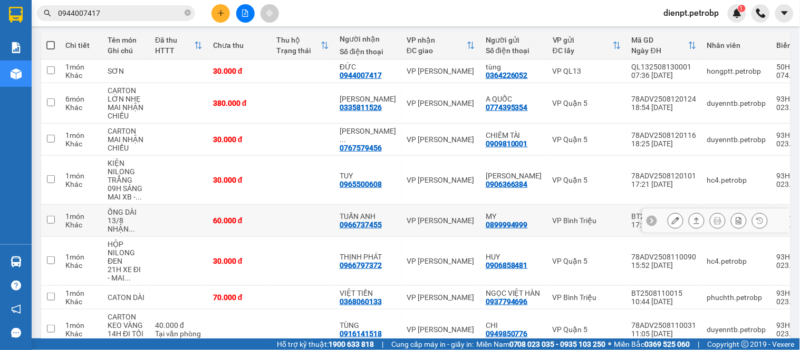
click at [689, 218] on button at bounding box center [696, 221] width 15 height 18
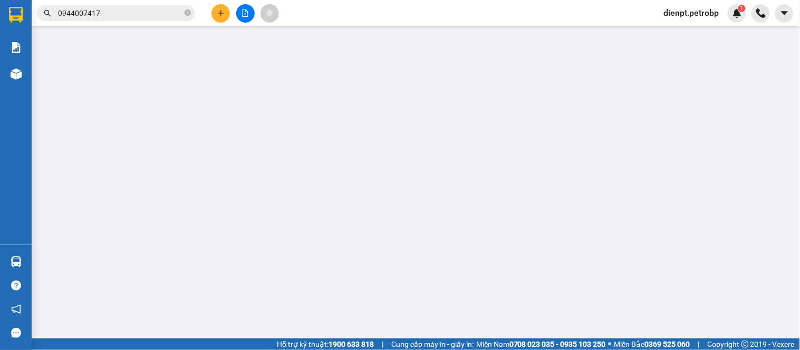
type input "0899994999"
type input "MY"
type input "0966737455"
type input "TUẤN ANH"
type input "60.000"
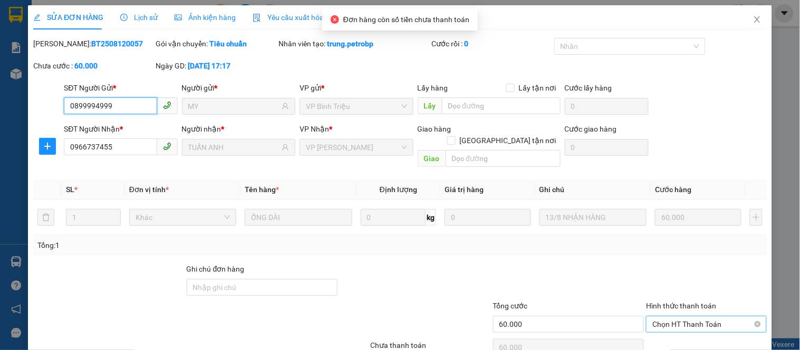
click at [686, 317] on span "Chọn HT Thanh Toán" at bounding box center [706, 325] width 108 height 16
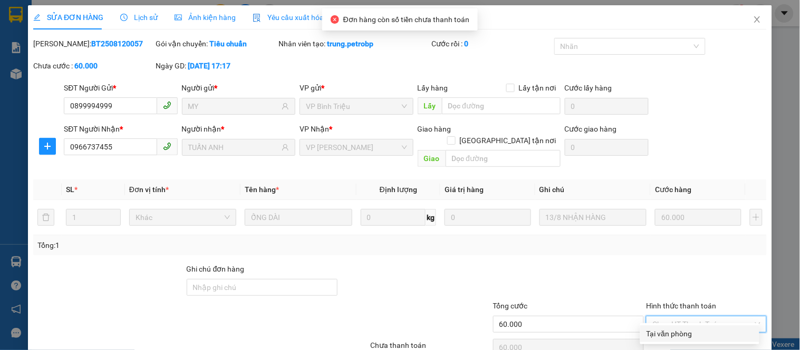
click at [671, 331] on div "Tại văn phòng" at bounding box center [699, 334] width 106 height 12
type input "0"
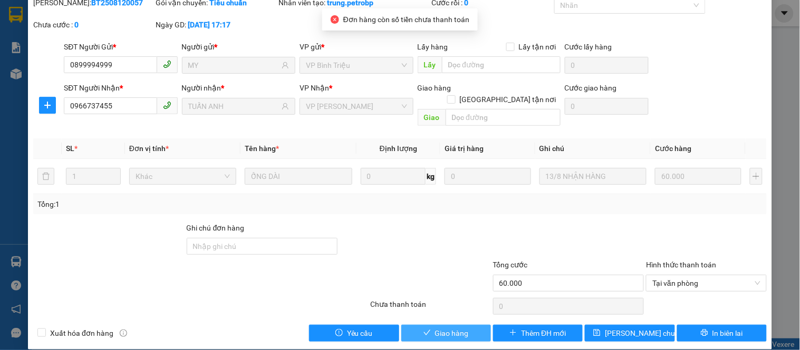
click at [447, 328] on span "Giao hàng" at bounding box center [452, 334] width 34 height 12
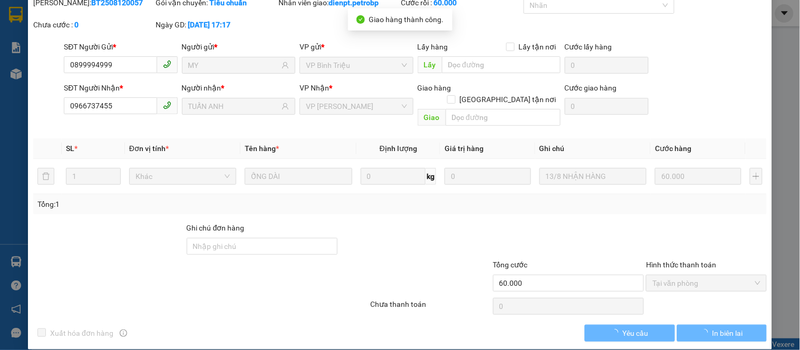
scroll to position [0, 0]
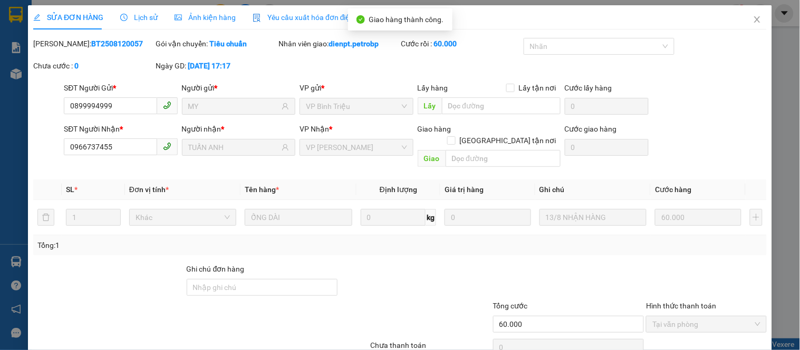
click at [91, 46] on b "BT2508120057" at bounding box center [117, 44] width 52 height 8
copy b "BT2508120057"
click at [753, 22] on icon "close" at bounding box center [757, 19] width 8 height 8
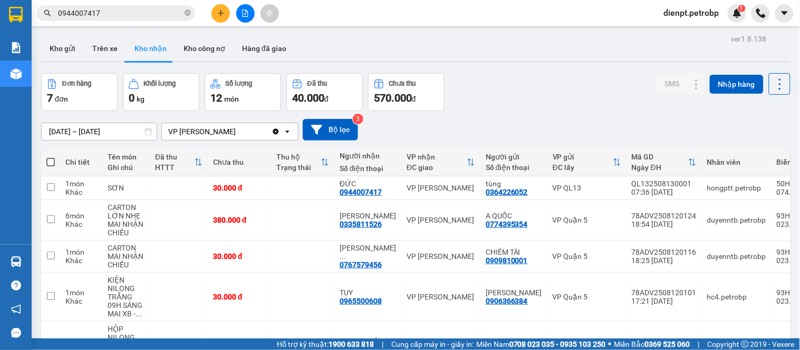
click at [518, 119] on div "[DATE] – [DATE] Press the down arrow key to interact with the calendar and sele…" at bounding box center [415, 130] width 749 height 22
click at [741, 138] on div "[DATE] – [DATE] Press the down arrow key to interact with the calendar and sele…" at bounding box center [415, 130] width 749 height 22
click at [503, 94] on div "Đơn hàng 7 đơn Khối lượng 0 kg Số lượng 12 món Đã thu 40.000 đ Chưa thu 570.000…" at bounding box center [415, 92] width 749 height 38
click at [499, 104] on div "Đơn hàng 7 đơn Khối lượng 0 kg Số lượng 12 món Đã thu 40.000 đ Chưa thu 570.000…" at bounding box center [415, 92] width 749 height 38
click at [504, 107] on div "Đơn hàng 7 đơn Khối lượng 0 kg Số lượng 12 món Đã thu 40.000 đ Chưa thu 570.000…" at bounding box center [415, 92] width 749 height 38
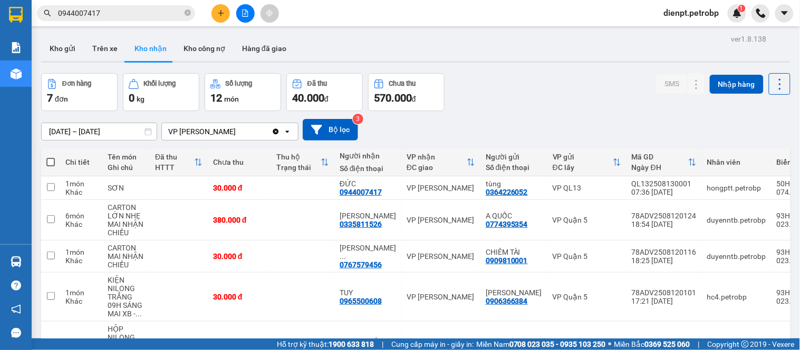
click at [504, 107] on div "Đơn hàng 7 đơn Khối lượng 0 kg Số lượng 12 món Đã thu 40.000 đ Chưa thu 570.000…" at bounding box center [415, 92] width 749 height 38
click at [502, 74] on div "Đơn hàng 7 đơn Khối lượng 0 kg Số lượng 12 món Đã thu 40.000 đ Chưa thu 570.000…" at bounding box center [415, 92] width 749 height 38
click at [60, 53] on button "Kho gửi" at bounding box center [62, 48] width 43 height 25
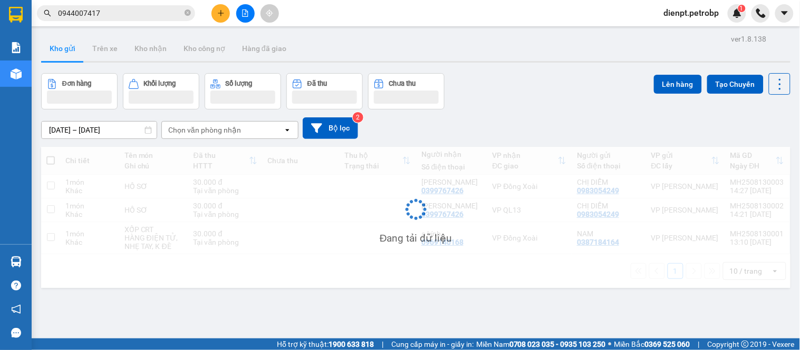
click at [512, 92] on div "Đơn hàng Khối lượng Số lượng Đã thu Chưa thu Lên hàng Tạo Chuyến" at bounding box center [415, 91] width 749 height 36
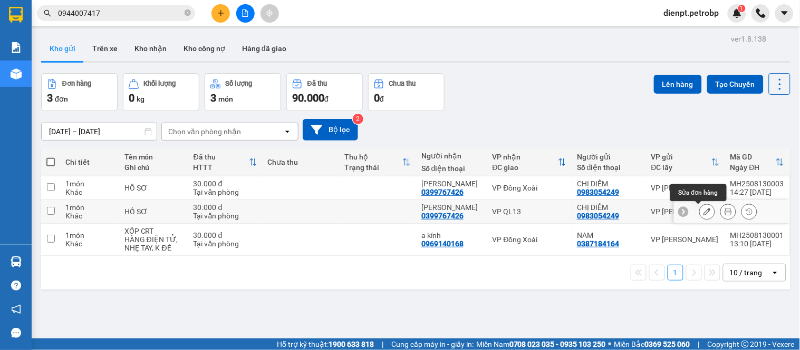
click at [703, 216] on icon at bounding box center [706, 211] width 7 height 7
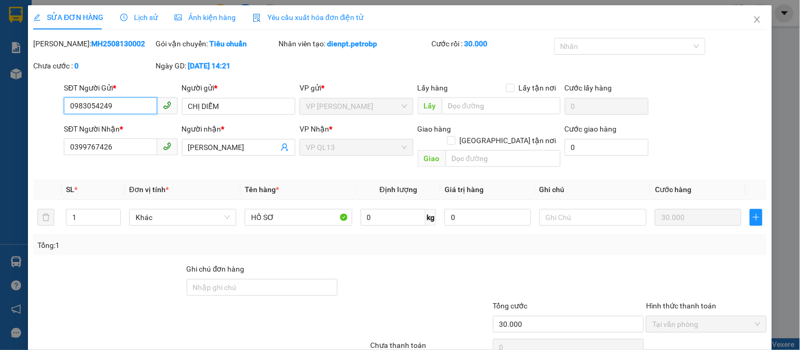
scroll to position [41, 0]
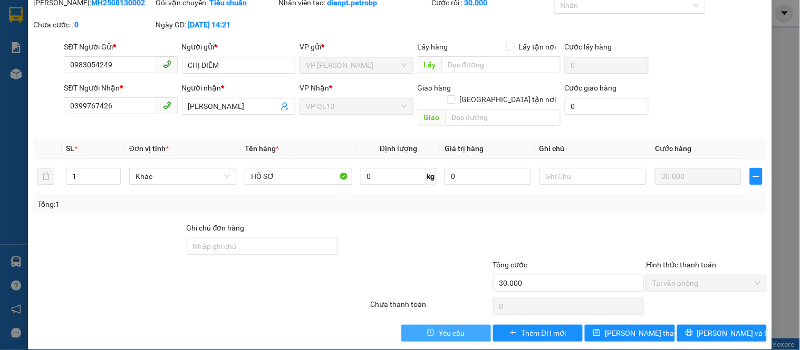
click at [462, 325] on button "Yêu cầu" at bounding box center [446, 333] width 90 height 17
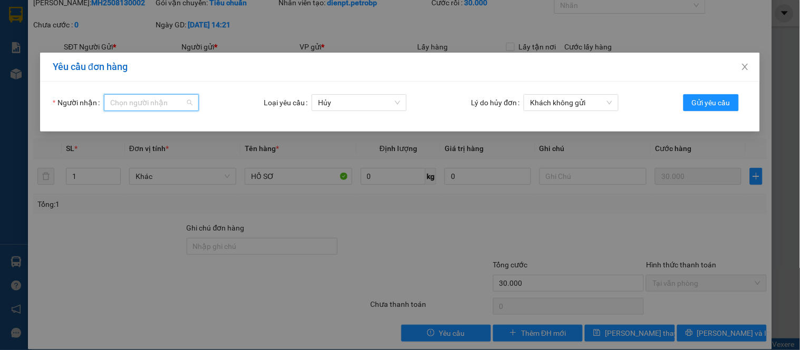
click at [140, 104] on input "Người nhận" at bounding box center [147, 103] width 75 height 16
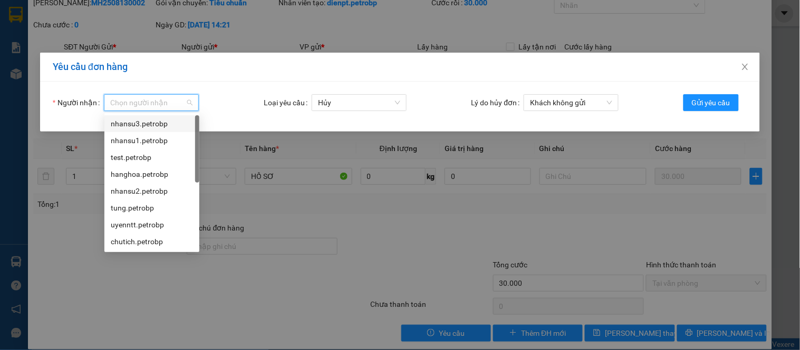
click at [151, 123] on div "nhansu3.petrobp" at bounding box center [152, 124] width 82 height 12
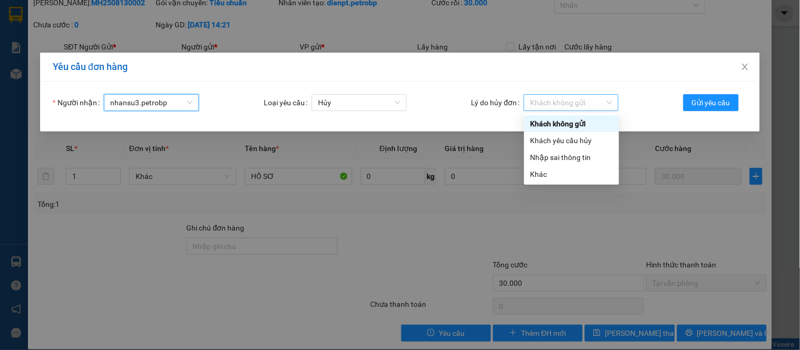
click at [586, 102] on span "Khách không gửi" at bounding box center [571, 103] width 82 height 16
click at [546, 172] on div "Khác" at bounding box center [571, 175] width 82 height 12
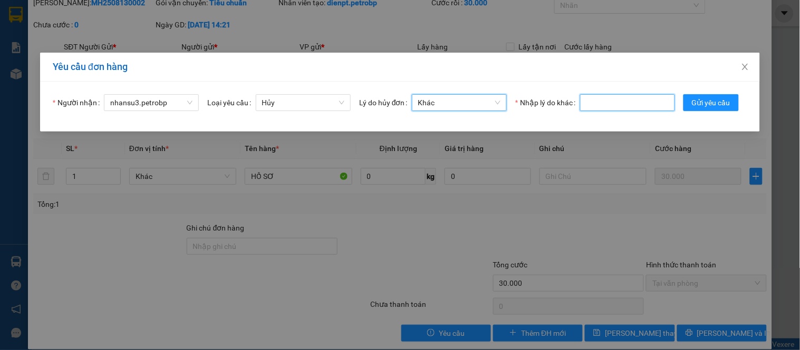
click at [673, 104] on input "Nhập lý do khác" at bounding box center [627, 102] width 95 height 17
type input "C"
type input "QUÊN KHÔNG NHẬP VP CHUYỂN KHO"
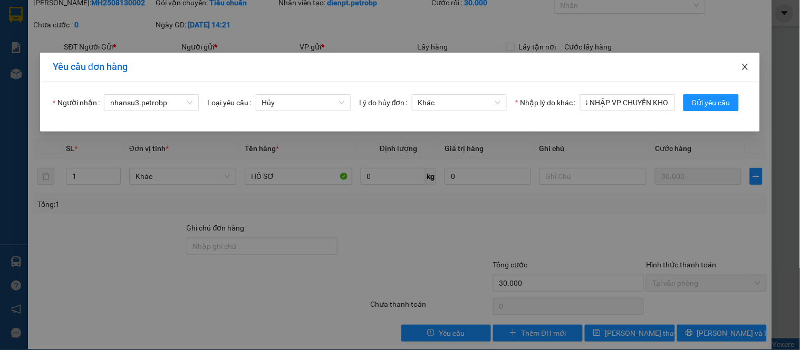
scroll to position [0, 0]
click at [746, 69] on icon "close" at bounding box center [745, 67] width 6 height 6
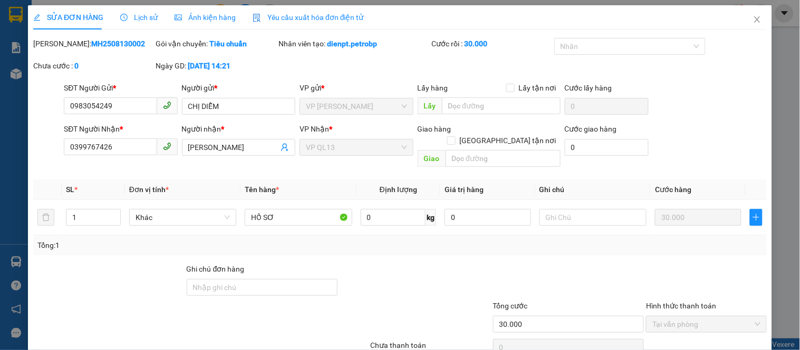
click at [106, 40] on b "MH2508130002" at bounding box center [118, 44] width 54 height 8
copy b "MH2508130002"
click at [746, 55] on div "Mã ĐH: MH2508130002 Gói vận chuyển: Tiêu chuẩn Nhân viên tạo: dienpt.petrobp Cư…" at bounding box center [399, 60] width 735 height 44
click at [110, 46] on b "MH2508130002" at bounding box center [118, 44] width 54 height 8
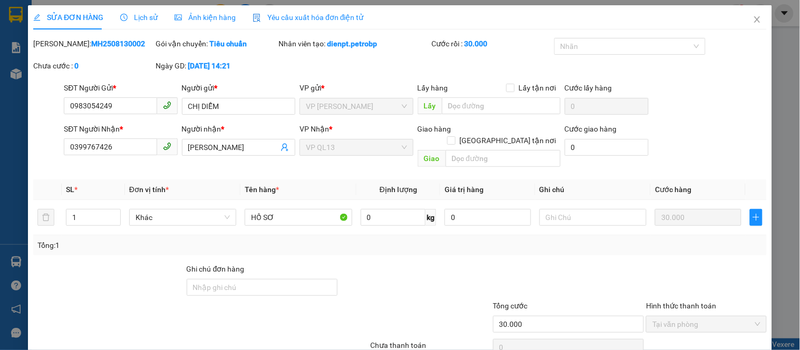
click at [110, 46] on b "MH2508130002" at bounding box center [118, 44] width 54 height 8
copy b "MH2508130002"
click at [745, 14] on span "Close" at bounding box center [757, 20] width 30 height 30
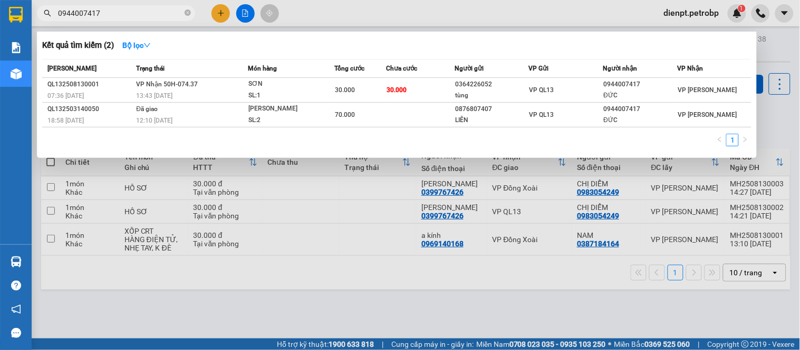
click at [154, 17] on input "0944007417" at bounding box center [120, 13] width 124 height 12
paste input "MH2508130002"
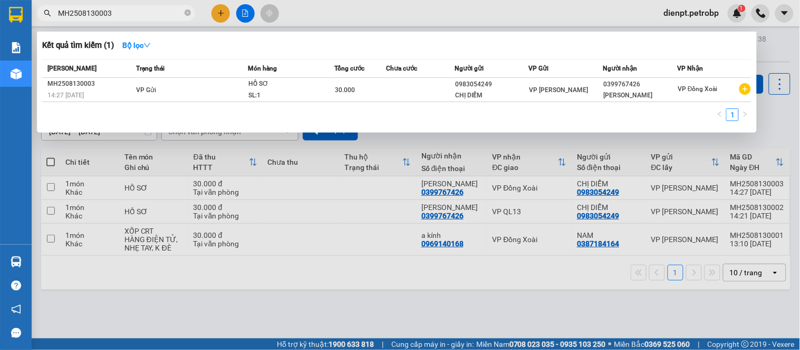
type input "MH2508130003"
click at [773, 118] on div at bounding box center [400, 175] width 800 height 350
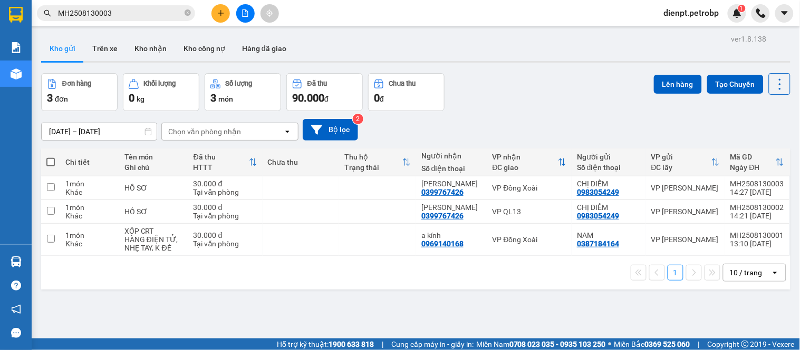
click at [745, 134] on div "[DATE] – [DATE] Press the down arrow key to interact with the calendar and sele…" at bounding box center [415, 130] width 749 height 22
click at [608, 122] on div "[DATE] – [DATE] Press the down arrow key to interact with the calendar and sele…" at bounding box center [415, 130] width 749 height 22
click at [747, 117] on div "[DATE] – [DATE] Press the down arrow key to interact with the calendar and sele…" at bounding box center [415, 129] width 749 height 37
click at [703, 212] on icon at bounding box center [706, 211] width 7 height 7
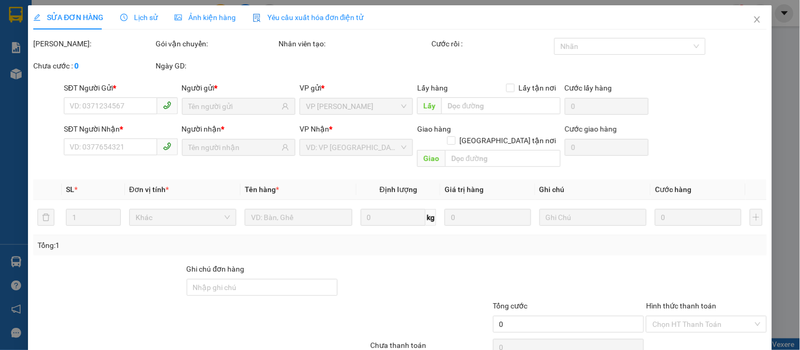
type input "0983054249"
type input "0399767426"
type input "30.000"
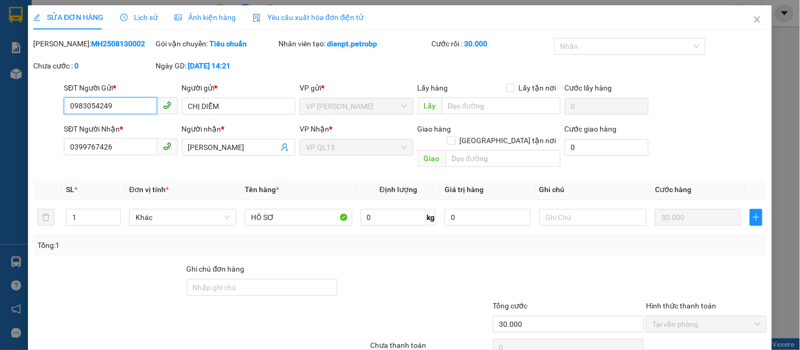
scroll to position [41, 0]
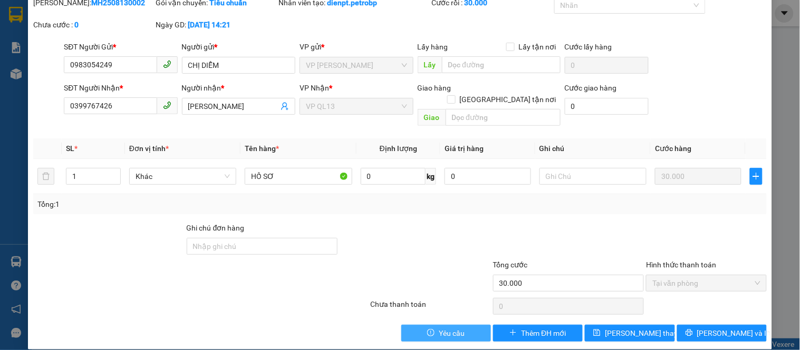
click at [439, 328] on span "Yêu cầu" at bounding box center [452, 334] width 26 height 12
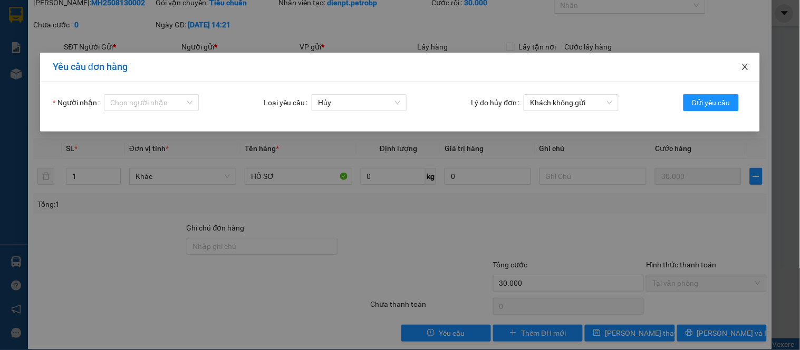
click at [743, 70] on icon "close" at bounding box center [745, 67] width 6 height 6
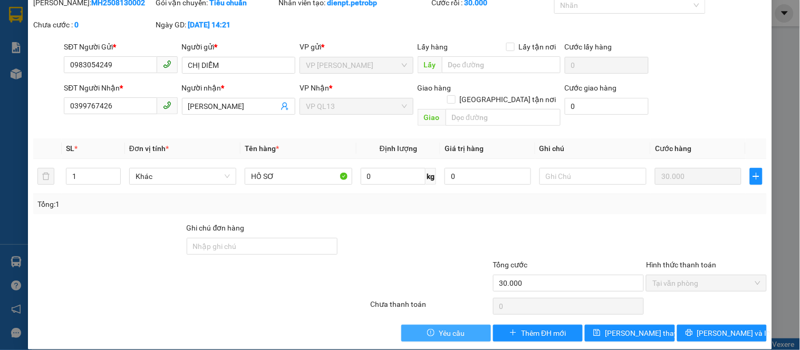
scroll to position [0, 0]
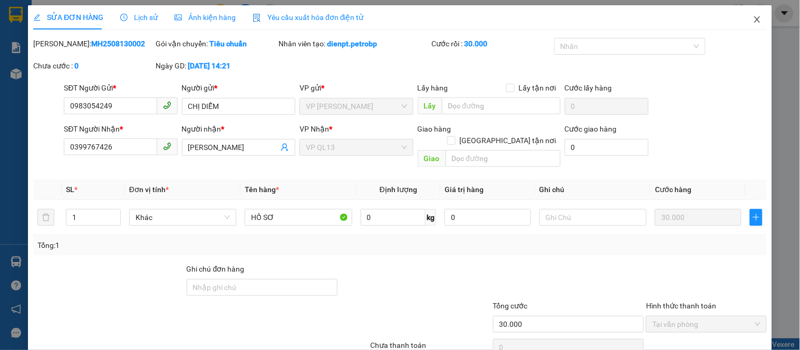
click at [753, 16] on icon "close" at bounding box center [757, 19] width 8 height 8
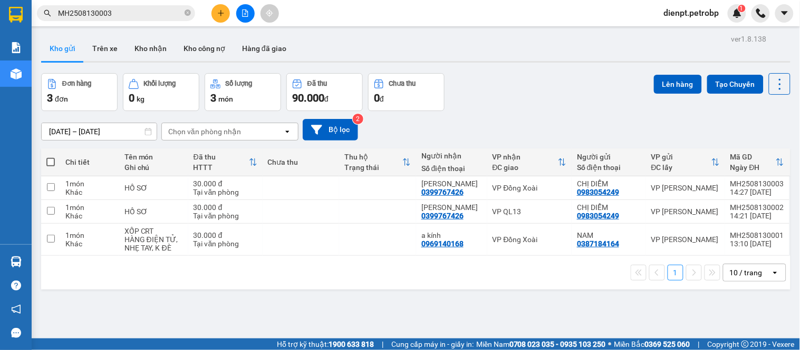
click at [588, 105] on div "Đơn hàng 3 đơn Khối lượng 0 kg Số lượng 3 món Đã thu 90.000 đ Chưa thu 0 đ Lên …" at bounding box center [415, 92] width 749 height 38
click at [524, 91] on div "Đơn hàng 3 đơn Khối lượng 0 kg Số lượng 3 món Đã thu 90.000 đ Chưa thu 0 đ Lên …" at bounding box center [415, 92] width 749 height 38
click at [588, 103] on div "Đơn hàng 3 đơn Khối lượng 0 kg Số lượng 3 món Đã thu 90.000 đ Chưa thu 0 đ Lên …" at bounding box center [415, 92] width 749 height 38
click at [703, 211] on icon at bounding box center [706, 211] width 7 height 7
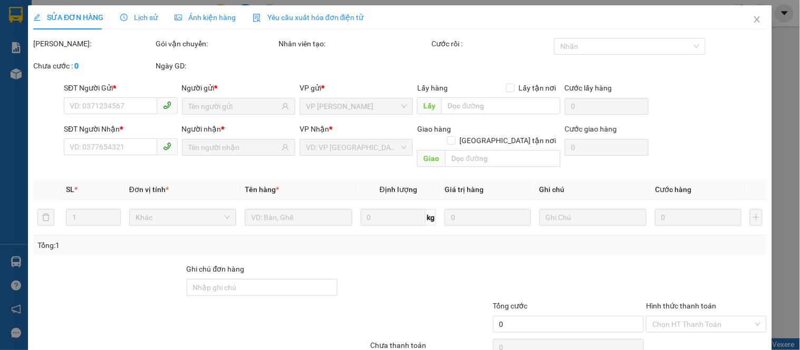
type input "0983054249"
type input "0399767426"
type input "30.000"
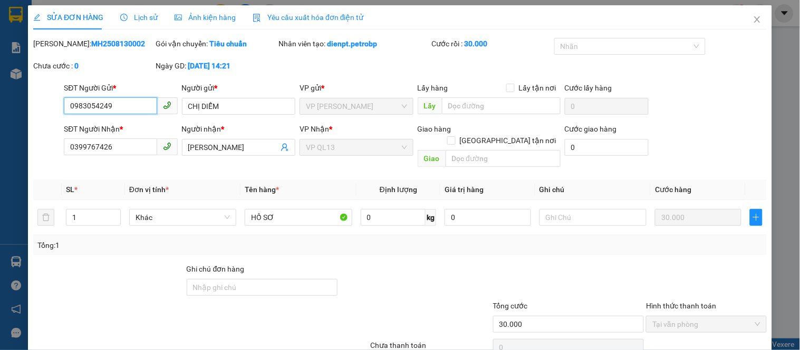
scroll to position [41, 0]
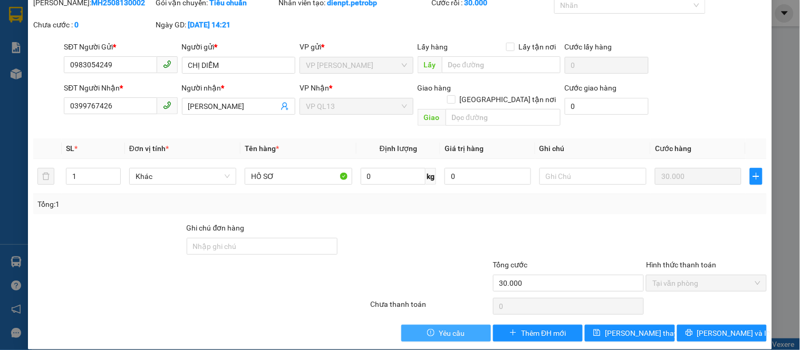
click at [439, 328] on span "Yêu cầu" at bounding box center [452, 334] width 26 height 12
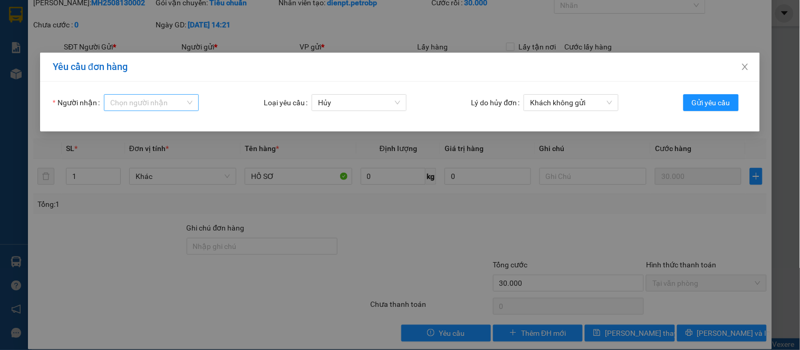
click at [153, 106] on input "Người nhận" at bounding box center [147, 103] width 75 height 16
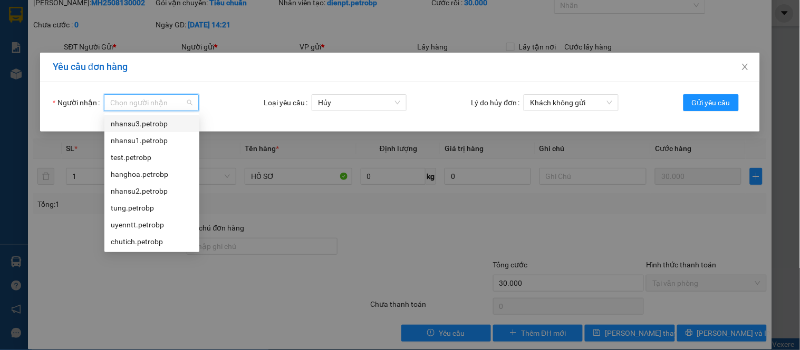
click at [150, 129] on div "nhansu3.petrobp" at bounding box center [152, 124] width 82 height 12
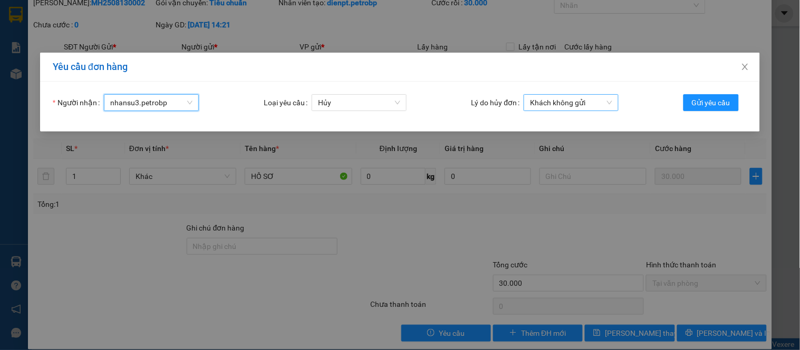
click at [574, 103] on span "Khách không gửi" at bounding box center [571, 103] width 82 height 16
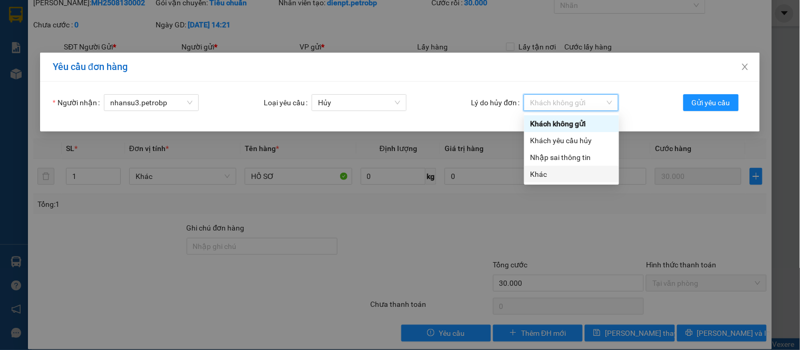
click at [537, 176] on div "Khác" at bounding box center [571, 175] width 82 height 12
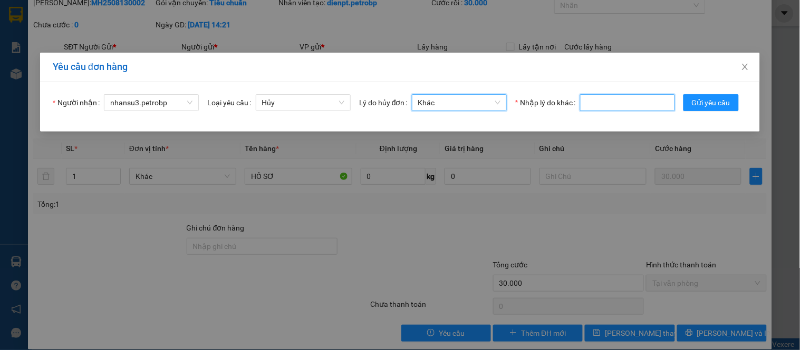
click at [649, 101] on input "Nhập lý do khác" at bounding box center [627, 102] width 95 height 17
type input "QUÊN KHÔNG NHẬP VP CHUYỂN KHO"
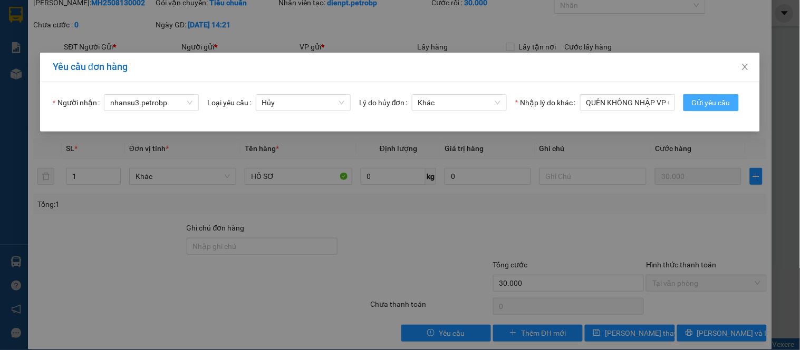
click at [692, 109] on span "Gửi yêu cầu" at bounding box center [711, 103] width 38 height 12
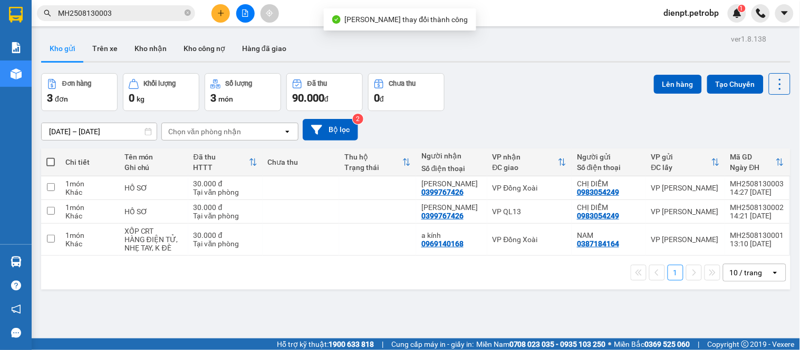
click at [564, 111] on div "Đơn hàng 3 đơn Khối lượng 0 kg Số lượng 3 món Đã thu 90.000 đ Chưa thu 0 đ Lên …" at bounding box center [415, 92] width 749 height 38
click at [509, 119] on div "[DATE] – [DATE] Press the down arrow key to interact with the calendar and sele…" at bounding box center [415, 130] width 749 height 22
click at [383, 302] on div "ver 1.8.138 Kho gửi Trên xe Kho nhận Kho công nợ Hàng đã giao Đơn hàng 3 đơn Kh…" at bounding box center [415, 207] width 757 height 350
click at [547, 103] on div "Đơn hàng 3 đơn Khối lượng 0 kg Số lượng 3 món Đã thu 90.000 đ Chưa thu 0 đ Lên …" at bounding box center [415, 92] width 749 height 38
click at [372, 299] on div "ver 1.8.138 Kho gửi Trên xe Kho nhận Kho công nợ Hàng đã giao Đơn hàng 3 đơn Kh…" at bounding box center [415, 207] width 757 height 350
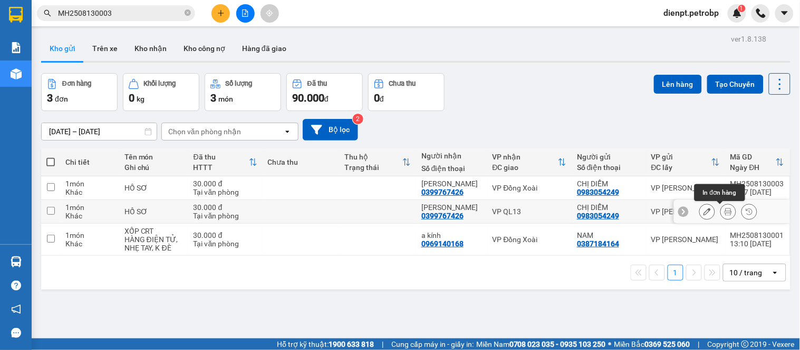
click at [703, 213] on icon at bounding box center [706, 211] width 7 height 7
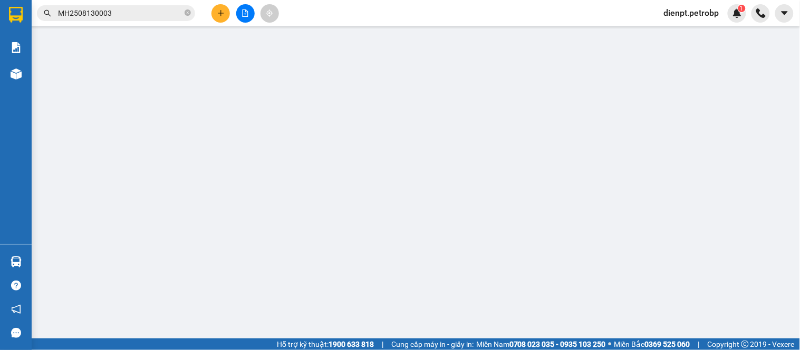
type input "0983054249"
type input "0399767426"
type input "30.000"
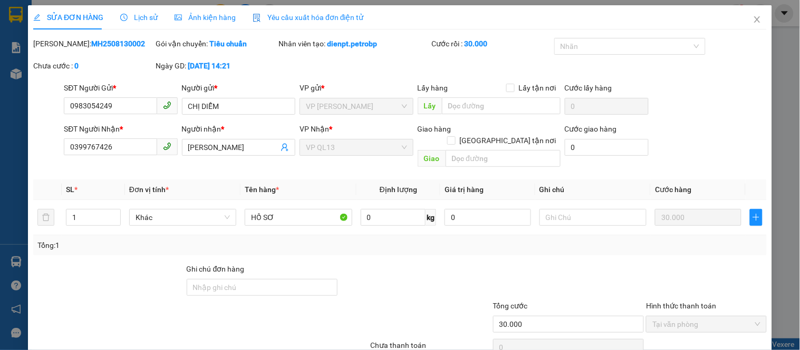
click at [96, 44] on b "MH2508130002" at bounding box center [118, 44] width 54 height 8
click at [102, 45] on b "MH2508130002" at bounding box center [118, 44] width 54 height 8
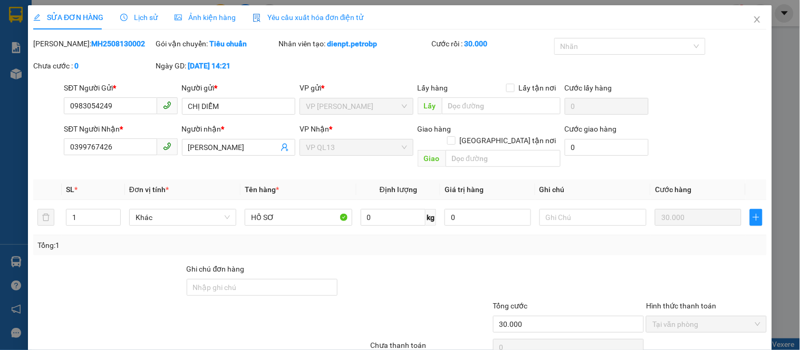
click at [102, 45] on b "MH2508130002" at bounding box center [118, 44] width 54 height 8
copy b "MH2508130002"
click at [9, 54] on div "SỬA ĐƠN HÀNG Lịch sử Ảnh kiện hàng Yêu cầu xuất hóa đơn điện tử Total Paid Fee …" at bounding box center [400, 175] width 800 height 350
click at [753, 18] on icon "close" at bounding box center [757, 19] width 8 height 8
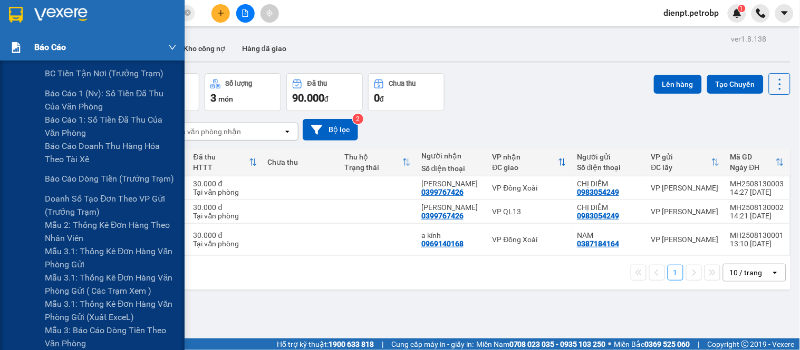
click at [41, 52] on span "Báo cáo" at bounding box center [50, 47] width 32 height 13
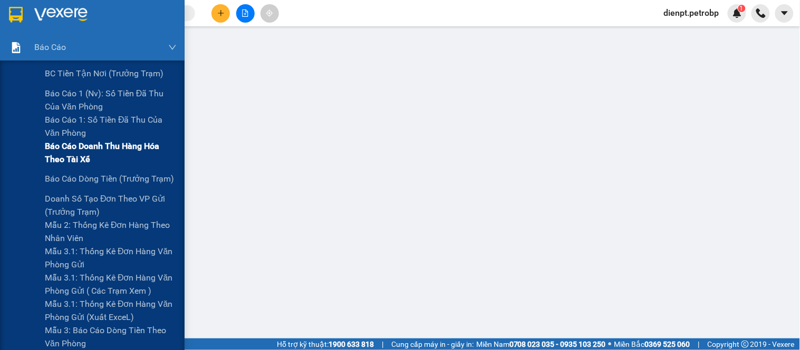
click at [69, 151] on span "Báo cáo doanh thu hàng hóa theo tài xế" at bounding box center [111, 153] width 132 height 26
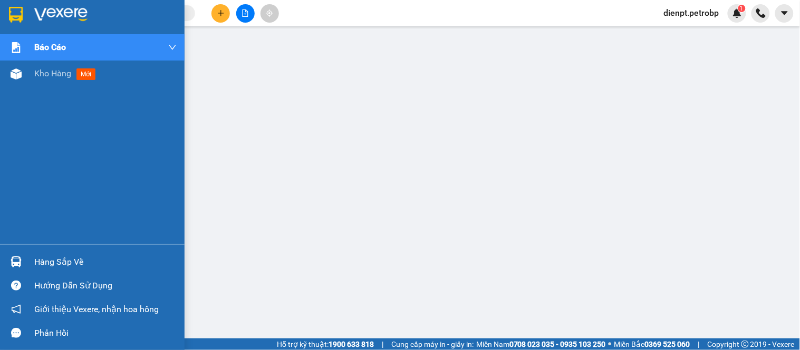
click at [14, 264] on img at bounding box center [16, 262] width 11 height 11
click at [7, 72] on div at bounding box center [16, 74] width 18 height 18
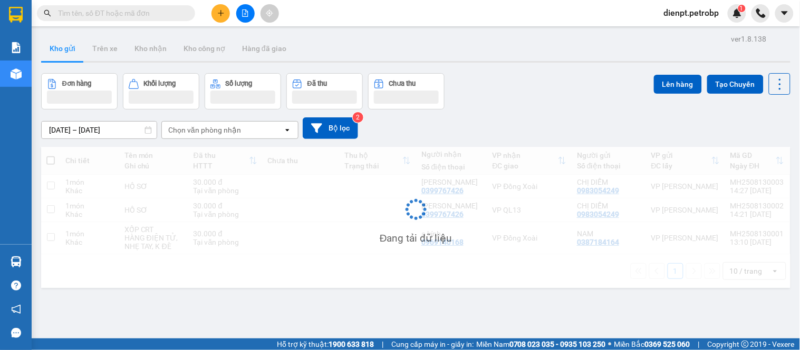
click at [584, 104] on div "Đơn hàng Khối lượng Số lượng Đã thu Chưa thu Lên hàng Tạo Chuyến" at bounding box center [415, 91] width 749 height 36
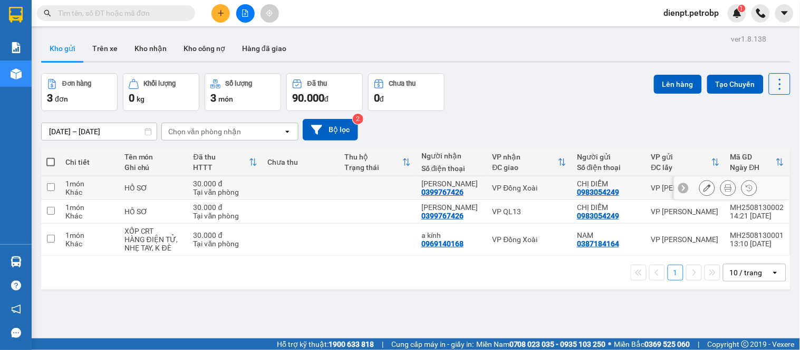
click at [252, 188] on div "Tại văn phòng" at bounding box center [225, 192] width 64 height 8
checkbox input "true"
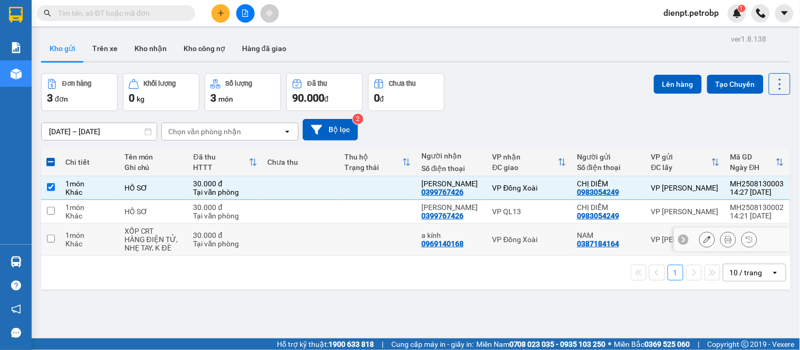
click at [98, 241] on div "Khác" at bounding box center [89, 244] width 48 height 8
checkbox input "true"
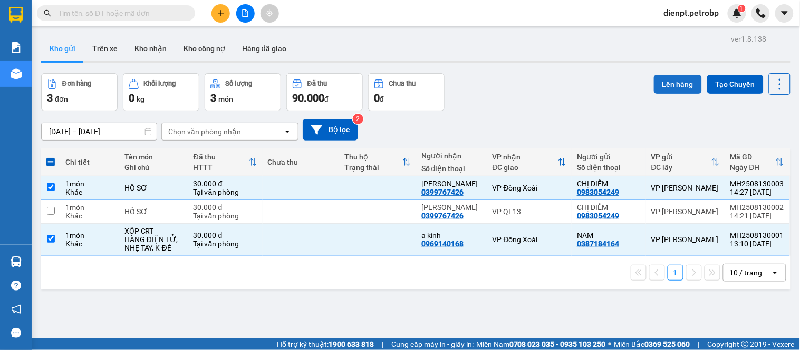
click at [665, 87] on button "Lên hàng" at bounding box center [678, 84] width 48 height 19
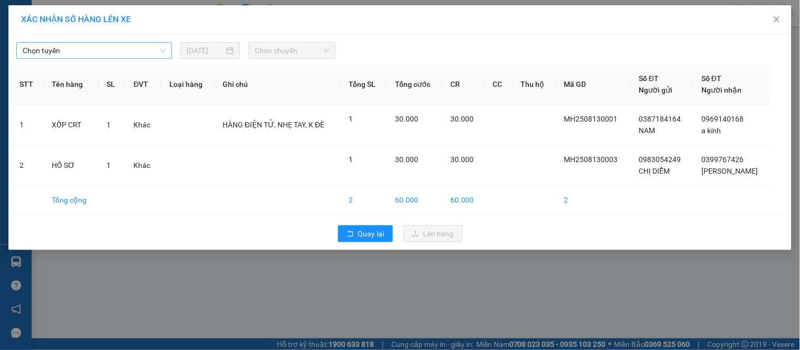
click at [108, 55] on span "Chọn tuyến" at bounding box center [94, 51] width 143 height 16
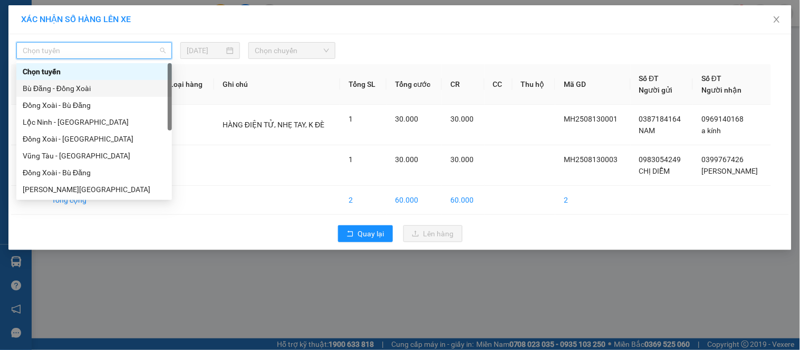
click at [71, 91] on div "Bù Đăng - Đồng Xoài" at bounding box center [94, 89] width 143 height 12
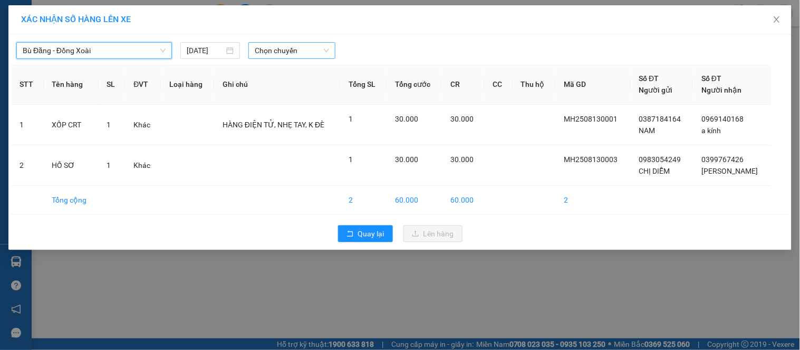
click at [272, 51] on span "Chọn chuyến" at bounding box center [292, 51] width 74 height 16
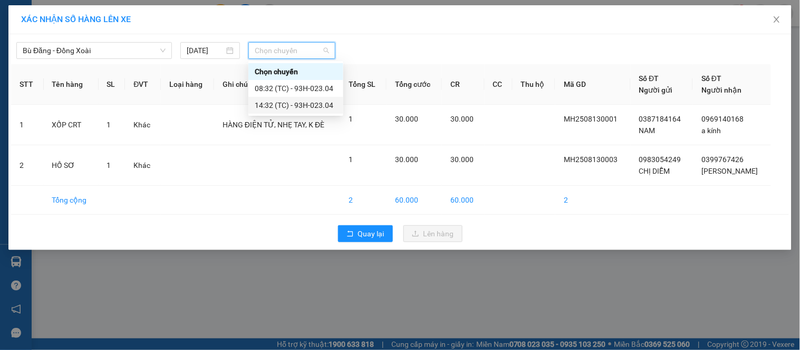
click at [303, 106] on div "14:32 (TC) - 93H-023.04" at bounding box center [296, 106] width 82 height 12
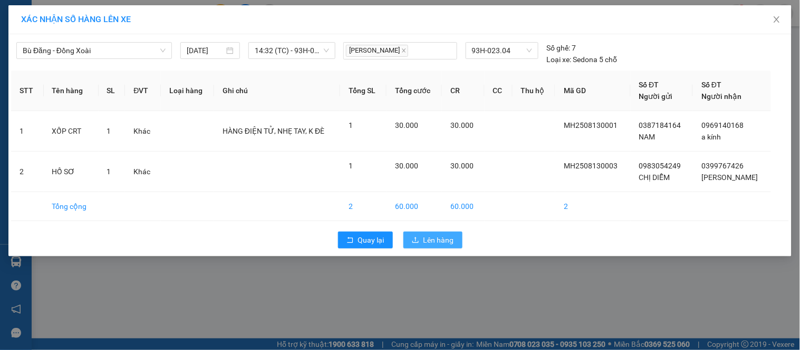
click at [429, 240] on span "Lên hàng" at bounding box center [438, 241] width 31 height 12
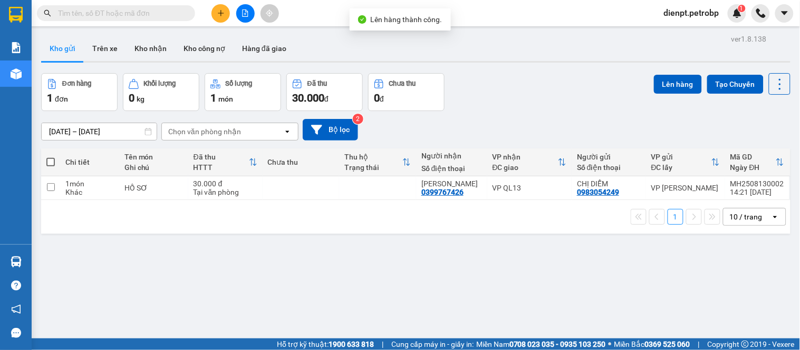
click at [540, 111] on div "Đơn hàng 1 đơn Khối lượng 0 kg Số lượng 1 món Đã thu 30.000 đ Chưa thu 0 đ Lên …" at bounding box center [415, 92] width 749 height 38
click at [257, 232] on div "1 10 / trang open" at bounding box center [415, 217] width 749 height 34
click at [545, 78] on div "Đơn hàng 1 đơn Khối lượng 0 kg Số lượng 1 món Đã thu 30.000 đ Chưa thu 0 đ Lên …" at bounding box center [415, 92] width 749 height 38
click at [507, 108] on div "Đơn hàng 1 đơn Khối lượng 0 kg Số lượng 1 món Đã thu 30.000 đ Chưa thu 0 đ Lên …" at bounding box center [415, 92] width 749 height 38
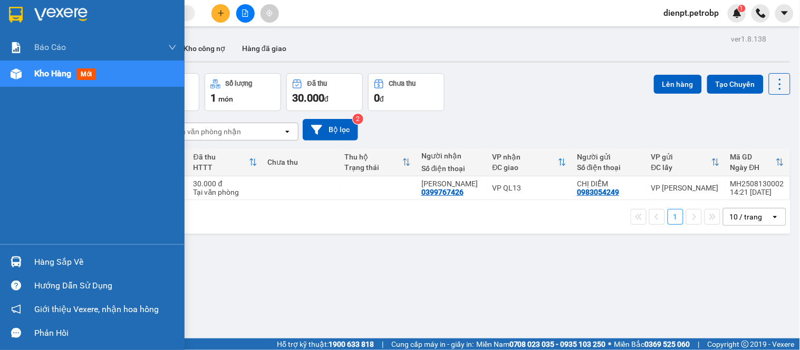
click at [40, 240] on div "Báo cáo BC tiền tận nơi (trưởng trạm) Báo cáo 1 (nv): Số tiền đã thu của văn ph…" at bounding box center [92, 139] width 184 height 210
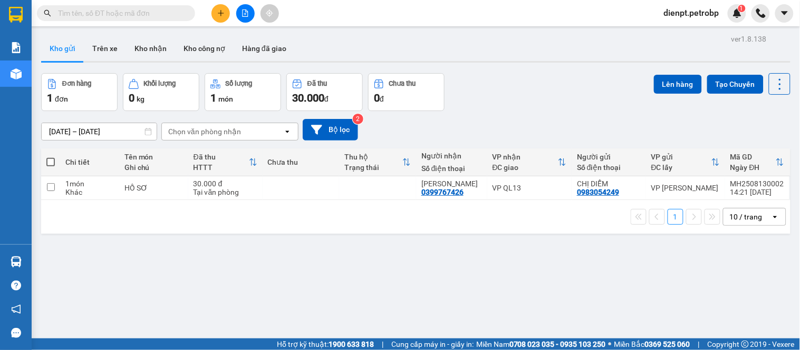
drag, startPoint x: 266, startPoint y: 264, endPoint x: 354, endPoint y: 204, distance: 106.3
click at [272, 264] on div "ver 1.8.138 Kho gửi Trên xe Kho nhận Kho công nợ Hàng đã giao Đơn hàng 1 đơn Kh…" at bounding box center [415, 207] width 757 height 350
click at [512, 95] on div "Đơn hàng 1 đơn Khối lượng 0 kg Số lượng 1 món Đã thu 30.000 đ Chưa thu 0 đ Lên …" at bounding box center [415, 92] width 749 height 38
click at [271, 49] on button "Hàng đã giao" at bounding box center [263, 48] width 61 height 25
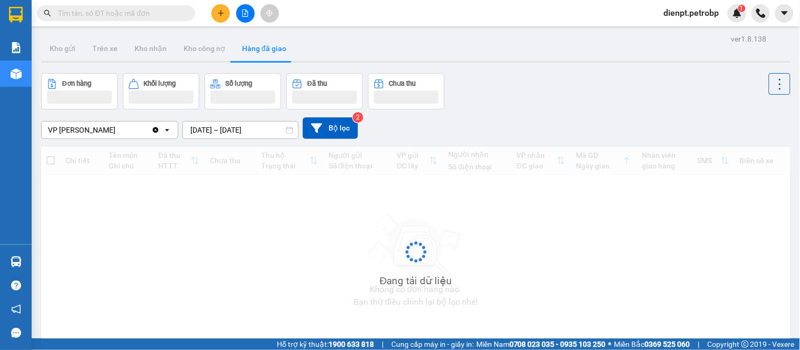
click at [567, 91] on div "Đơn hàng Khối lượng Số lượng Đã thu Chưa thu" at bounding box center [415, 91] width 749 height 36
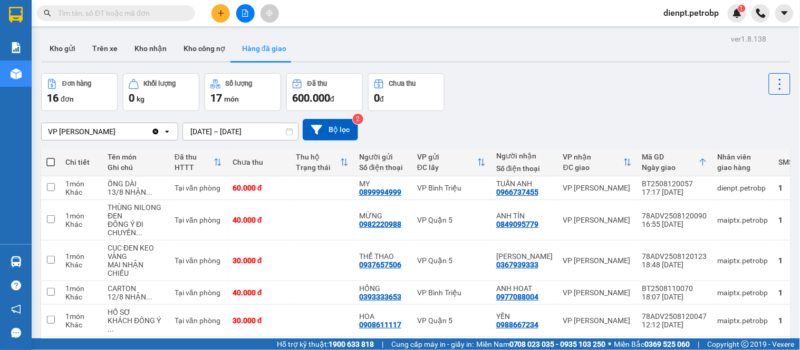
click at [518, 92] on div "Đơn hàng 16 đơn Khối lượng 0 kg Số lượng 17 món Đã thu 600.000 đ Chưa thu 0 đ" at bounding box center [415, 92] width 749 height 38
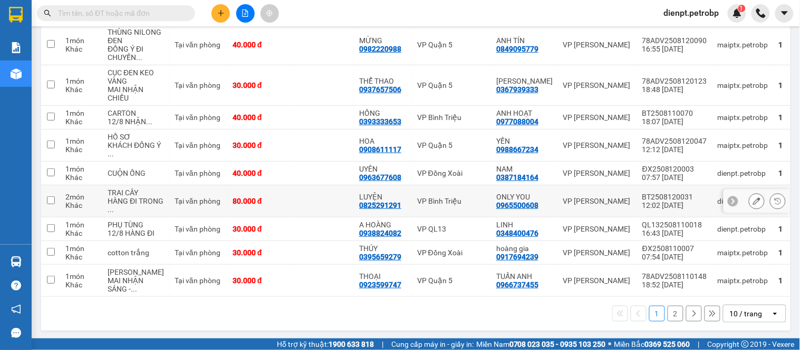
scroll to position [224, 0]
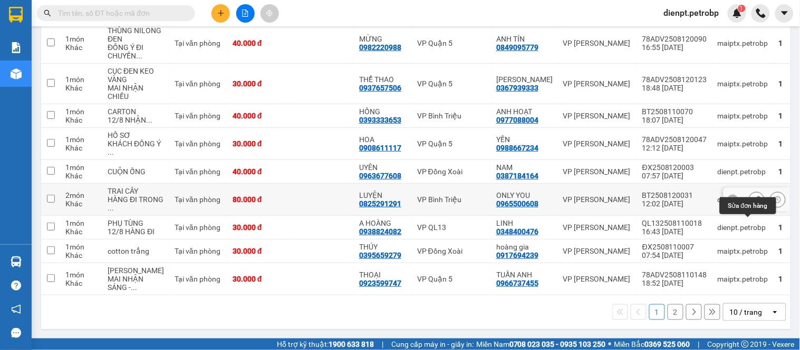
click at [753, 196] on icon at bounding box center [756, 199] width 7 height 7
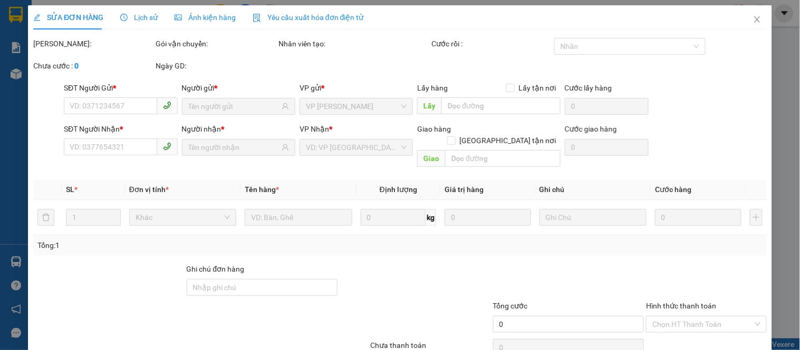
type input "0825291291"
type input "LUYỆN"
type input "0965500608"
type input "ONLY YOU"
type input "80.000"
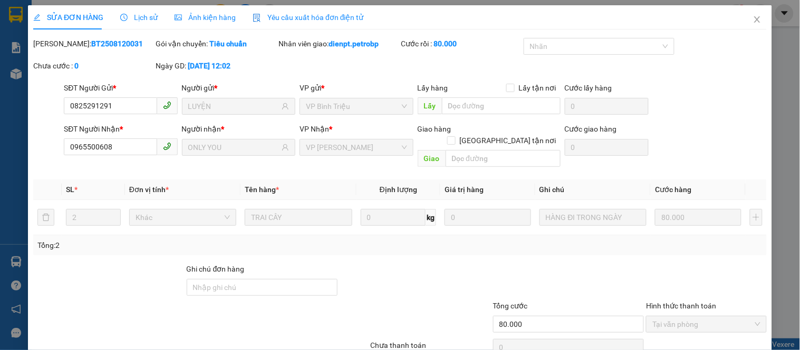
click at [336, 73] on div "[PERSON_NAME]: BT2508120031 Gói vận chuyển: Tiêu chuẩn Nhân viên giao: dienpt.p…" at bounding box center [399, 60] width 735 height 44
drag, startPoint x: 327, startPoint y: 43, endPoint x: 307, endPoint y: 34, distance: 22.4
click at [307, 34] on div "SỬA ĐƠN HÀNG Lịch sử Ảnh kiện hàng Yêu cầu xuất hóa đơn điện tử Total Paid Fee …" at bounding box center [399, 194] width 733 height 378
click at [146, 17] on span "Lịch sử" at bounding box center [138, 17] width 37 height 8
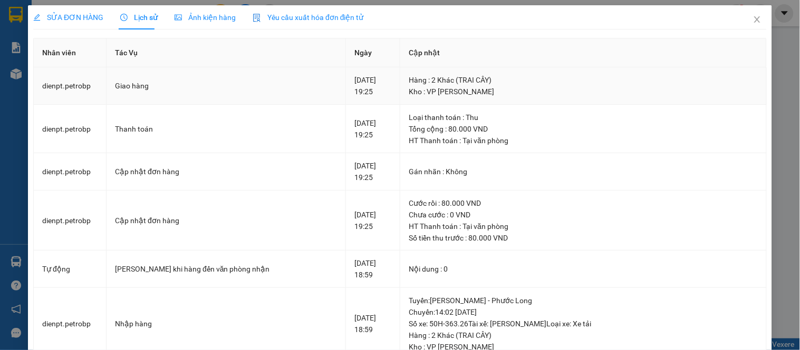
click at [640, 77] on div "Hàng : 2 Khác (TRAI CÂY)" at bounding box center [582, 80] width 348 height 12
click at [754, 20] on icon "close" at bounding box center [757, 19] width 6 height 6
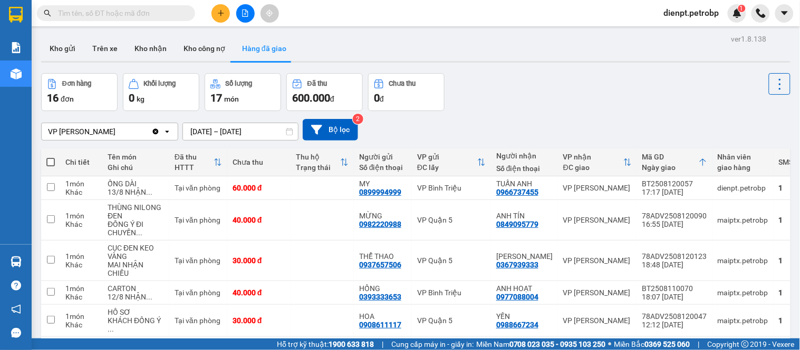
click at [556, 115] on div "VP [PERSON_NAME] Clear value open [DATE] – [DATE] Press the down arrow key to i…" at bounding box center [415, 129] width 749 height 37
click at [502, 82] on div "Đơn hàng 16 đơn Khối lượng 0 kg Số lượng 17 món Đã thu 600.000 đ Chưa thu 0 đ" at bounding box center [415, 92] width 749 height 38
click at [112, 45] on button "Trên xe" at bounding box center [105, 48] width 42 height 25
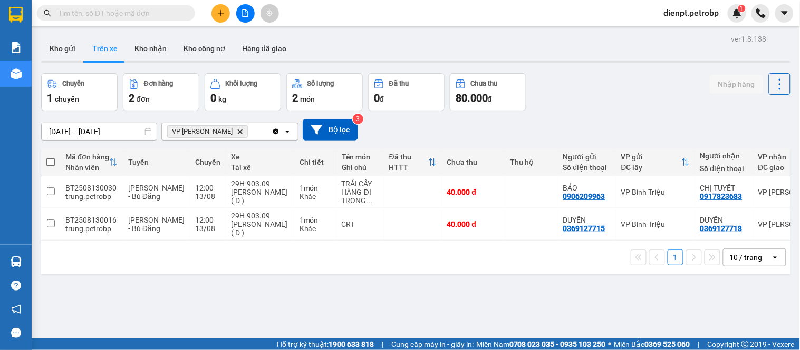
click at [589, 67] on div "ver 1.8.138 Kho gửi Trên xe Kho nhận Kho công nợ Hàng đã giao Chuyến 1 chuyến Đ…" at bounding box center [415, 207] width 757 height 350
click at [157, 48] on button "Kho nhận" at bounding box center [150, 48] width 49 height 25
type input "[DATE] – [DATE]"
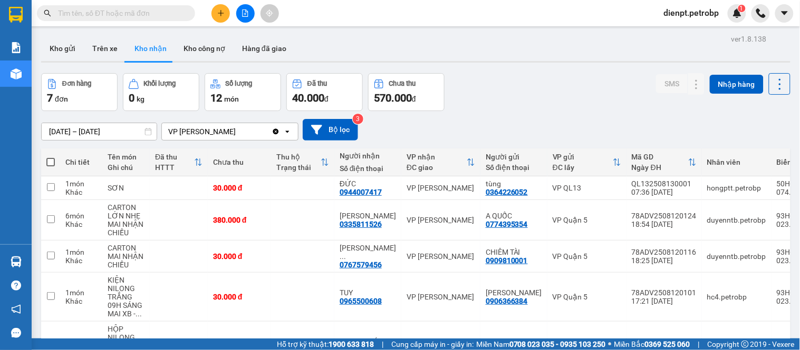
click at [511, 70] on div "ver 1.8.138 Kho gửi Trên xe Kho nhận Kho công nợ Hàng đã giao Đơn hàng 7 đơn Kh…" at bounding box center [415, 253] width 757 height 442
click at [355, 261] on div "0767579456" at bounding box center [360, 265] width 42 height 8
click at [714, 255] on icon at bounding box center [717, 256] width 7 height 7
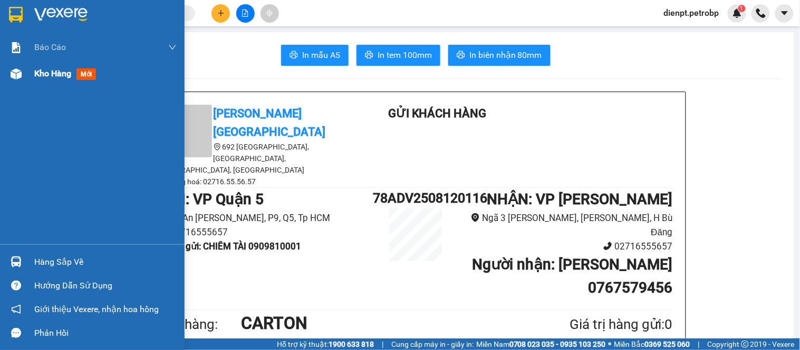
click at [14, 80] on div at bounding box center [16, 74] width 18 height 18
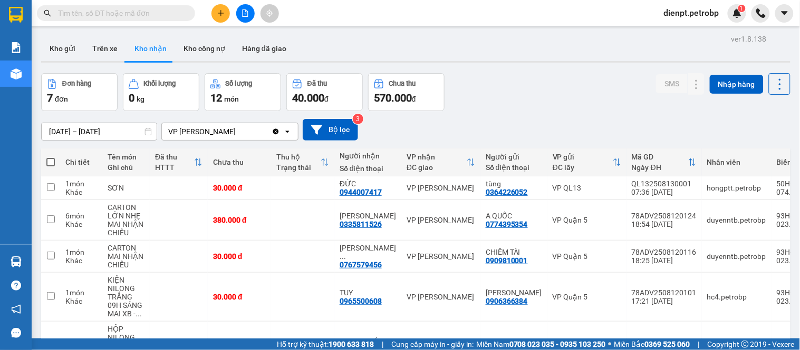
click at [512, 113] on div "[DATE] – [DATE] Press the down arrow key to interact with the calendar and sele…" at bounding box center [415, 129] width 749 height 37
click at [534, 95] on div "Đơn hàng 7 đơn Khối lượng 0 kg Số lượng 12 món Đã thu 40.000 đ Chưa thu 570.000…" at bounding box center [415, 92] width 749 height 38
click at [524, 53] on div "Kho gửi Trên xe Kho nhận Kho công nợ Hàng đã giao" at bounding box center [415, 50] width 749 height 28
click at [648, 223] on icon at bounding box center [651, 220] width 7 height 7
click at [539, 106] on div "Đơn hàng 7 đơn Khối lượng 0 kg Số lượng 12 món Đã thu 40.000 đ Chưa thu 570.000…" at bounding box center [415, 92] width 749 height 38
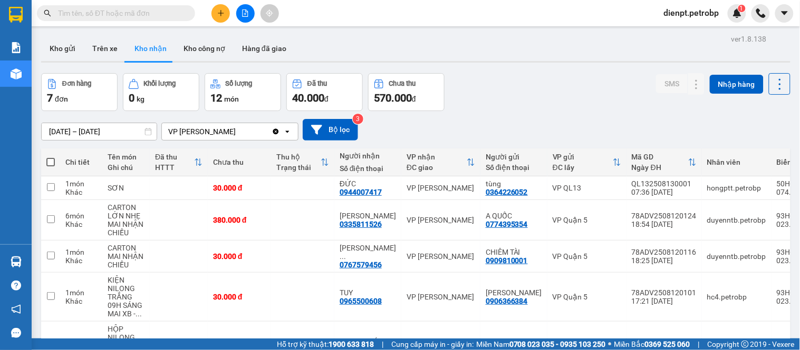
click at [564, 116] on div "[DATE] – [DATE] Press the down arrow key to interact with the calendar and sele…" at bounding box center [415, 129] width 749 height 37
click at [500, 115] on div "[DATE] – [DATE] Press the down arrow key to interact with the calendar and sele…" at bounding box center [415, 129] width 749 height 37
click at [240, 18] on button at bounding box center [245, 13] width 18 height 18
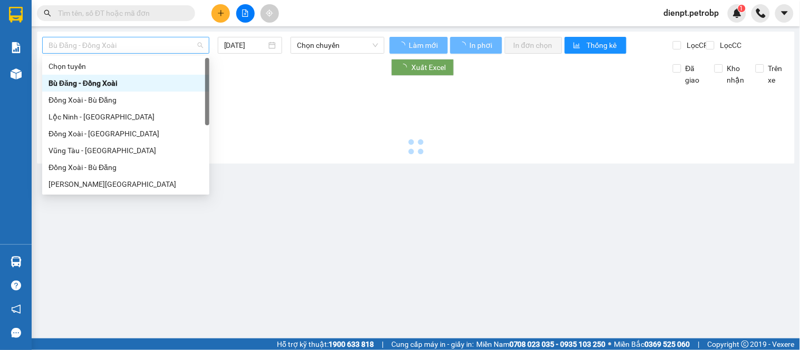
click at [157, 43] on span "Bù Đăng - Đồng Xoài" at bounding box center [125, 45] width 154 height 16
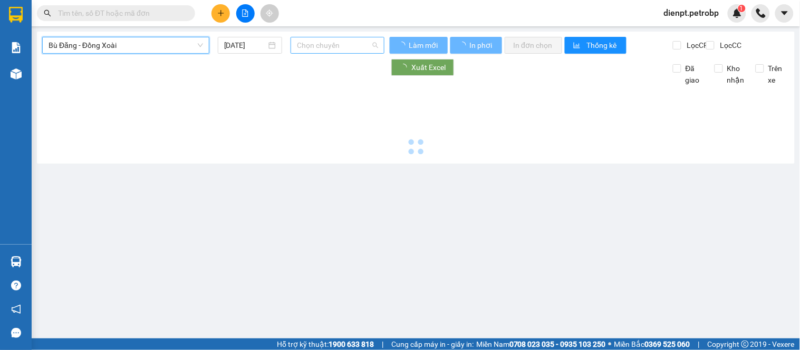
click at [308, 44] on span "Chọn chuyến" at bounding box center [337, 45] width 81 height 16
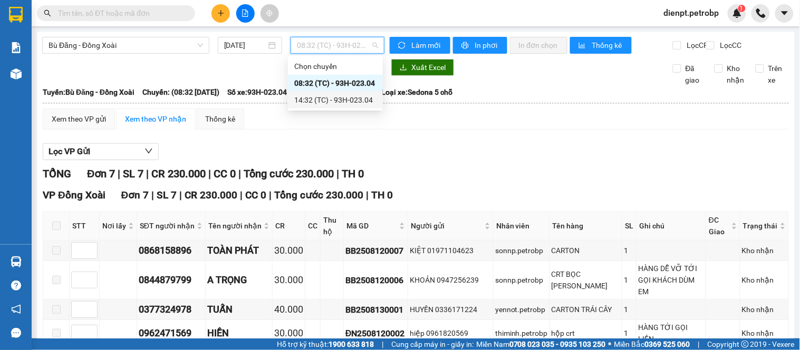
click at [326, 95] on div "14:32 (TC) - 93H-023.04" at bounding box center [335, 100] width 82 height 12
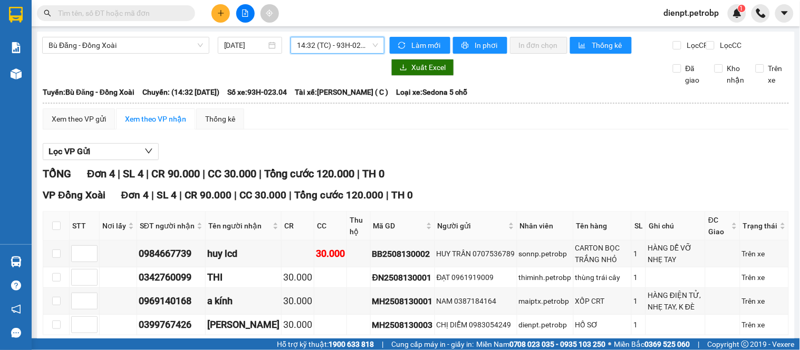
click at [539, 158] on div "Lọc VP Gửi" at bounding box center [416, 151] width 746 height 17
click at [87, 125] on div "Xem theo VP gửi" at bounding box center [79, 119] width 54 height 12
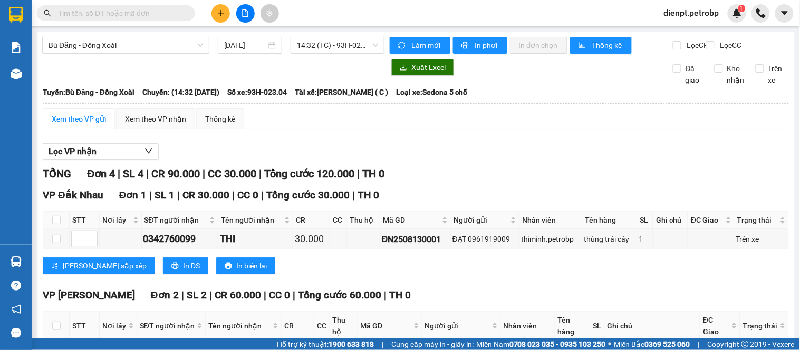
click at [498, 182] on div "TỔNG Đơn 4 | SL 4 | CR 90.000 | CC 30.000 | Tổng cước 120.000 | TH 0" at bounding box center [416, 174] width 746 height 16
click at [456, 275] on div "[PERSON_NAME] sắp xếp In DS In biên lai" at bounding box center [416, 266] width 746 height 17
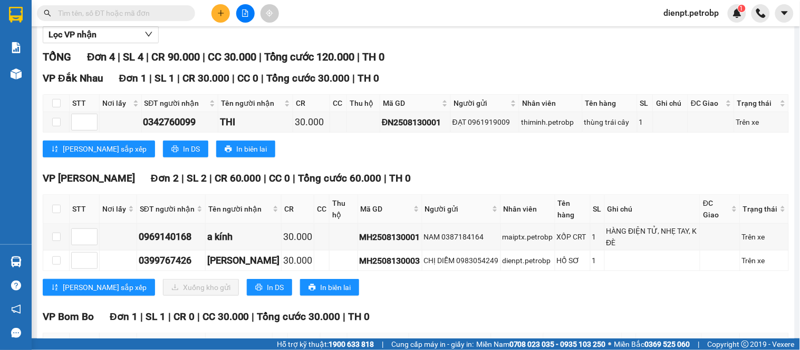
scroll to position [176, 0]
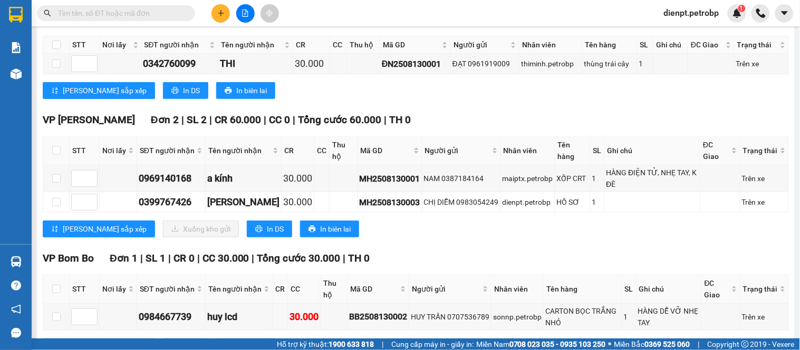
click at [390, 262] on div "VP Bom Bo Đơn 1 | SL 1 | CR 0 | CC 30.000 | Tổng cước 30.000 | TH 0" at bounding box center [416, 259] width 746 height 16
click at [435, 257] on div "TỔNG Đơn 4 | SL 4 | CR 90.000 | CC 30.000 | Tổng cước 120.000 | TH 0 VP [GEOGRA…" at bounding box center [416, 180] width 746 height 378
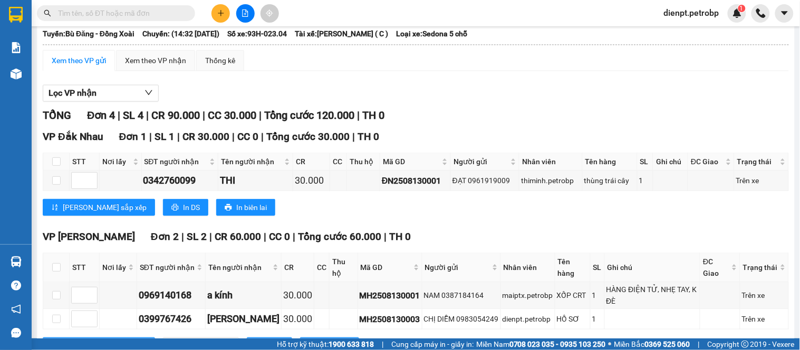
scroll to position [231, 0]
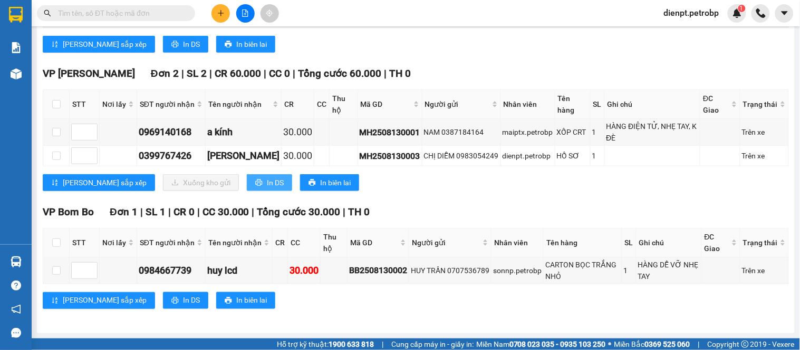
click at [247, 188] on button "In DS" at bounding box center [269, 182] width 45 height 17
drag, startPoint x: 666, startPoint y: 181, endPoint x: 262, endPoint y: 7, distance: 439.1
click at [665, 181] on div "[PERSON_NAME] sắp xếp Xuống kho gửi In DS In biên lai" at bounding box center [416, 182] width 746 height 17
click at [520, 205] on div "VP Bom Bo Đơn 1 | SL 1 | CR 0 | CC 30.000 | Tổng cước 30.000 | TH 0" at bounding box center [416, 213] width 746 height 16
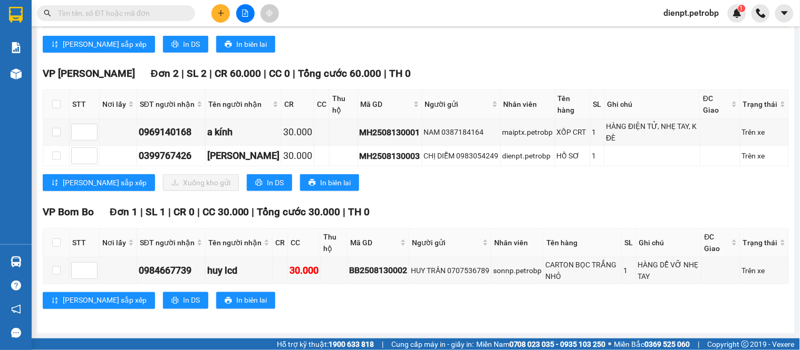
click at [775, 70] on div "VP [PERSON_NAME] Đơn 2 | SL 2 | CR 60.000 | CC 0 | Tổng cước 60.000 | TH 0" at bounding box center [416, 74] width 746 height 16
click at [267, 182] on span "In DS" at bounding box center [275, 183] width 17 height 12
click at [547, 67] on div "VP [PERSON_NAME] Đơn 2 | SL 2 | CR 60.000 | CC 0 | Tổng cước 60.000 | TH 0" at bounding box center [416, 74] width 746 height 16
click at [432, 196] on div "VP [PERSON_NAME] Đơn 2 | SL 2 | CR 60.000 | CC 0 | Tổng cước 60.000 | TH 0 STT …" at bounding box center [416, 132] width 746 height 133
drag, startPoint x: 299, startPoint y: 309, endPoint x: 293, endPoint y: 309, distance: 6.3
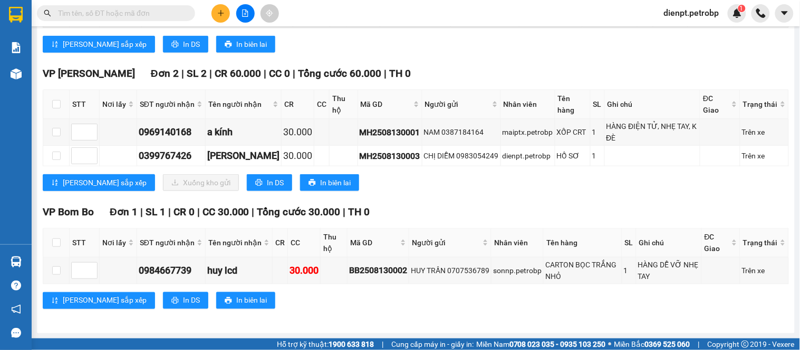
click at [293, 309] on div "VP Bom Bo Đơn 1 | SL 1 | CR 0 | CC 30.000 | Tổng cước 30.000 | TH 0 STT Nơi lấy…" at bounding box center [416, 261] width 746 height 113
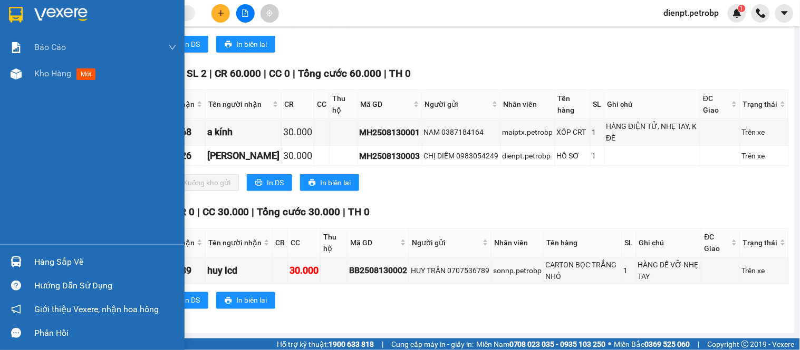
click at [13, 270] on div at bounding box center [16, 262] width 18 height 18
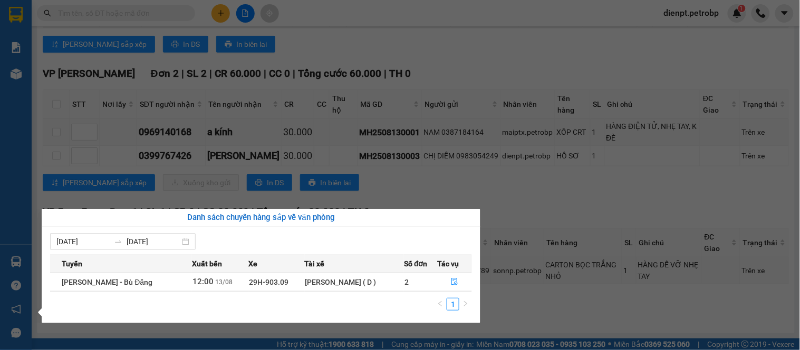
click at [504, 191] on section "Kết quả tìm kiếm ( 0 ) Bộ lọc No Data dienpt.petrobp 1 Báo cáo BC tiền tận nơi …" at bounding box center [400, 175] width 800 height 350
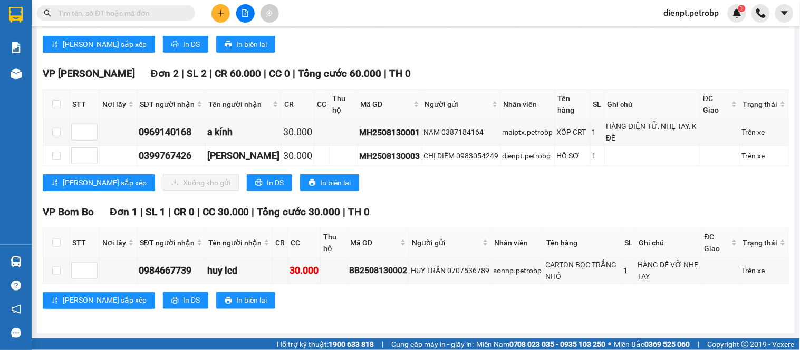
drag, startPoint x: 381, startPoint y: 54, endPoint x: 304, endPoint y: 55, distance: 77.0
click at [377, 54] on div "VP Đắk Nhau Đơn 1 | SL 1 | CR 30.000 | CC 0 | Tổng cước 30.000 | TH 0 STT Nơi l…" at bounding box center [416, 13] width 746 height 95
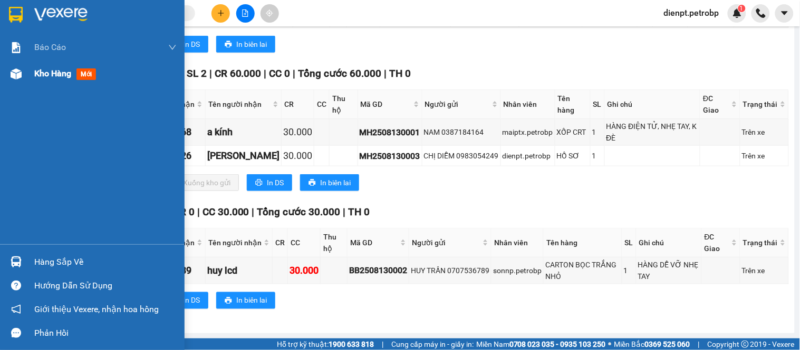
click at [23, 69] on div at bounding box center [16, 74] width 18 height 18
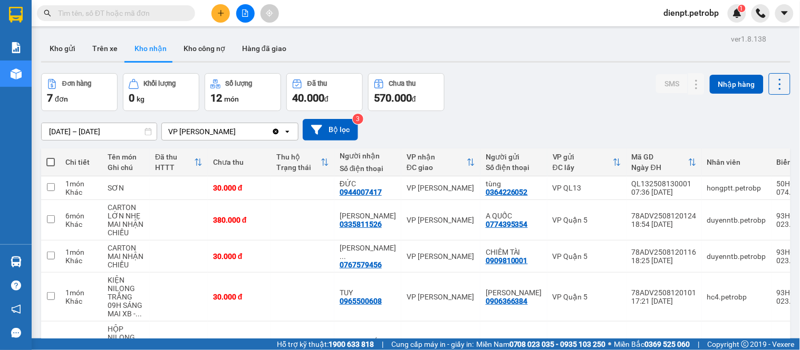
click at [506, 104] on div "Đơn hàng 7 đơn Khối lượng 0 kg Số lượng 12 món Đã thu 40.000 đ Chưa thu 570.000…" at bounding box center [415, 92] width 749 height 38
click at [56, 43] on button "Kho gửi" at bounding box center [62, 48] width 43 height 25
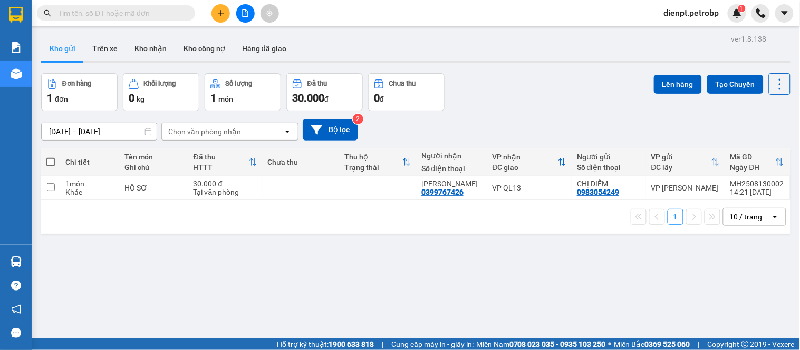
click at [499, 97] on div "Đơn hàng 1 đơn Khối lượng 0 kg Số lượng 1 món Đã thu 30.000 đ Chưa thu 0 đ Lên …" at bounding box center [415, 92] width 749 height 38
click at [199, 218] on div "1 10 / trang open" at bounding box center [415, 217] width 741 height 18
click at [502, 107] on div "Đơn hàng 1 đơn Khối lượng 0 kg Số lượng 1 món Đã thu 30.000 đ Chưa thu 0 đ Lên …" at bounding box center [415, 92] width 749 height 38
click at [407, 224] on div "1 10 / trang open" at bounding box center [415, 217] width 741 height 18
click at [510, 115] on div "[DATE] – [DATE] Press the down arrow key to interact with the calendar and sele…" at bounding box center [415, 129] width 749 height 37
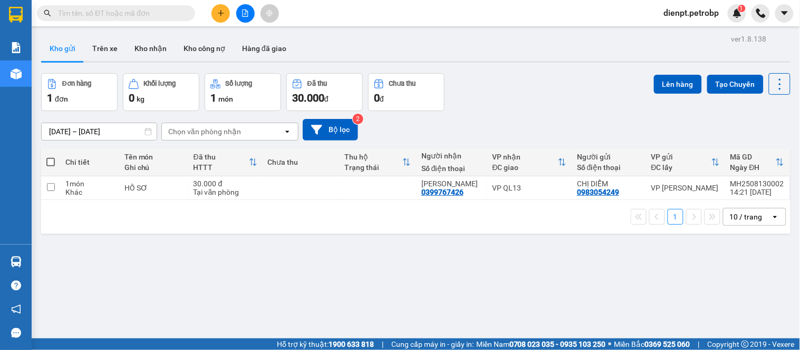
click at [493, 230] on div "1 10 / trang open" at bounding box center [415, 217] width 749 height 34
drag, startPoint x: 302, startPoint y: 298, endPoint x: 303, endPoint y: 293, distance: 5.3
click at [302, 296] on div "ver 1.8.138 Kho gửi Trên xe Kho nhận Kho công nợ Hàng đã giao Đơn hàng 1 đơn Kh…" at bounding box center [415, 207] width 757 height 350
click at [506, 116] on div "[DATE] – [DATE] Press the down arrow key to interact with the calendar and sele…" at bounding box center [415, 129] width 749 height 37
click at [135, 41] on button "Kho nhận" at bounding box center [150, 48] width 49 height 25
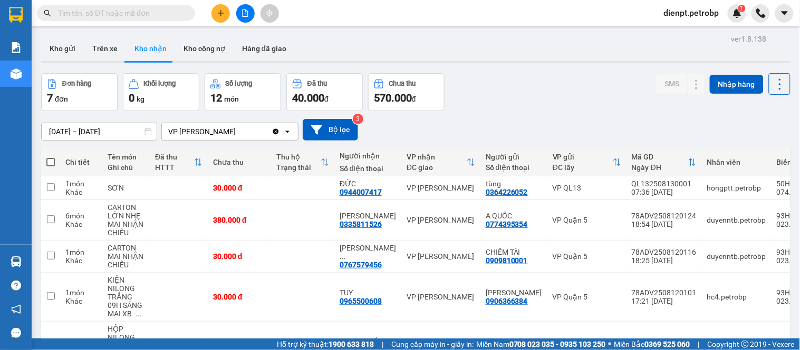
click at [533, 92] on div "Đơn hàng 7 đơn Khối lượng 0 kg Số lượng 12 món Đã thu 40.000 đ Chưa thu 570.000…" at bounding box center [415, 92] width 749 height 38
click at [348, 261] on div "0767579456" at bounding box center [360, 265] width 42 height 8
click at [710, 261] on button at bounding box center [717, 257] width 15 height 18
click at [508, 109] on div "Đơn hàng 7 đơn Khối lượng 0 kg Số lượng 12 món Đã thu 40.000 đ Chưa thu 570.000…" at bounding box center [415, 92] width 749 height 38
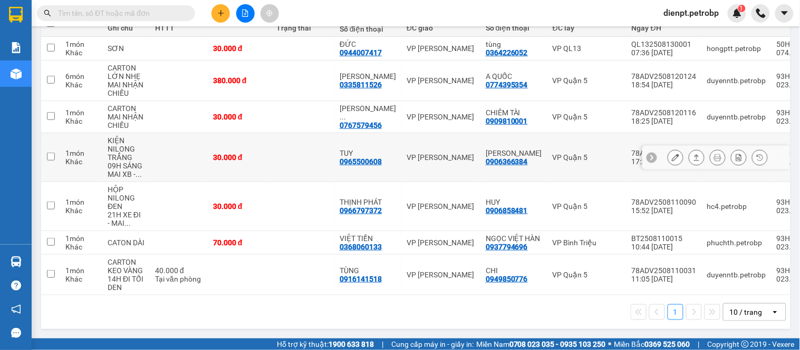
scroll to position [94, 0]
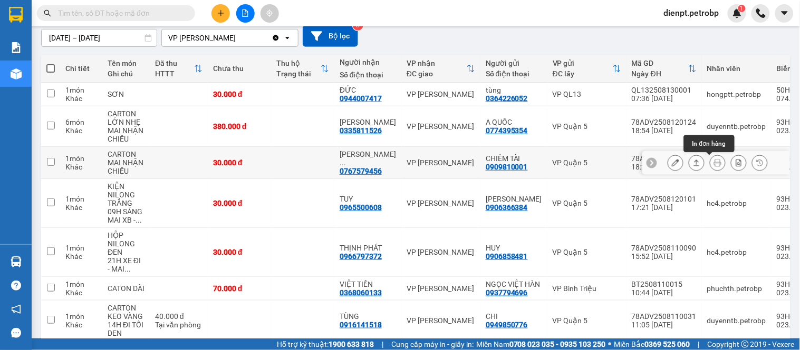
click at [693, 164] on icon at bounding box center [696, 162] width 7 height 7
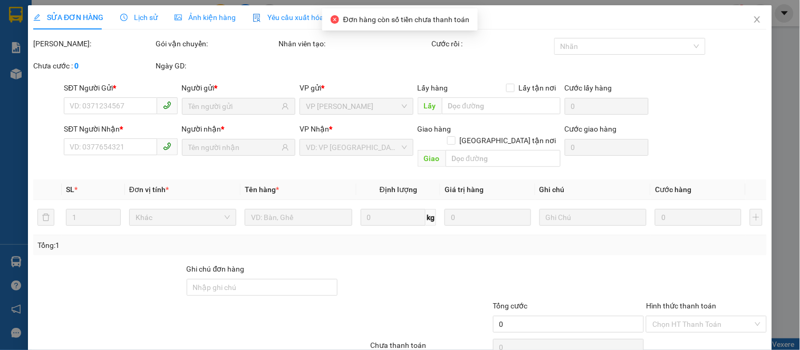
type input "0909810001"
type input "CHIÊM TÀI"
type input "0767579456"
type input "[PERSON_NAME]"
type input "30.000"
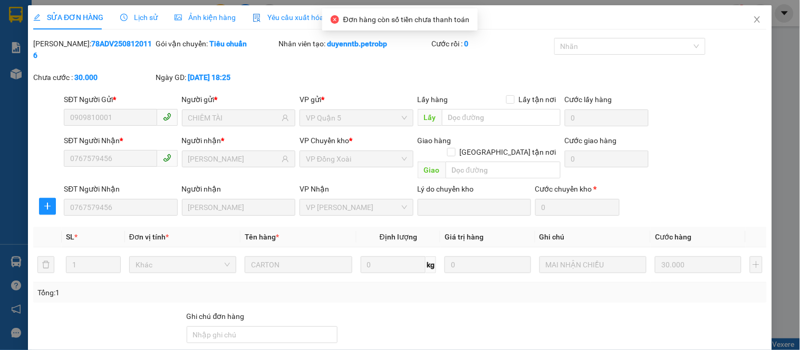
scroll to position [77, 0]
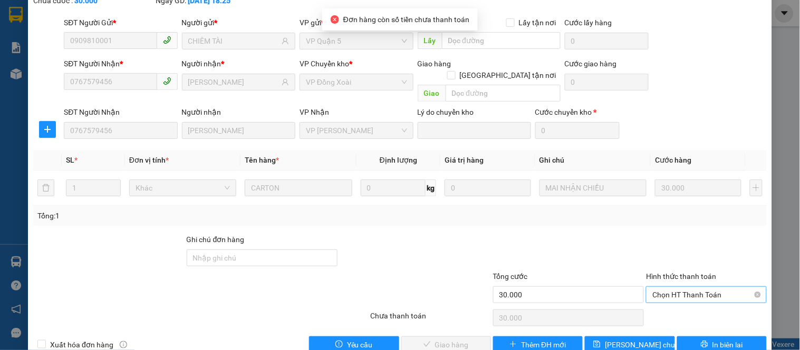
click at [665, 287] on span "Chọn HT Thanh Toán" at bounding box center [706, 295] width 108 height 16
click at [659, 293] on div "Tại văn phòng" at bounding box center [699, 293] width 106 height 12
type input "0"
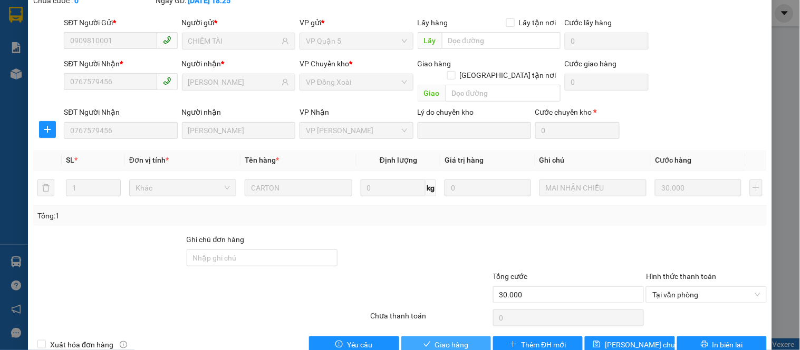
click at [444, 339] on span "Giao hàng" at bounding box center [452, 345] width 34 height 12
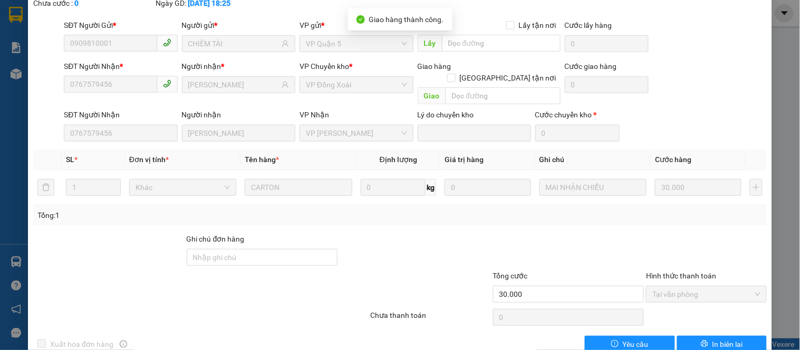
scroll to position [0, 0]
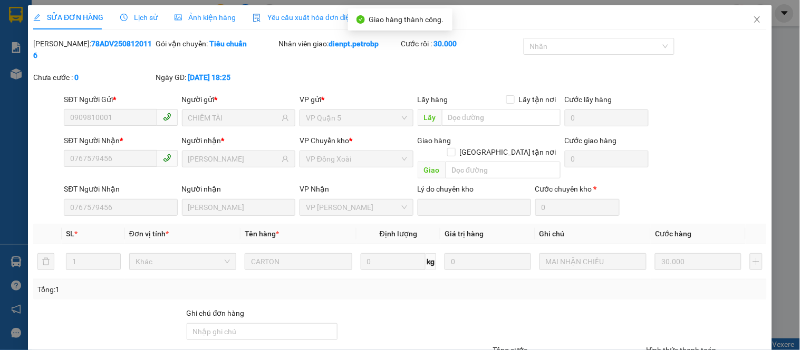
click at [102, 40] on b "78ADV2508120116" at bounding box center [92, 50] width 119 height 20
copy b "78ADV2508120116"
drag, startPoint x: 709, startPoint y: 51, endPoint x: 735, endPoint y: 37, distance: 29.5
click at [710, 51] on div "[PERSON_NAME]: 78ADV2508120116 Gói vận chuyển: Tiêu chuẩn Nhân viên giao: dienp…" at bounding box center [399, 66] width 735 height 56
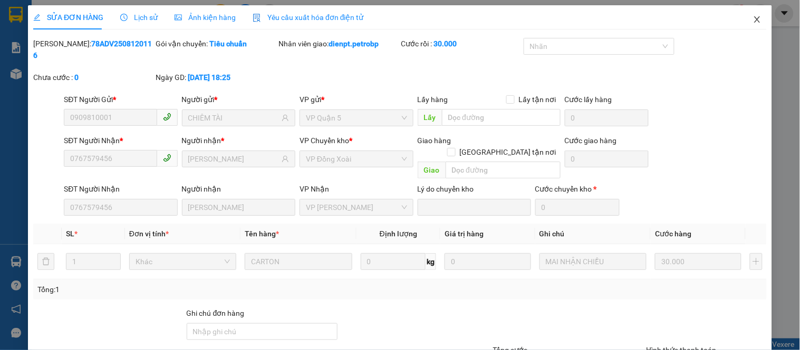
click at [753, 22] on icon "close" at bounding box center [757, 19] width 8 height 8
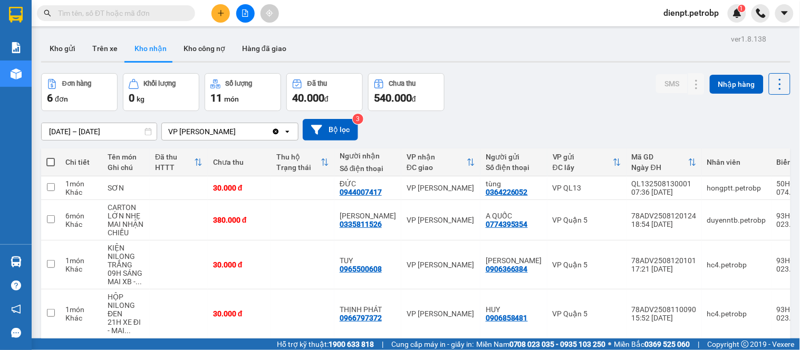
click at [398, 129] on div "[DATE] – [DATE] Press the down arrow key to interact with the calendar and sele…" at bounding box center [415, 130] width 749 height 22
click at [532, 122] on div "[DATE] – [DATE] Press the down arrow key to interact with the calendar and sele…" at bounding box center [415, 130] width 749 height 22
drag, startPoint x: 540, startPoint y: 122, endPoint x: 691, endPoint y: 109, distance: 151.8
click at [540, 121] on div "[DATE] – [DATE] Press the down arrow key to interact with the calendar and sele…" at bounding box center [415, 130] width 749 height 22
click at [559, 116] on div "[DATE] – [DATE] Press the down arrow key to interact with the calendar and sele…" at bounding box center [415, 129] width 749 height 37
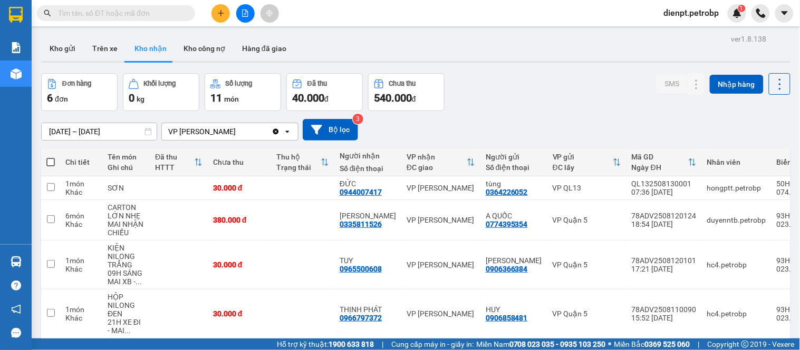
click at [556, 91] on div "Đơn hàng 6 đơn Khối lượng 0 kg Số lượng 11 món Đã thu 40.000 đ Chưa thu 540.000…" at bounding box center [415, 92] width 749 height 38
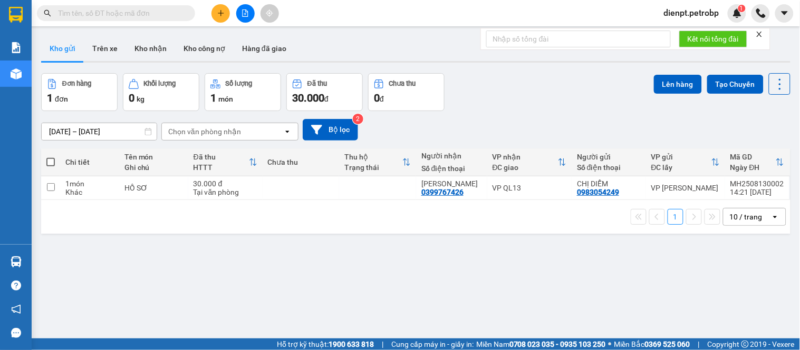
click at [522, 82] on div "Đơn hàng 1 đơn Khối lượng 0 kg Số lượng 1 món Đã thu 30.000 đ Chưa thu 0 đ Lên …" at bounding box center [415, 92] width 749 height 38
click at [486, 102] on div "Đơn hàng 1 đơn Khối lượng 0 kg Số lượng 1 món Đã thu 30.000 đ Chưa thu 0 đ Lên …" at bounding box center [415, 92] width 749 height 38
click at [529, 95] on div "Đơn hàng 1 đơn Khối lượng 0 kg Số lượng 1 món Đã thu 30.000 đ Chưa thu 0 đ Lên …" at bounding box center [415, 92] width 749 height 38
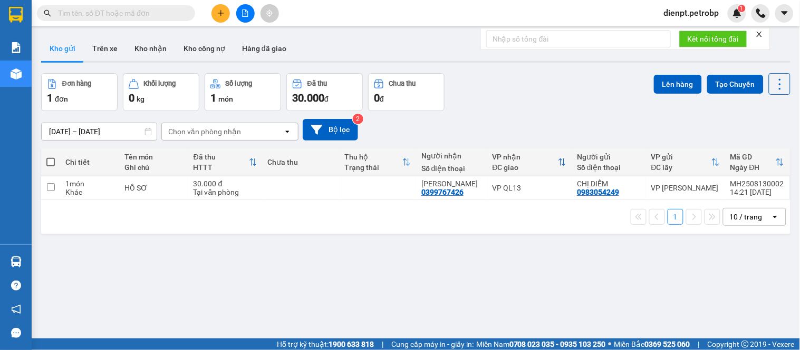
drag, startPoint x: 539, startPoint y: 281, endPoint x: 484, endPoint y: 133, distance: 158.1
click at [539, 270] on div "ver 1.8.138 Kho gửi Trên xe Kho nhận Kho công nợ Hàng đã giao Đơn hàng 1 đơn Kh…" at bounding box center [415, 207] width 757 height 350
click at [493, 84] on div "Đơn hàng 1 đơn Khối lượng 0 kg Số lượng 1 món Đã thu 30.000 đ Chưa thu 0 đ Lên …" at bounding box center [415, 92] width 749 height 38
click at [757, 108] on div "Lên hàng Tạo Chuyến" at bounding box center [722, 92] width 137 height 38
click at [600, 255] on div "ver 1.8.138 Kho gửi Trên xe Kho nhận Kho công nợ Hàng đã giao Đơn hàng 1 đơn Kh…" at bounding box center [415, 207] width 757 height 350
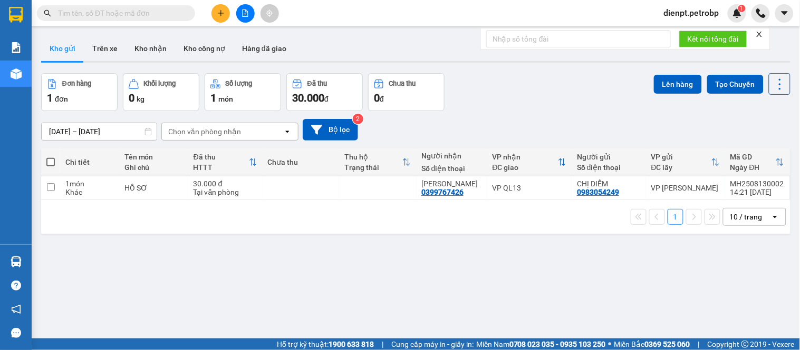
drag, startPoint x: 591, startPoint y: 123, endPoint x: 596, endPoint y: 115, distance: 9.9
click at [593, 123] on div "[DATE] – [DATE] Press the down arrow key to interact with the calendar and sele…" at bounding box center [415, 130] width 749 height 22
click at [520, 112] on div "[DATE] – [DATE] Press the down arrow key to interact with the calendar and sele…" at bounding box center [415, 129] width 749 height 37
click at [344, 87] on div "ver 1.8.138 Kho gửi Trên xe Kho nhận Kho công nợ Hàng đã giao Đơn hàng 1 đơn Kh…" at bounding box center [415, 207] width 757 height 350
click at [644, 109] on div "Đơn hàng 1 đơn Khối lượng 0 kg Số lượng 1 món Đã thu 30.000 đ Chưa thu 0 đ Lên …" at bounding box center [415, 92] width 749 height 38
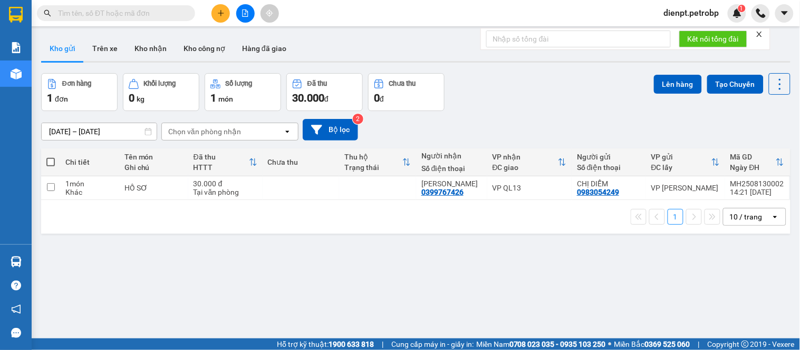
drag, startPoint x: 370, startPoint y: 296, endPoint x: 418, endPoint y: 303, distance: 48.5
click at [378, 296] on div "ver 1.8.138 Kho gửi Trên xe Kho nhận Kho công nợ Hàng đã giao Đơn hàng 1 đơn Kh…" at bounding box center [415, 207] width 757 height 350
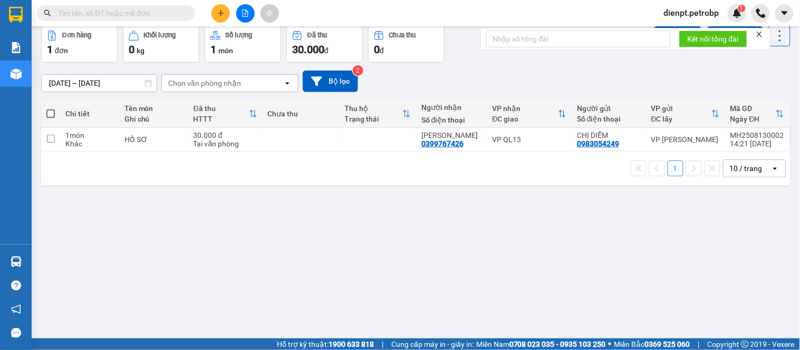
drag, startPoint x: 93, startPoint y: 219, endPoint x: 96, endPoint y: 202, distance: 16.6
click at [93, 215] on div "ver 1.8.138 Kho gửi Trên xe Kho nhận Kho công nợ Hàng đã giao Đơn hàng 1 đơn Kh…" at bounding box center [415, 158] width 757 height 350
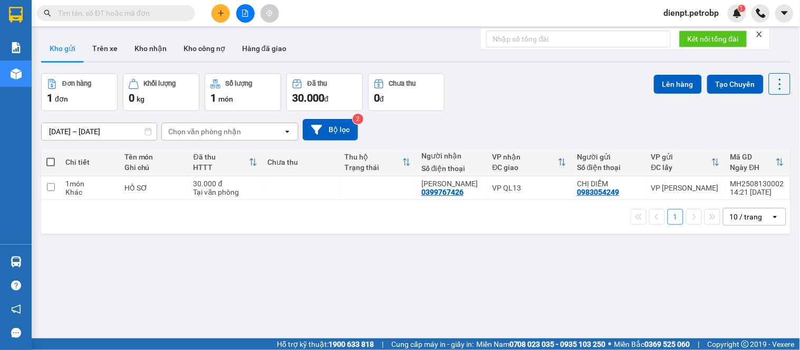
click at [590, 114] on div "[DATE] – [DATE] Press the down arrow key to interact with the calendar and sele…" at bounding box center [415, 129] width 749 height 37
click at [530, 107] on div "Đơn hàng 1 đơn Khối lượng 0 kg Số lượng 1 món Đã thu 30.000 đ Chưa thu 0 đ Lên …" at bounding box center [415, 92] width 749 height 38
click at [492, 111] on div "Đơn hàng 1 đơn Khối lượng 0 kg Số lượng 1 món Đã thu 30.000 đ Chưa thu 0 đ Lên …" at bounding box center [415, 92] width 749 height 38
click at [154, 56] on button "Kho nhận" at bounding box center [150, 48] width 49 height 25
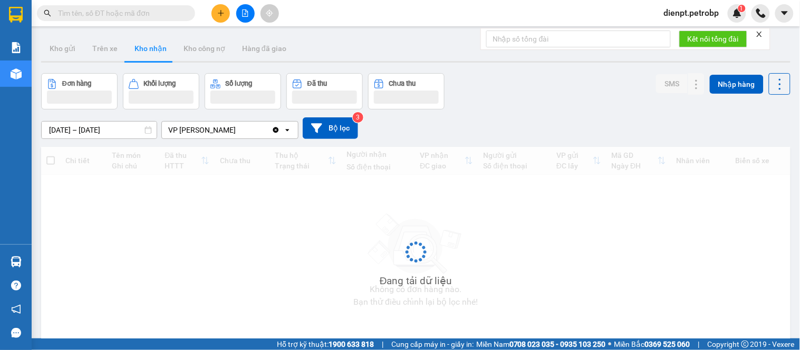
click at [608, 102] on div "Đơn hàng Khối lượng Số lượng Đã thu Chưa thu SMS Nhập hàng" at bounding box center [415, 91] width 749 height 36
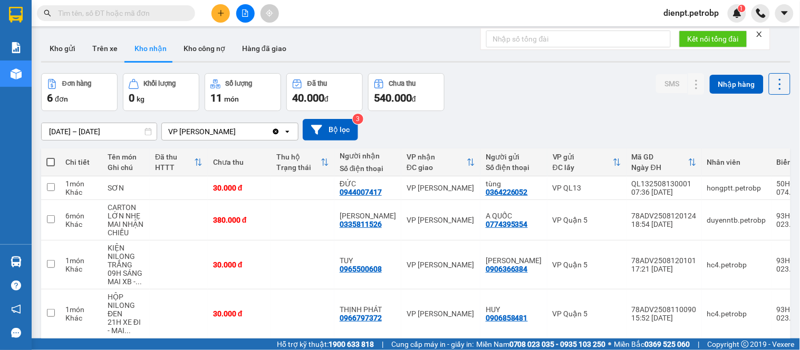
click at [605, 102] on div "Đơn hàng 6 đơn Khối lượng 0 kg Số lượng 11 món Đã thu 40.000 đ Chưa thu 540.000…" at bounding box center [415, 92] width 749 height 38
click at [518, 107] on div "Đơn hàng 6 đơn Khối lượng 0 kg Số lượng 11 món Đã thu 40.000 đ Chưa thu 540.000…" at bounding box center [415, 92] width 749 height 38
click at [575, 109] on div "Đơn hàng 6 đơn Khối lượng 0 kg Số lượng 11 món Đã thu 40.000 đ Chưa thu 540.000…" at bounding box center [415, 92] width 749 height 38
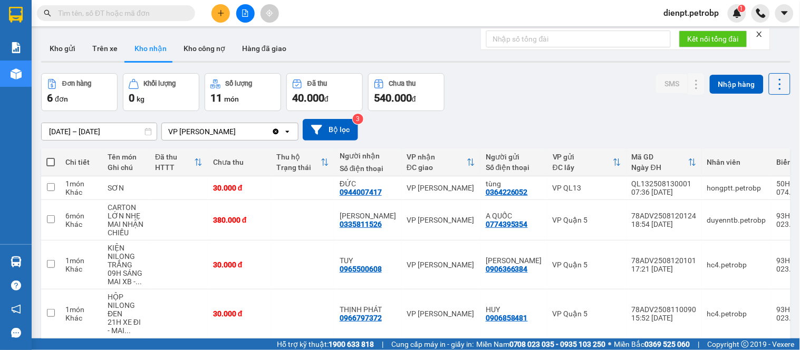
drag, startPoint x: 532, startPoint y: 119, endPoint x: 600, endPoint y: 113, distance: 67.7
click at [533, 118] on div "[DATE] – [DATE] Press the down arrow key to interact with the calendar and sele…" at bounding box center [415, 129] width 749 height 37
click at [497, 103] on div "Đơn hàng 6 đơn Khối lượng 0 kg Số lượng 11 món Đã thu 40.000 đ Chưa thu 540.000…" at bounding box center [415, 92] width 749 height 38
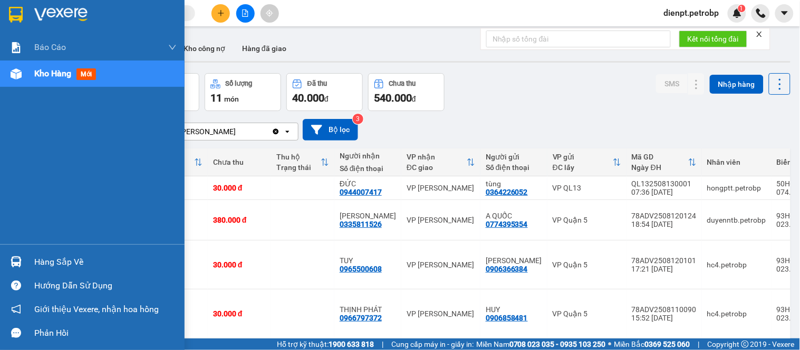
click at [27, 258] on div "Hàng sắp về" at bounding box center [92, 262] width 184 height 24
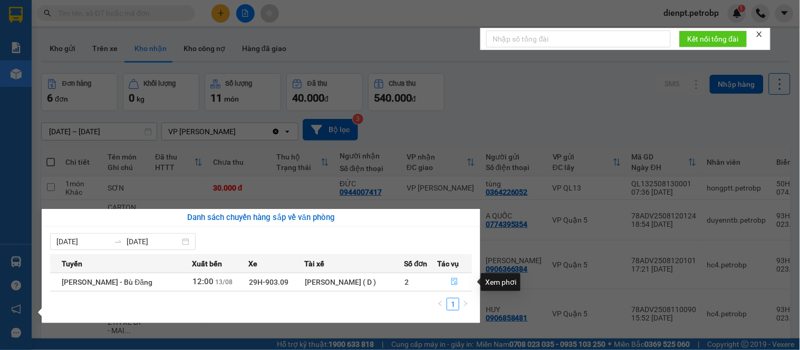
click at [454, 281] on icon "file-done" at bounding box center [454, 281] width 7 height 7
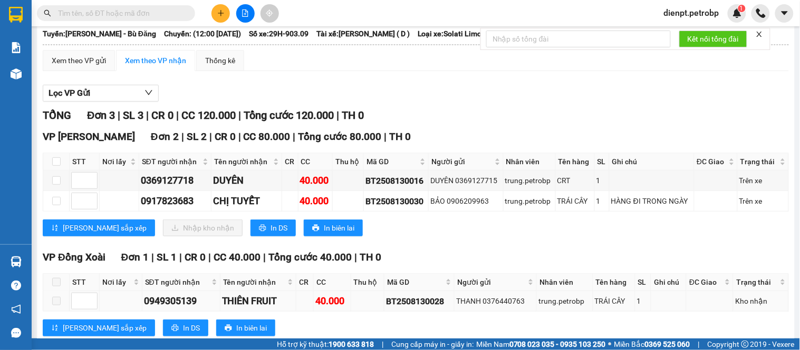
scroll to position [95, 0]
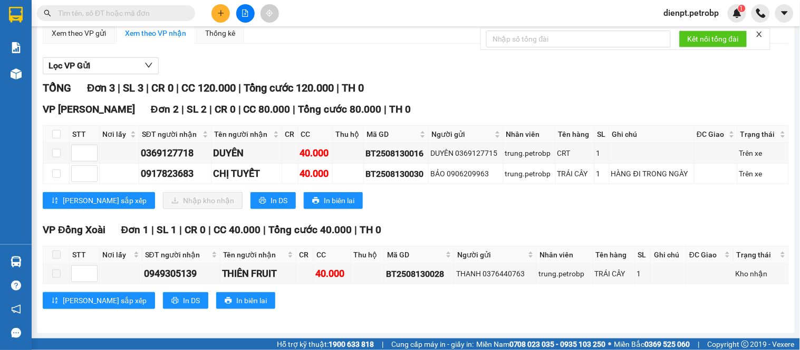
click at [466, 208] on div "Lưu sắp xếp Nhập kho nhận In DS In biên lai" at bounding box center [416, 200] width 746 height 17
click at [398, 309] on div "[PERSON_NAME] sắp xếp In DS In biên lai" at bounding box center [416, 301] width 746 height 17
drag, startPoint x: 436, startPoint y: 212, endPoint x: 436, endPoint y: 109, distance: 103.3
click at [436, 209] on div "VP Minh Hưng Đơn 2 | SL 2 | CR 0 | CC 80.000 | Tổng cước 80.000 | TH 0 STT Nơi …" at bounding box center [416, 159] width 746 height 115
click at [439, 66] on div "Lọc VP Gửi" at bounding box center [416, 65] width 746 height 17
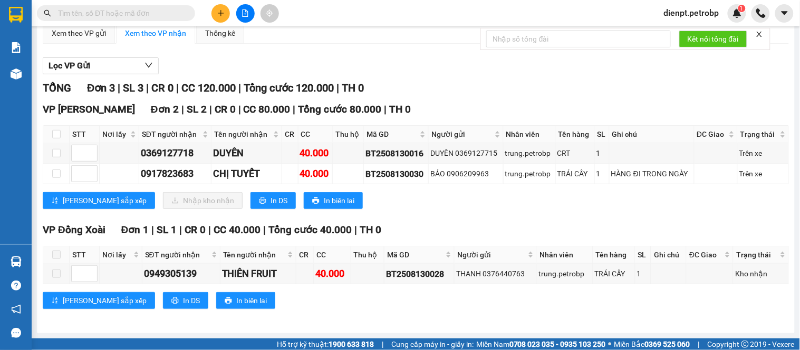
click at [755, 103] on div "VP Minh Hưng Đơn 2 | SL 2 | CR 0 | CC 80.000 | Tổng cước 80.000 | TH 0" at bounding box center [416, 110] width 746 height 16
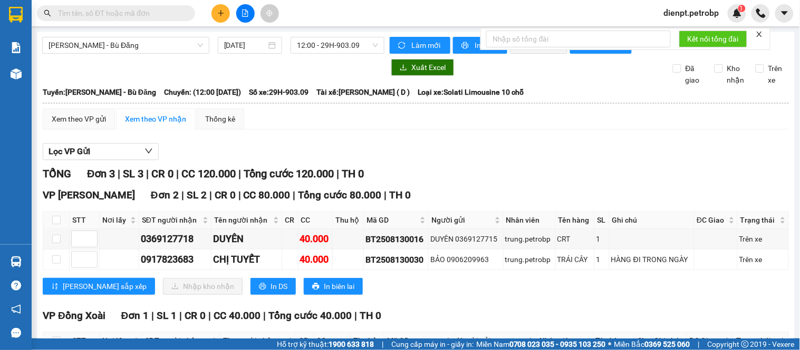
click at [448, 295] on div "Lưu sắp xếp Nhập kho nhận In DS In biên lai" at bounding box center [416, 286] width 746 height 17
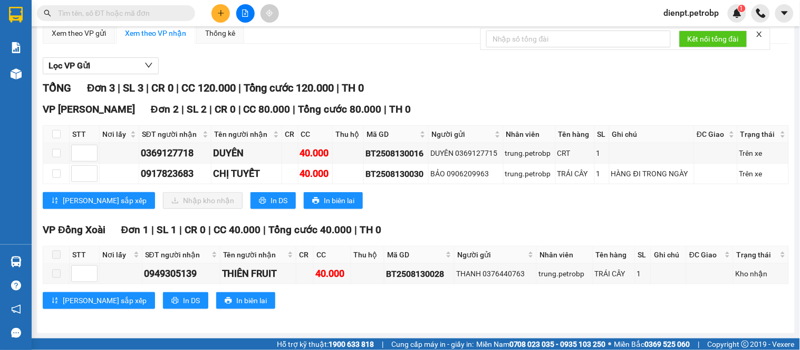
click at [500, 89] on div "TỔNG Đơn 3 | SL 3 | CR 0 | CC 120.000 | Tổng cước 120.000 | TH 0" at bounding box center [416, 88] width 746 height 16
click at [505, 84] on div "TỔNG Đơn 3 | SL 3 | CR 0 | CC 120.000 | Tổng cước 120.000 | TH 0" at bounding box center [416, 88] width 746 height 16
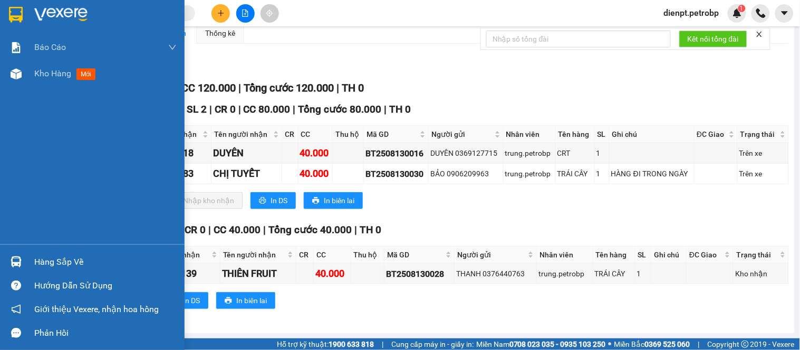
click at [11, 264] on img at bounding box center [16, 262] width 11 height 11
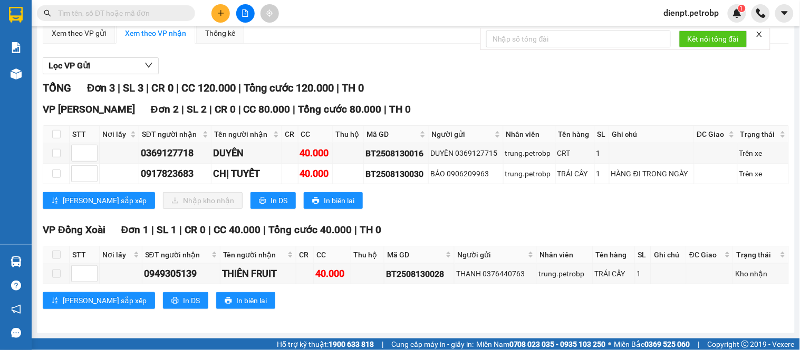
click at [549, 223] on section "Kết quả tìm kiếm ( 0 ) Bộ lọc No Data dienpt.petrobp 1 Báo cáo BC tiền tận nơi …" at bounding box center [400, 175] width 800 height 350
drag, startPoint x: 491, startPoint y: 86, endPoint x: 406, endPoint y: 12, distance: 112.9
click at [483, 78] on div "Lọc VP Gửi TỔNG Đơn 3 | SL 3 | CR 0 | CC 120.000 | Tổng cước 120.000 | TH 0 VP…" at bounding box center [416, 187] width 746 height 270
